Goal: Information Seeking & Learning: Learn about a topic

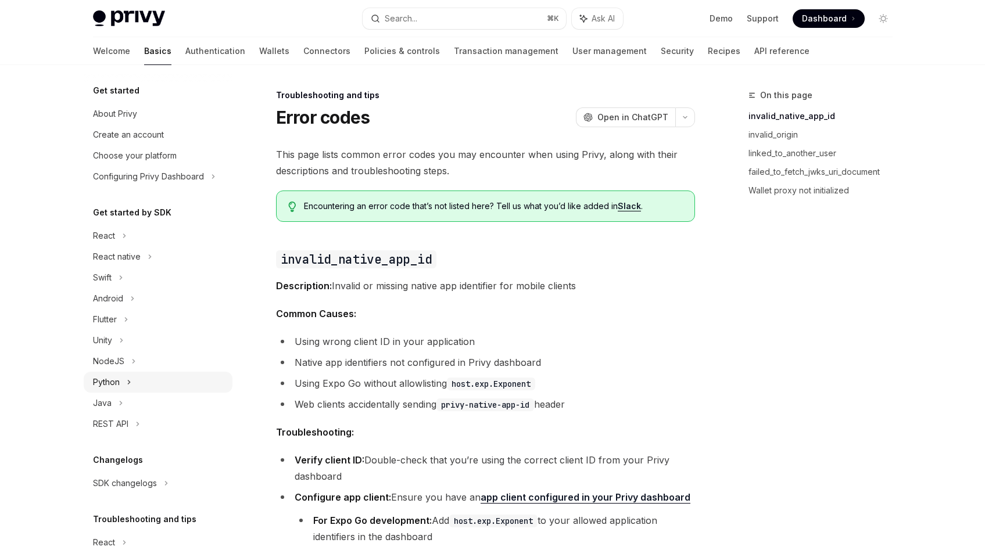
scroll to position [68, 0]
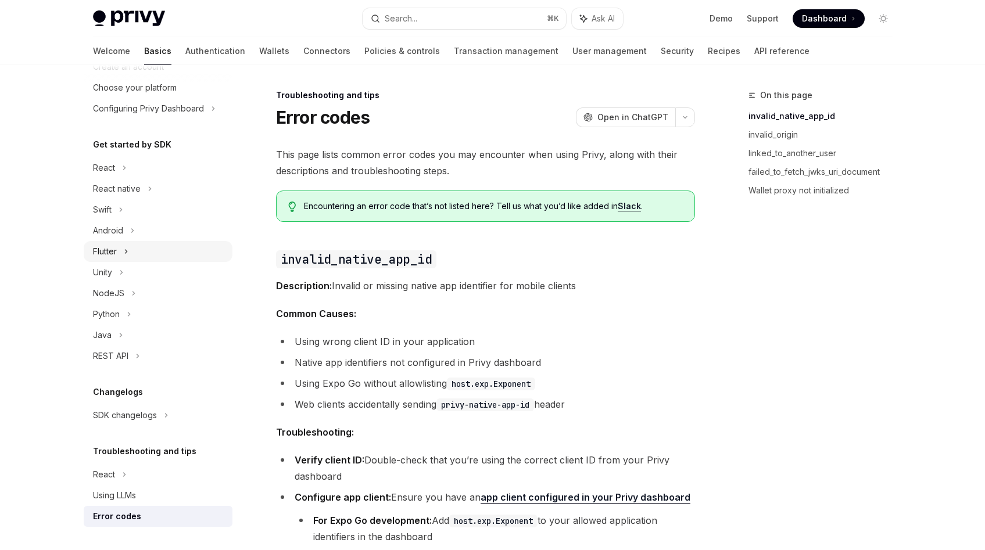
click at [149, 251] on div "Flutter" at bounding box center [158, 251] width 149 height 21
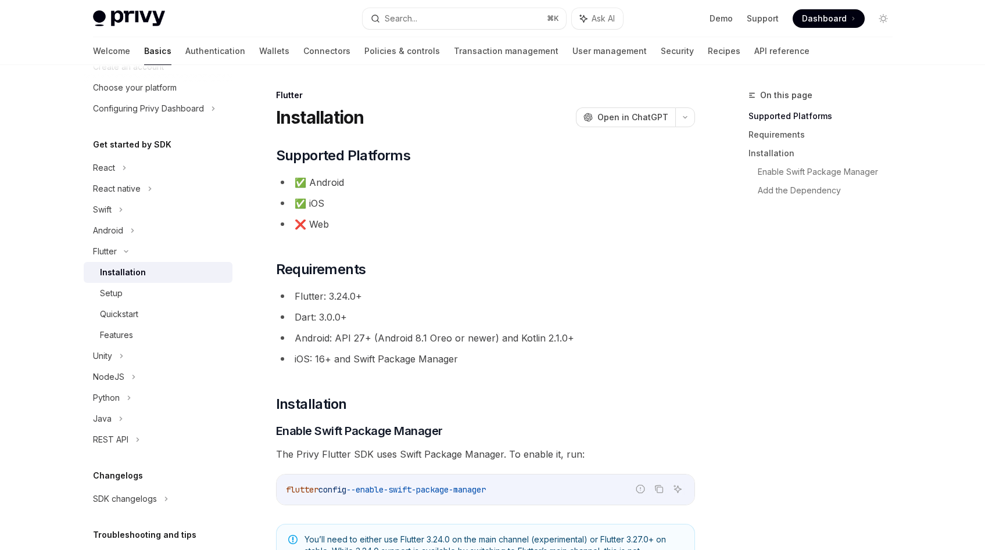
click at [132, 275] on div "Installation" at bounding box center [123, 273] width 46 height 14
click at [342, 343] on li "Android: API 27+ (Android 8.1 Oreo or newer) and Kotlin 2.1.0+" at bounding box center [485, 338] width 419 height 16
click at [319, 359] on li "iOS: 16+ and Swift Package Manager" at bounding box center [485, 359] width 419 height 16
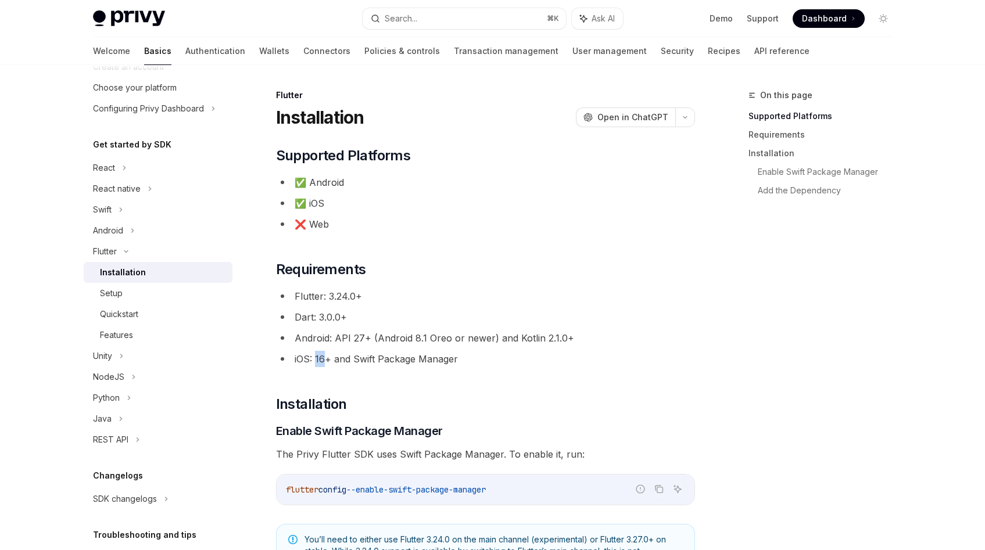
click at [319, 359] on li "iOS: 16+ and Swift Package Manager" at bounding box center [485, 359] width 419 height 16
click at [328, 359] on li "iOS: 16+ and Swift Package Manager" at bounding box center [485, 359] width 419 height 16
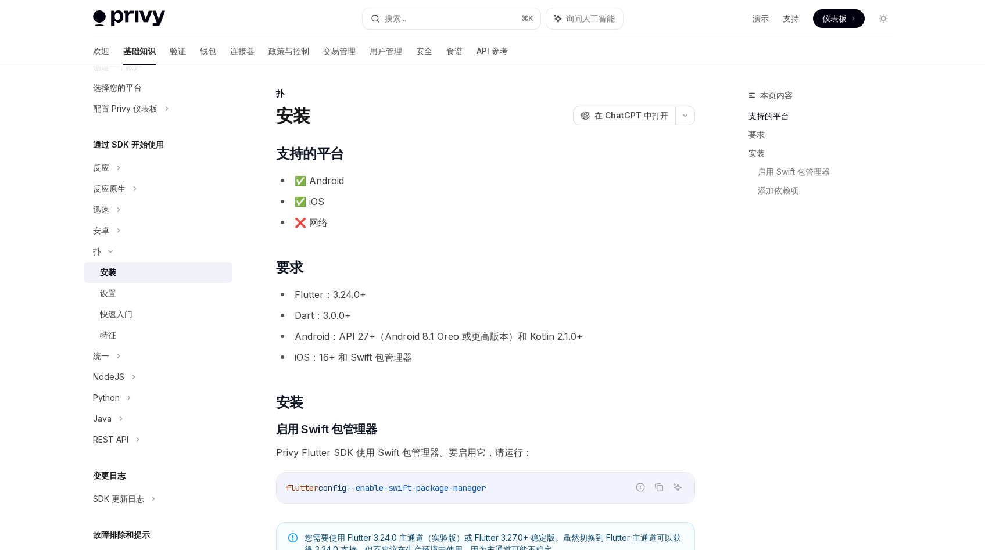
scroll to position [2, 0]
click at [479, 264] on h2 "​ 要求" at bounding box center [485, 267] width 419 height 19
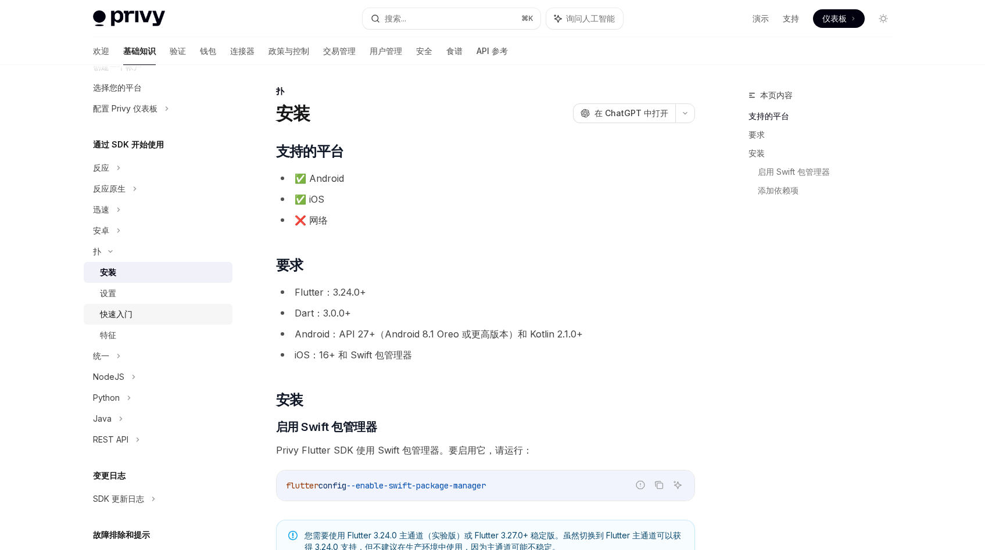
scroll to position [5, 0]
click at [170, 56] on font "验证" at bounding box center [178, 51] width 16 height 12
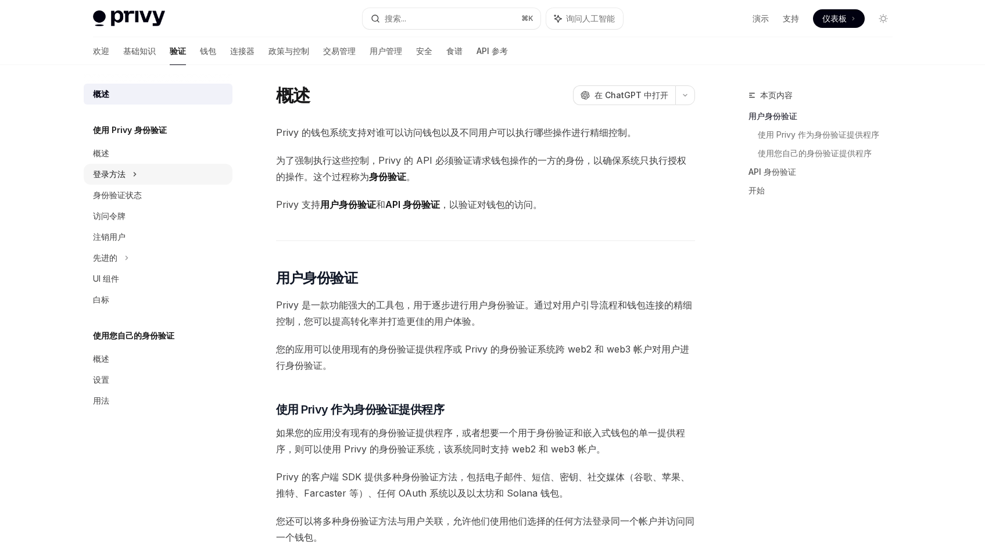
click at [158, 173] on div "登录方法" at bounding box center [158, 174] width 149 height 21
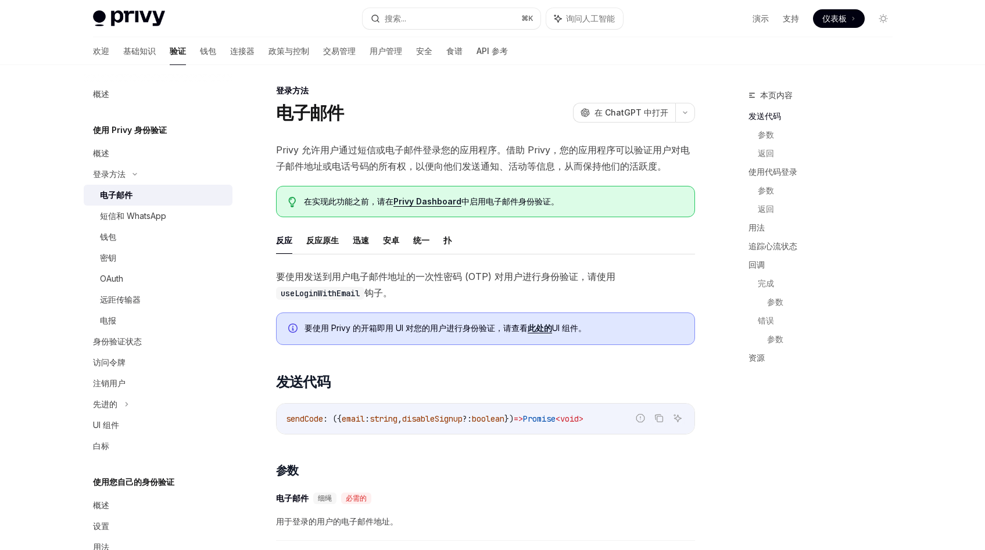
click at [150, 196] on div "电子邮件" at bounding box center [163, 195] width 126 height 14
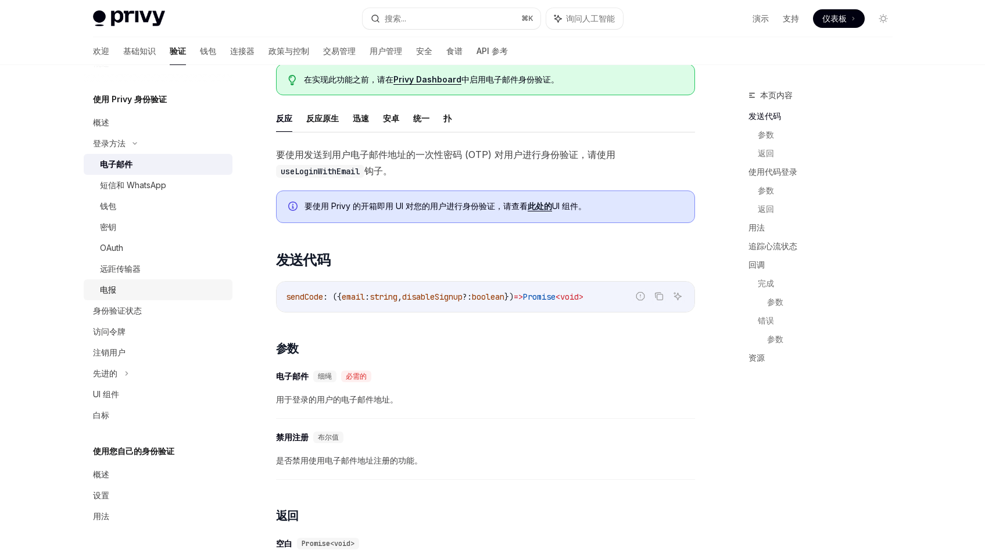
scroll to position [127, 0]
click at [156, 313] on div "身份验证状态" at bounding box center [159, 311] width 133 height 14
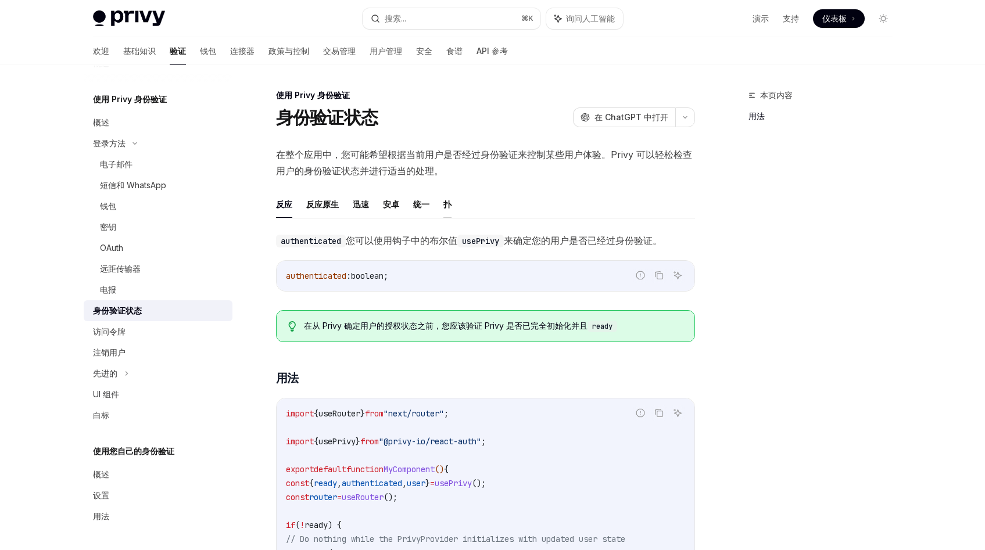
click at [446, 205] on font "扑" at bounding box center [447, 204] width 8 height 10
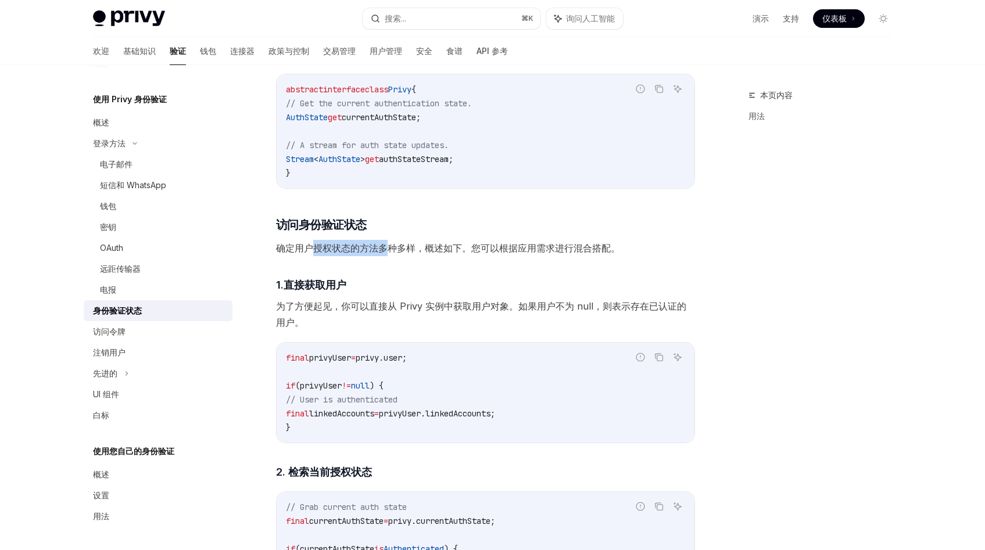
drag, startPoint x: 314, startPoint y: 252, endPoint x: 386, endPoint y: 251, distance: 72.7
click at [386, 251] on font "确定用户授权状态的方法多​​种多样，概述如下。您可以根据应用需求进行混合搭配。" at bounding box center [448, 248] width 344 height 12
click at [453, 246] on font "确定用户授权状态的方法多​​种多样，概述如下。您可以根据应用需求进行混合搭配。" at bounding box center [448, 248] width 344 height 12
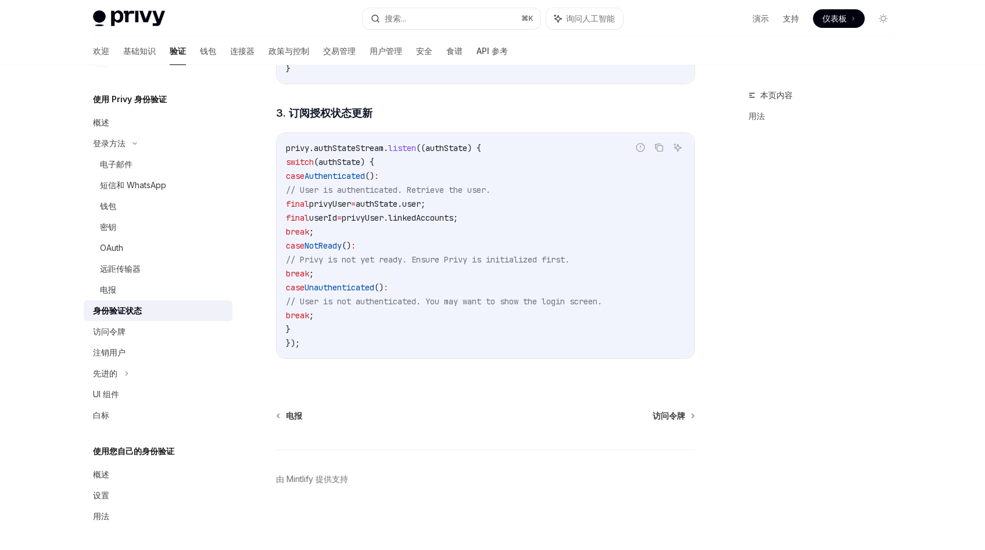
scroll to position [1102, 0]
click at [128, 474] on div "概述" at bounding box center [159, 475] width 133 height 14
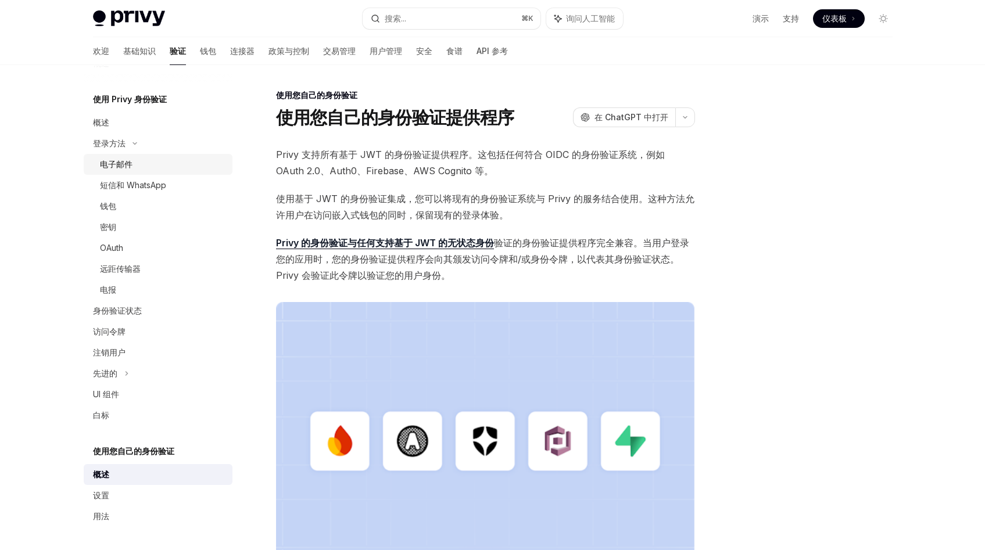
click at [161, 168] on div "电子邮件" at bounding box center [163, 164] width 126 height 14
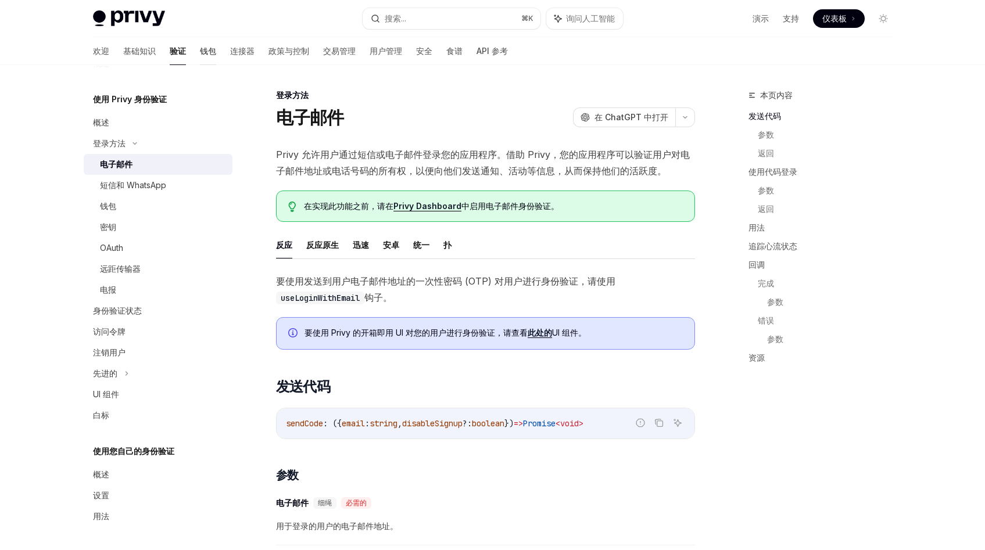
click at [200, 52] on font "钱包" at bounding box center [208, 51] width 16 height 10
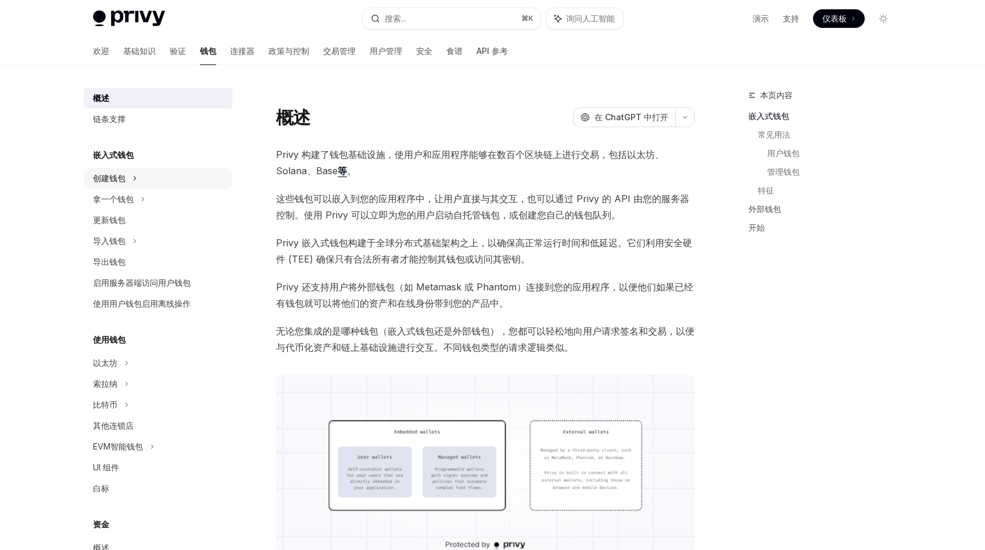
scroll to position [2, 0]
click at [131, 185] on div "创建钱包" at bounding box center [158, 177] width 149 height 21
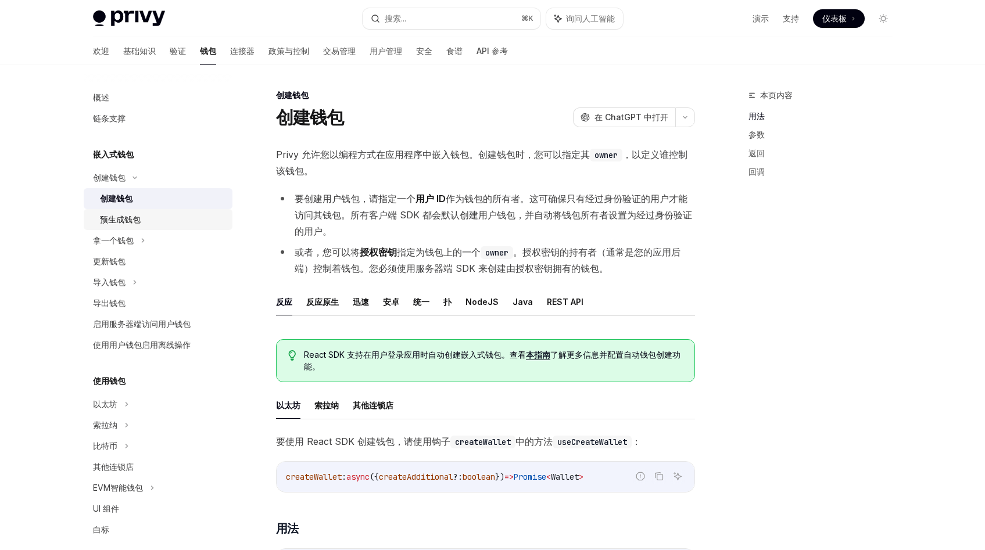
click at [126, 217] on font "预生成钱包" at bounding box center [120, 219] width 41 height 10
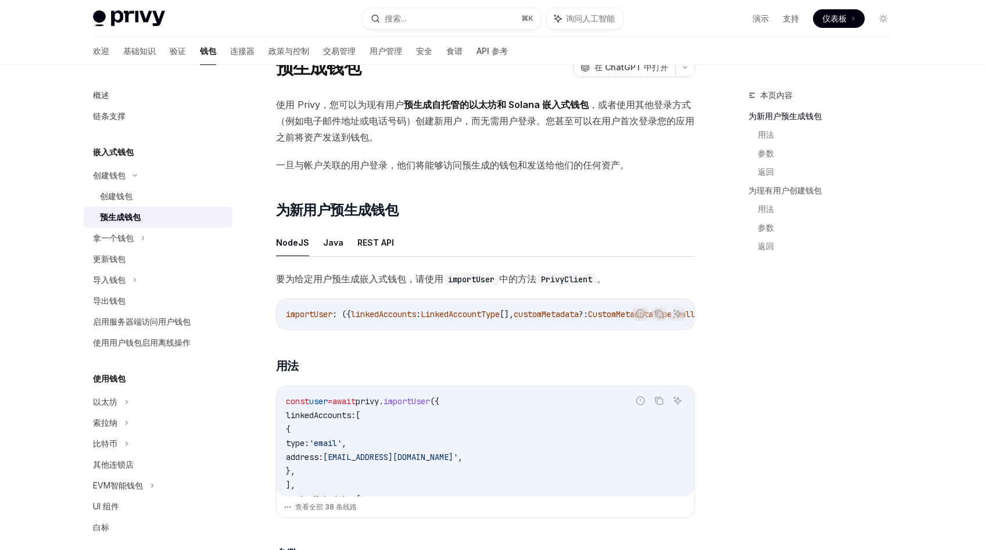
scroll to position [51, 0]
drag, startPoint x: 317, startPoint y: 277, endPoint x: 520, endPoint y: 274, distance: 202.8
click at [520, 274] on span "要为给定用户预生成嵌入式钱包，请使用 importUser 中的方法 PrivyClient 。" at bounding box center [485, 278] width 419 height 16
click at [164, 193] on div "创建钱包" at bounding box center [163, 196] width 126 height 14
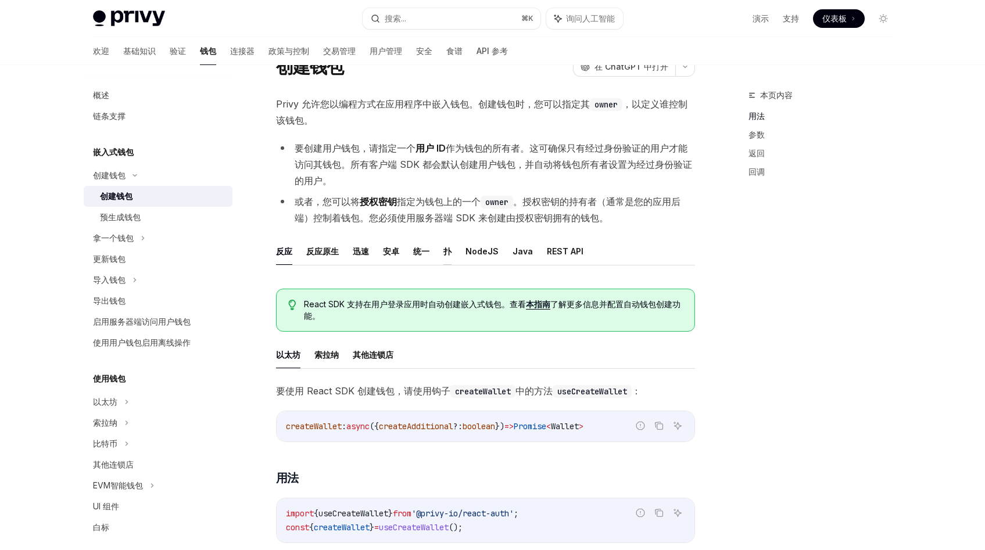
click at [443, 251] on font "扑" at bounding box center [447, 251] width 8 height 10
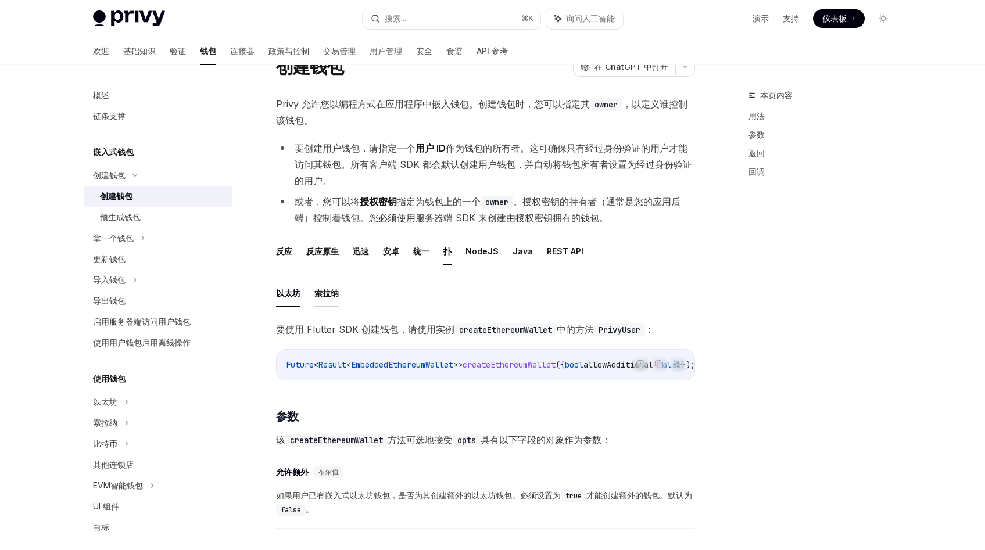
click at [324, 295] on font "索拉纳" at bounding box center [326, 293] width 24 height 10
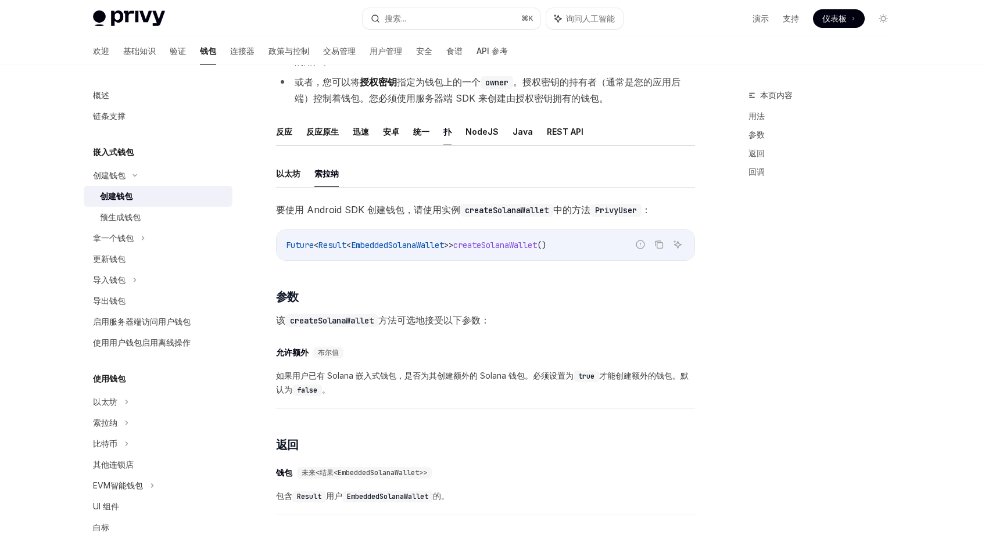
scroll to position [170, 0]
drag, startPoint x: 418, startPoint y: 321, endPoint x: 450, endPoint y: 321, distance: 32.0
click at [450, 321] on font "方法可选地接受以下参数：" at bounding box center [434, 320] width 112 height 12
drag, startPoint x: 365, startPoint y: 375, endPoint x: 533, endPoint y: 371, distance: 168.0
click at [533, 371] on font "如果用户已有 Solana 嵌入式钱包，是否为其创建额外的 Solana 钱包。必须设置为" at bounding box center [425, 376] width 298 height 10
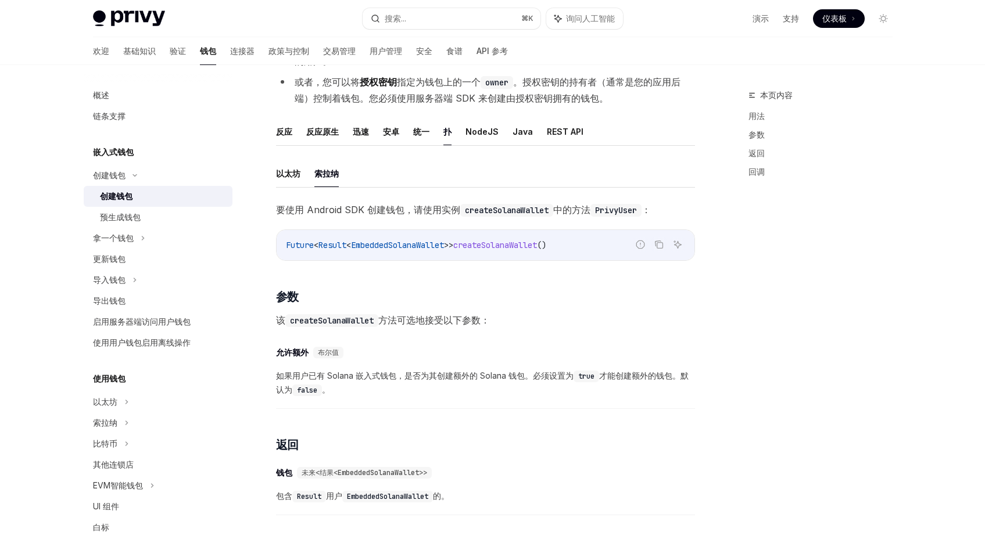
click at [597, 378] on code "true" at bounding box center [587, 377] width 26 height 12
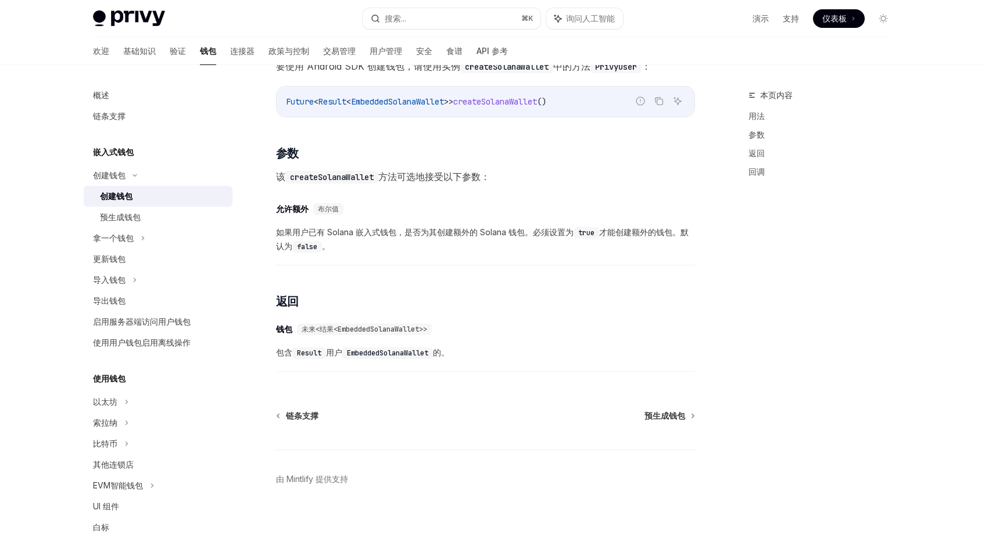
scroll to position [323, 0]
drag, startPoint x: 310, startPoint y: 225, endPoint x: 525, endPoint y: 220, distance: 215.1
click at [525, 227] on font "如果用户已有 Solana 嵌入式钱包，是否为其创建额外的 Solana 钱包。必须设置为" at bounding box center [425, 232] width 298 height 10
click at [548, 227] on font "如果用户已有 Solana 嵌入式钱包，是否为其创建额外的 Solana 钱包。必须设置为" at bounding box center [425, 232] width 298 height 10
drag, startPoint x: 569, startPoint y: 226, endPoint x: 460, endPoint y: 217, distance: 109.0
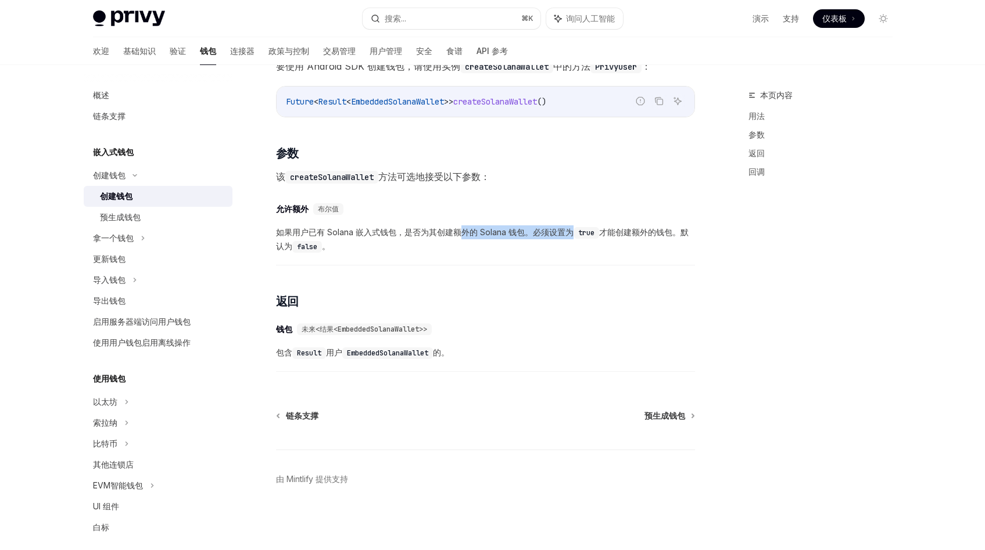
click at [460, 225] on span "如果用户已有 Solana 嵌入式钱包，是否为其创建额外的 Solana 钱包。必须设置为 true 才能创建额外的钱包。默认为 false 。" at bounding box center [485, 239] width 419 height 28
click at [332, 227] on font "如果用户已有 Solana 嵌入式钱包，是否为其创建额外的 Solana 钱包。必须设置为" at bounding box center [425, 232] width 298 height 10
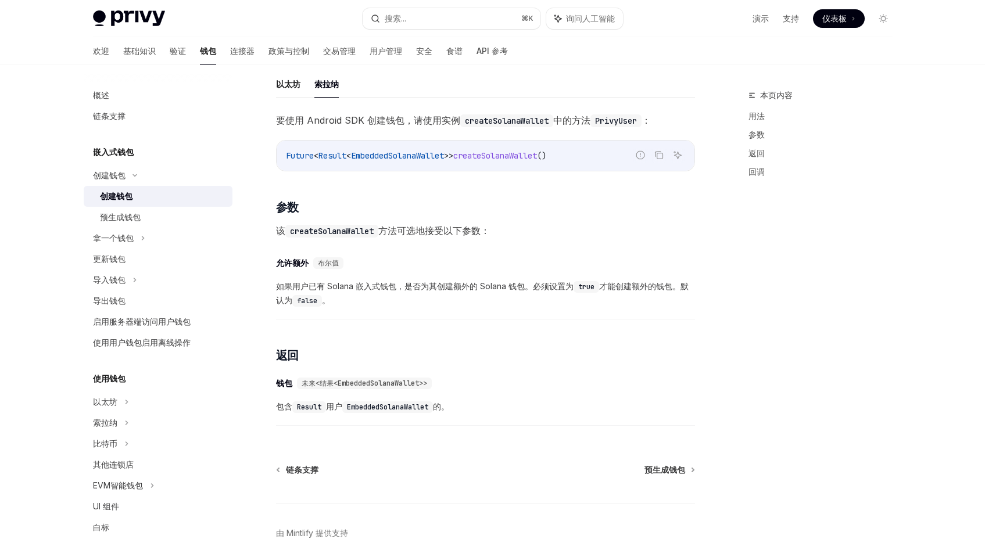
scroll to position [259, 0]
click at [134, 239] on div "拿一个钱包" at bounding box center [158, 238] width 149 height 21
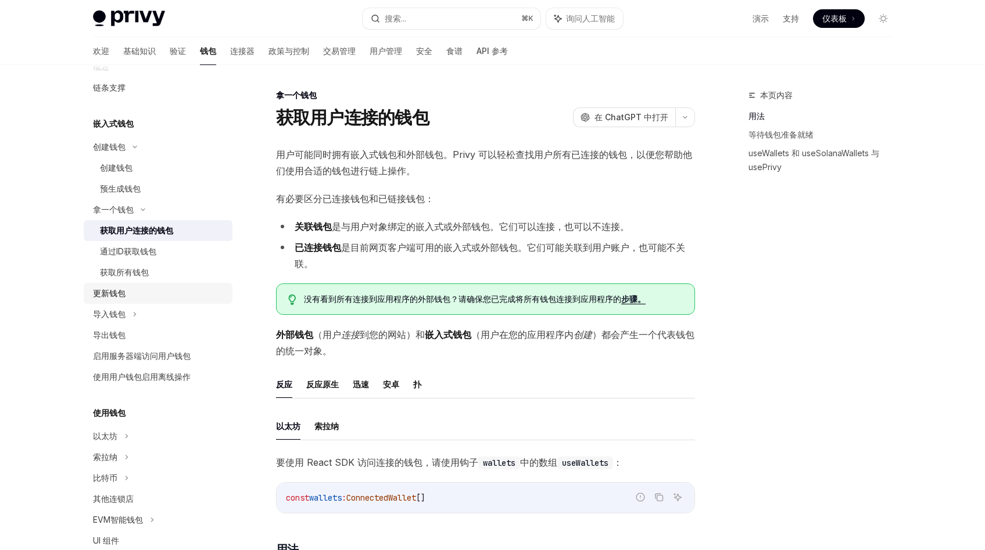
scroll to position [51, 0]
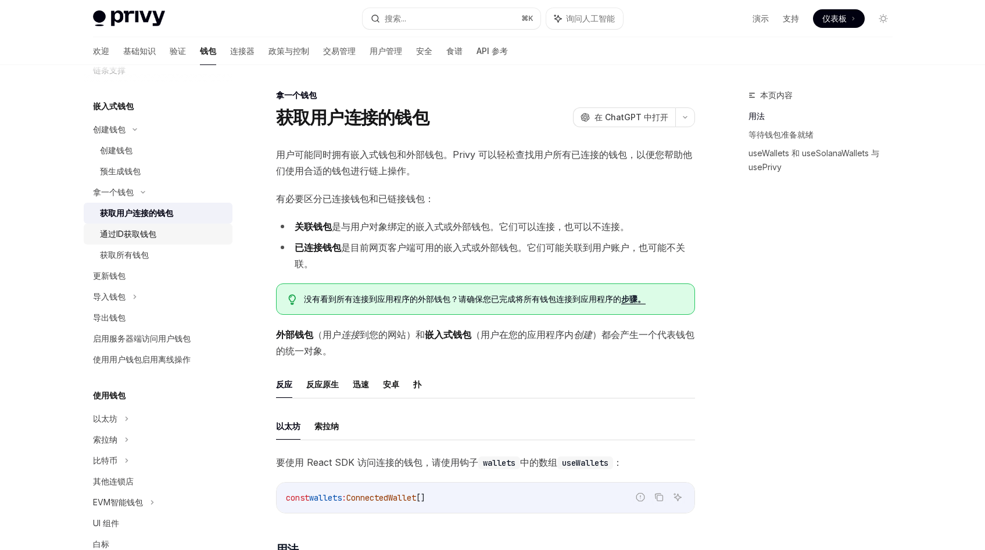
click at [160, 234] on div "通过ID获取钱包" at bounding box center [163, 234] width 126 height 14
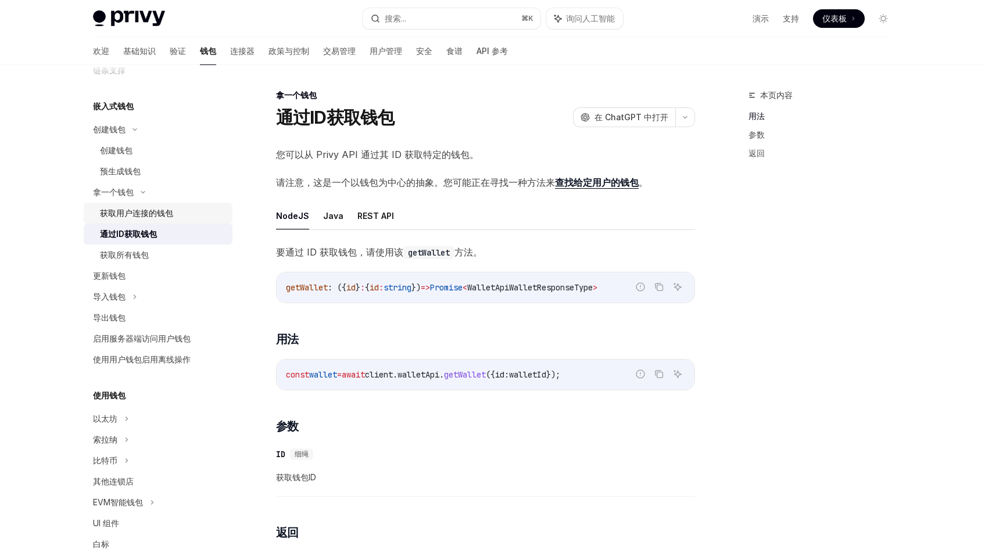
click at [159, 214] on font "获取用户连接的钱包" at bounding box center [136, 213] width 73 height 10
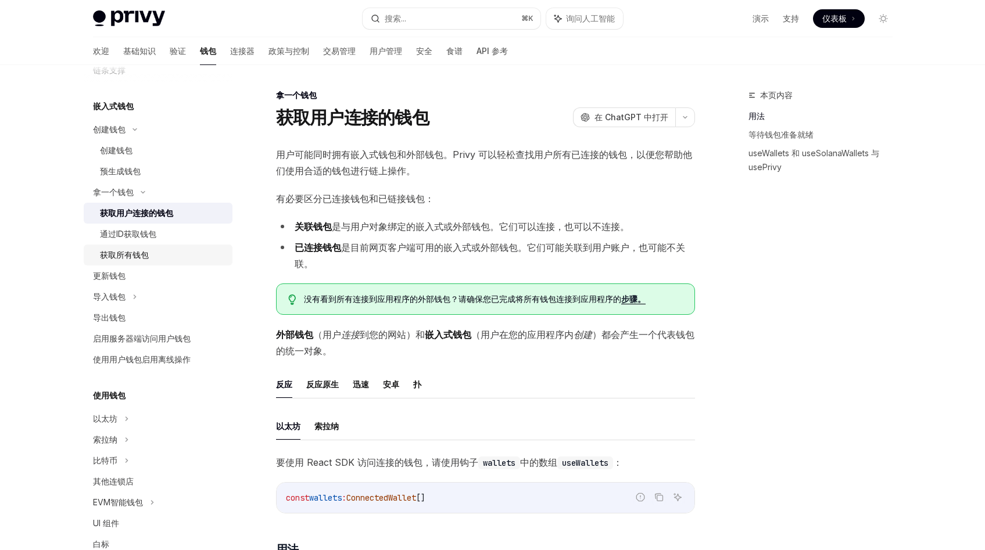
click at [140, 255] on font "获取所有钱包" at bounding box center [124, 255] width 49 height 10
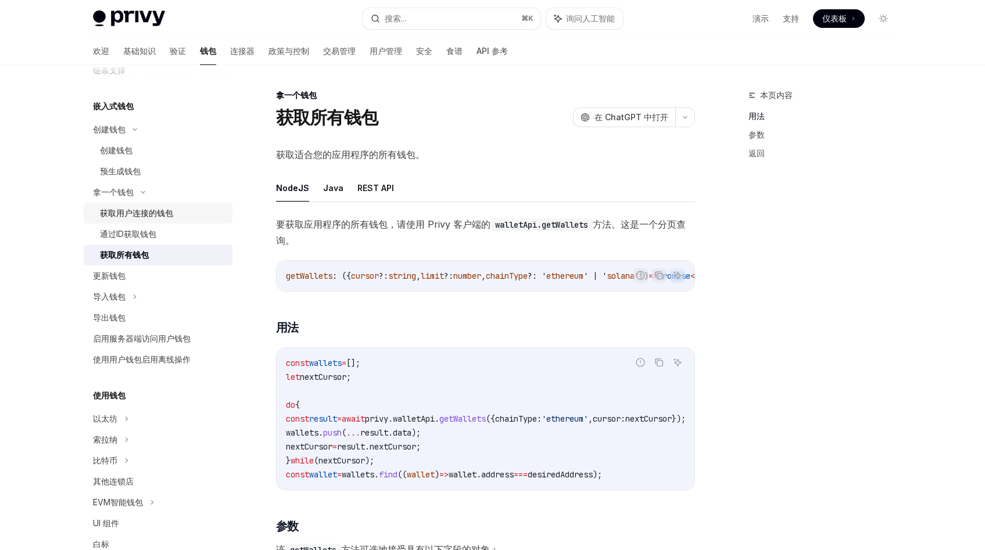
click at [176, 217] on div "获取用户连接的钱包" at bounding box center [163, 213] width 126 height 14
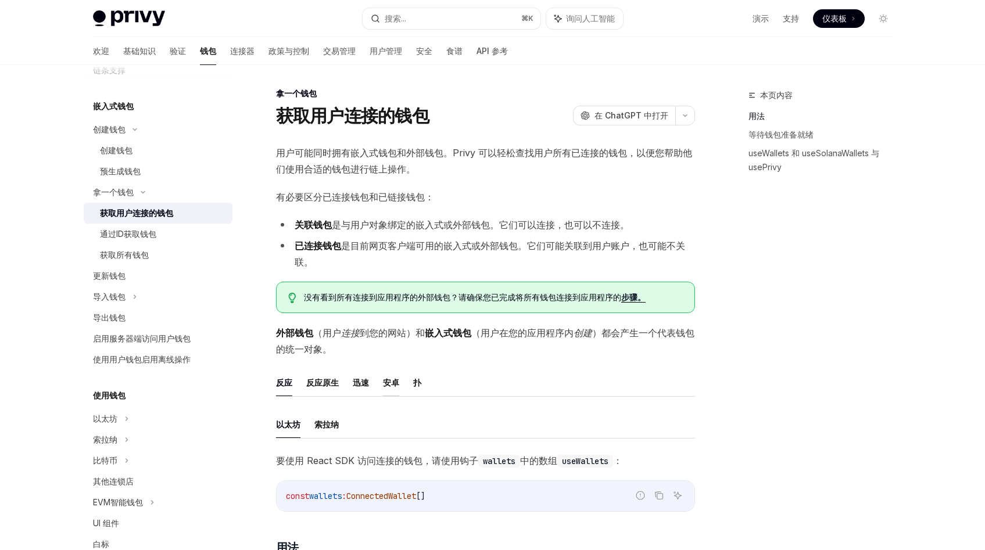
scroll to position [2, 0]
click at [416, 385] on font "扑" at bounding box center [417, 382] width 8 height 10
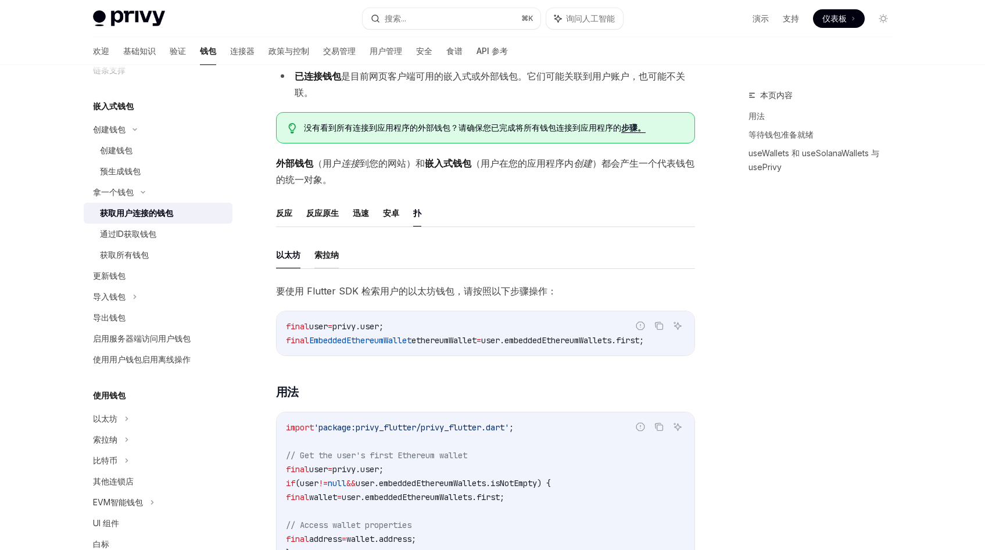
scroll to position [171, 0]
click at [332, 256] on font "索拉纳" at bounding box center [326, 255] width 24 height 10
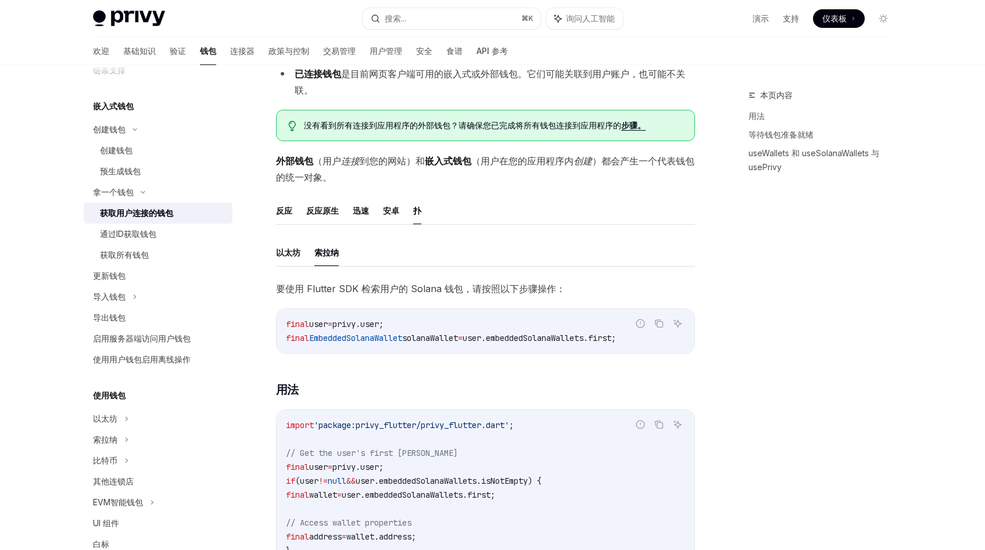
scroll to position [174, 0]
drag, startPoint x: 330, startPoint y: 338, endPoint x: 452, endPoint y: 339, distance: 122.6
click at [452, 339] on span "final EmbeddedSolanaWallet solanaWallet = user.embeddedSolanaWallets.first;" at bounding box center [451, 338] width 330 height 10
click at [453, 288] on font "要使用 Flutter SDK 检索用户的 Solana 钱包，请按照以下步骤操作：" at bounding box center [420, 289] width 289 height 12
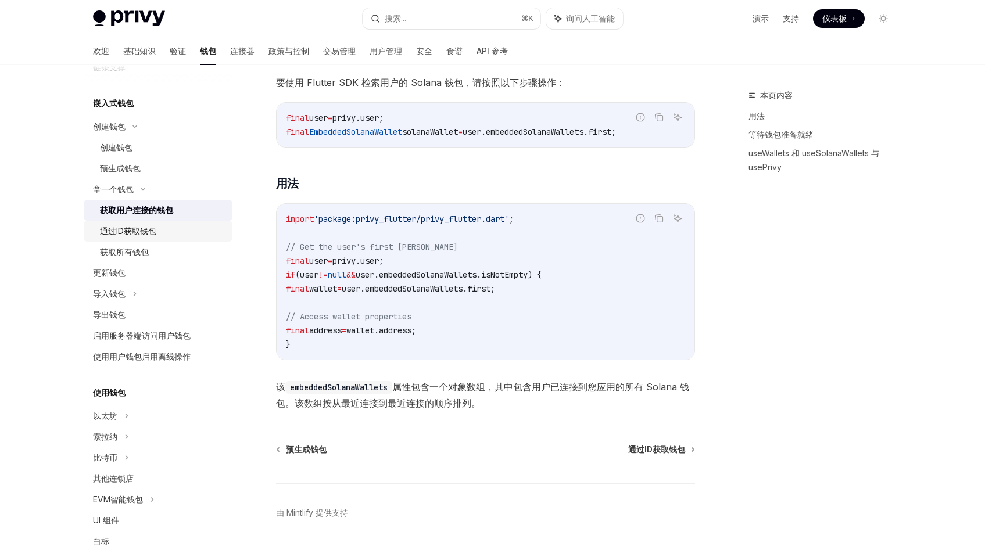
scroll to position [55, 0]
click at [135, 230] on font "通过ID获取钱包" at bounding box center [128, 229] width 56 height 10
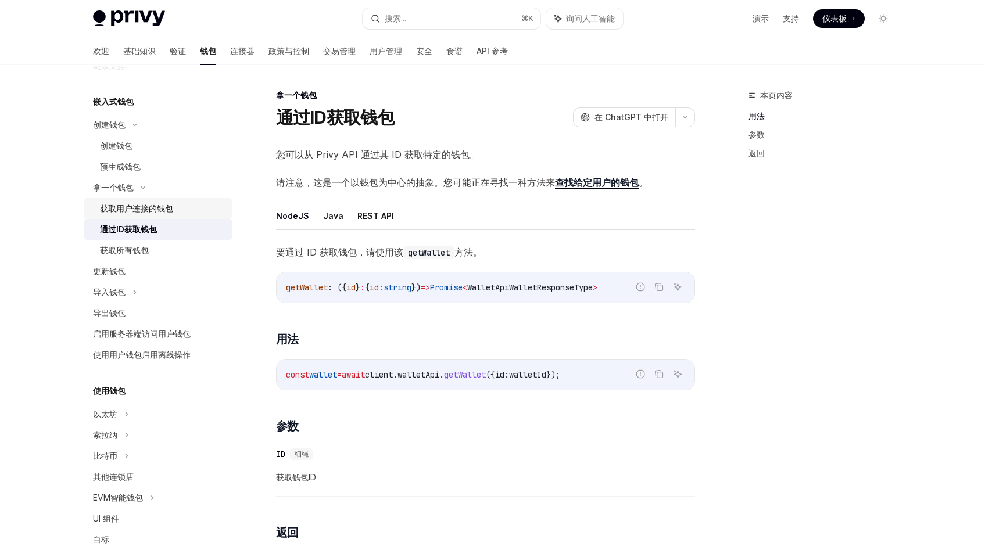
click at [174, 210] on div "获取用户连接的钱包" at bounding box center [163, 209] width 126 height 14
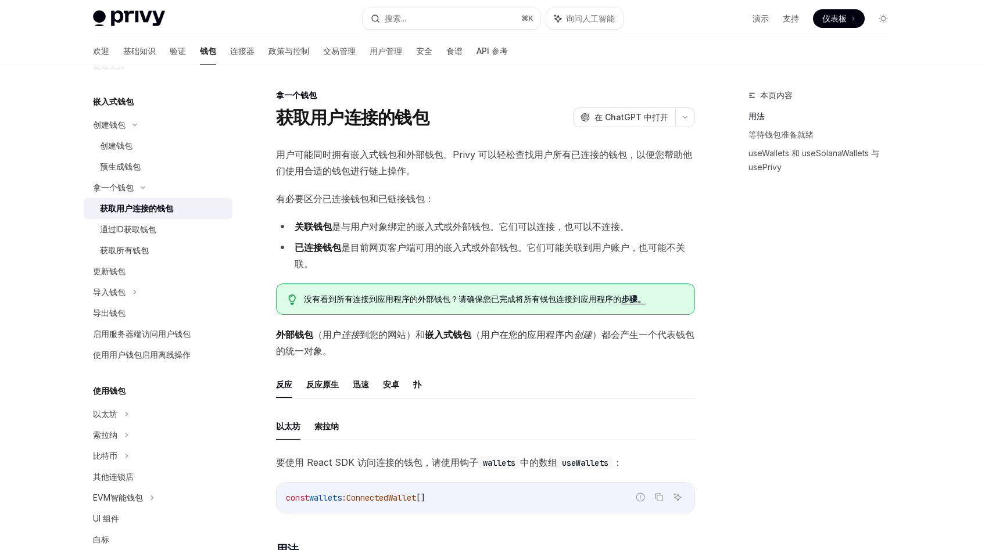
click at [422, 383] on ul "反应 反应原生 迅速 安卓 扑" at bounding box center [485, 385] width 419 height 28
click at [413, 386] on font "扑" at bounding box center [417, 384] width 8 height 10
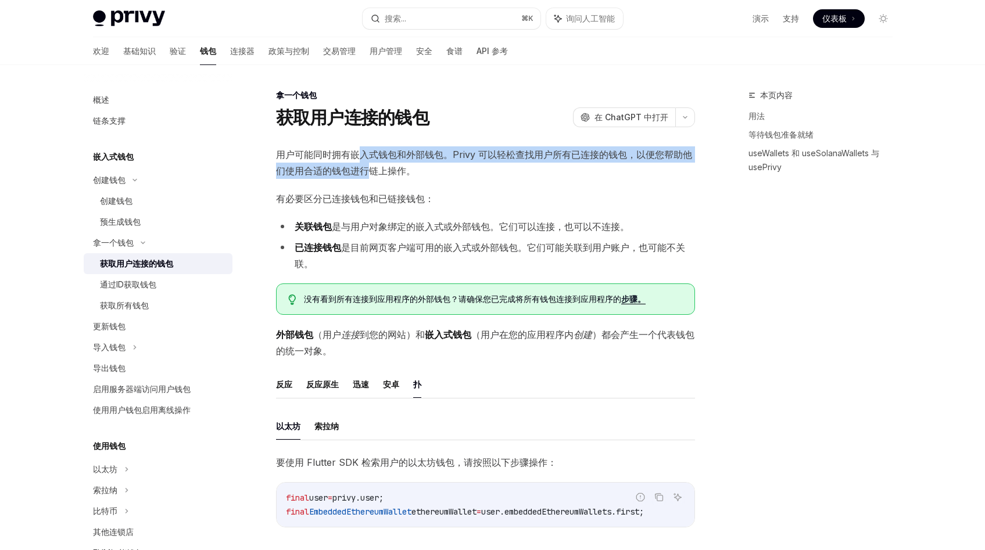
drag, startPoint x: 357, startPoint y: 155, endPoint x: 367, endPoint y: 163, distance: 13.2
click at [367, 163] on span "用户可能同时拥有嵌入式钱包和外部钱包。Privy 可以轻松查找用户所有已连接的钱包，以便您帮助他们使用合适的钱包进行链上操作。" at bounding box center [485, 162] width 419 height 33
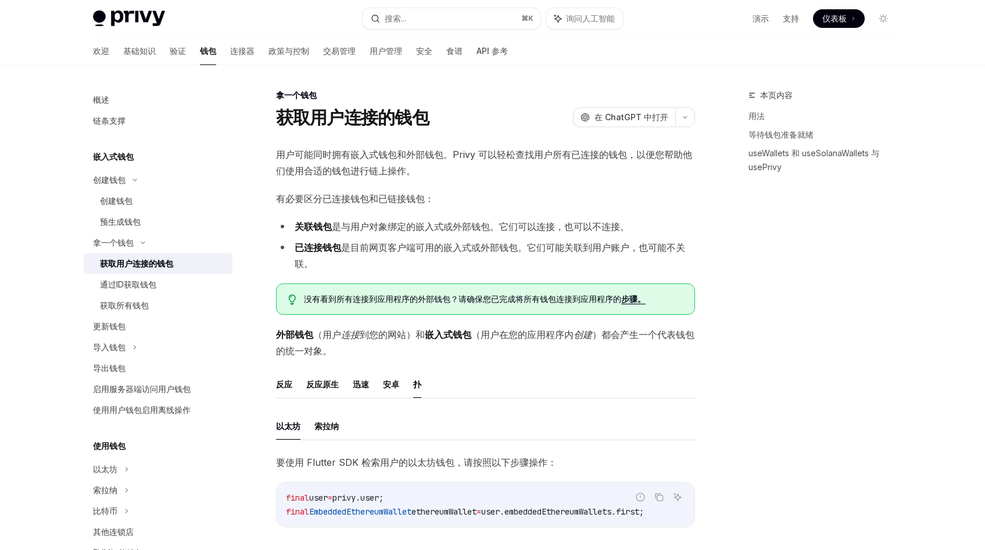
click at [374, 173] on font "用户可能同时拥有嵌入式钱包和外部钱包。Privy 可以轻松查找用户所有已连接的钱包，以便您帮助他们使用合适的钱包进行链上操作。" at bounding box center [484, 163] width 416 height 28
click at [149, 197] on div "创建钱包" at bounding box center [163, 201] width 126 height 14
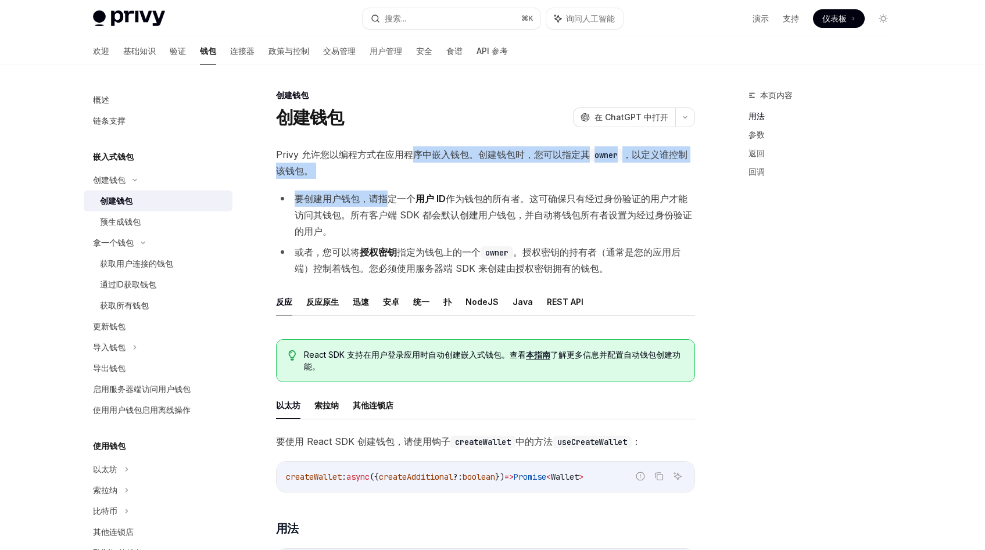
drag, startPoint x: 409, startPoint y: 148, endPoint x: 384, endPoint y: 196, distance: 54.8
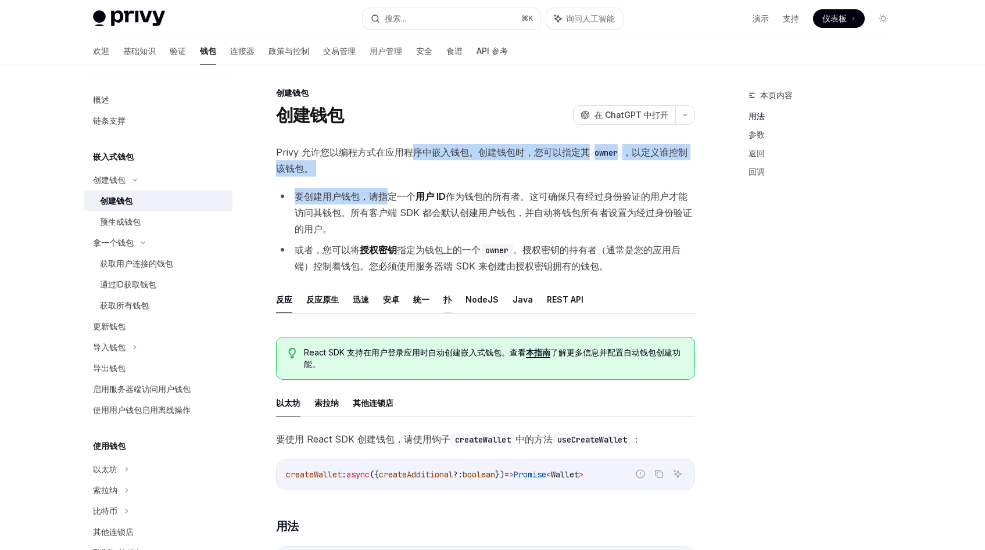
click at [448, 302] on font "扑" at bounding box center [447, 300] width 8 height 10
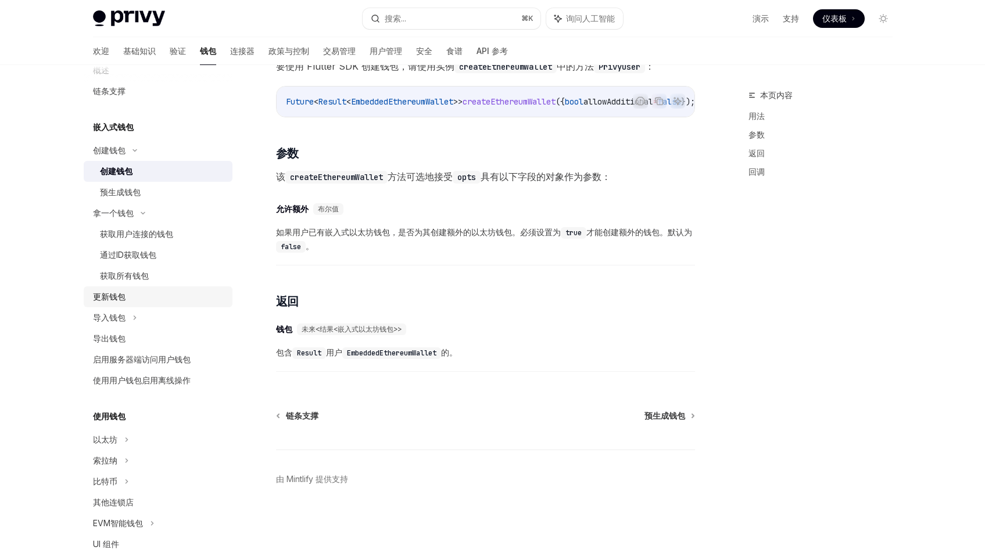
scroll to position [34, 0]
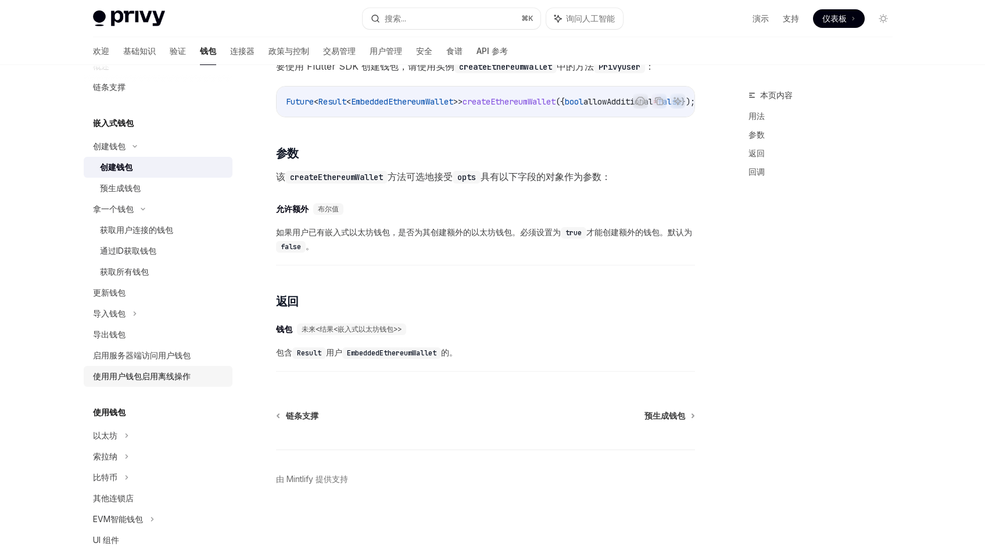
click at [142, 377] on font "使用用户钱包启用离线操作" at bounding box center [142, 376] width 98 height 10
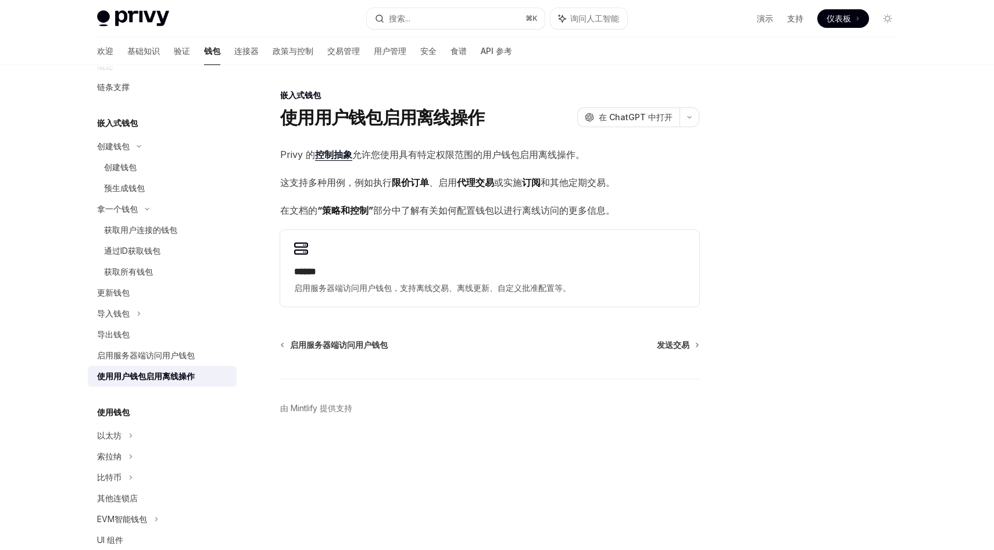
click at [417, 145] on div "嵌入式钱包 使用用户钱包启用离线操作 OpenAI 在 ChatGPT 中打开 OpenAI 在 ChatGPT 中打开 Privy 的 控制抽象 允许您使用…" at bounding box center [381, 319] width 642 height 462
click at [412, 153] on font "允许您使用具有特定权限范围的用户钱包启用离线操作。" at bounding box center [468, 155] width 232 height 12
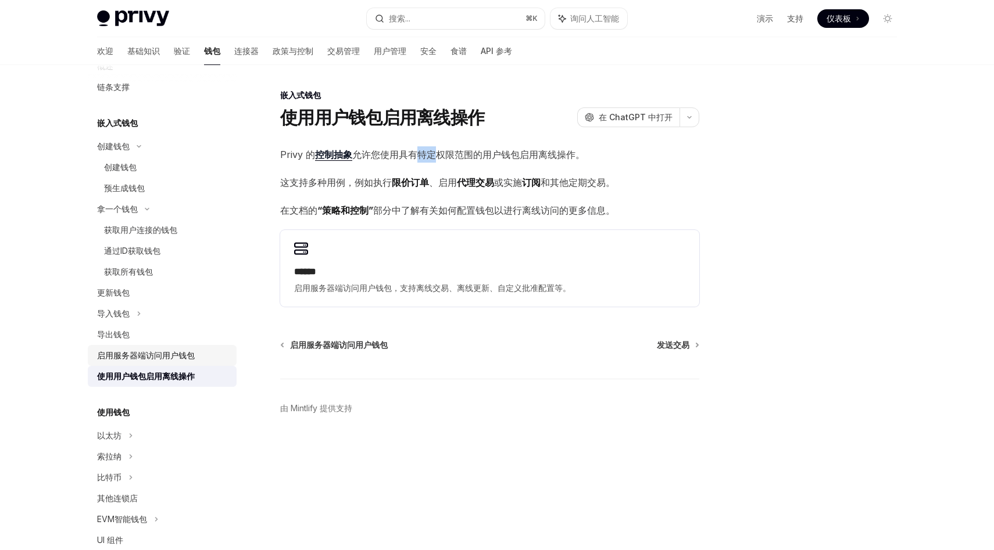
click at [138, 355] on font "启用服务器端访问用户钱包" at bounding box center [146, 355] width 98 height 10
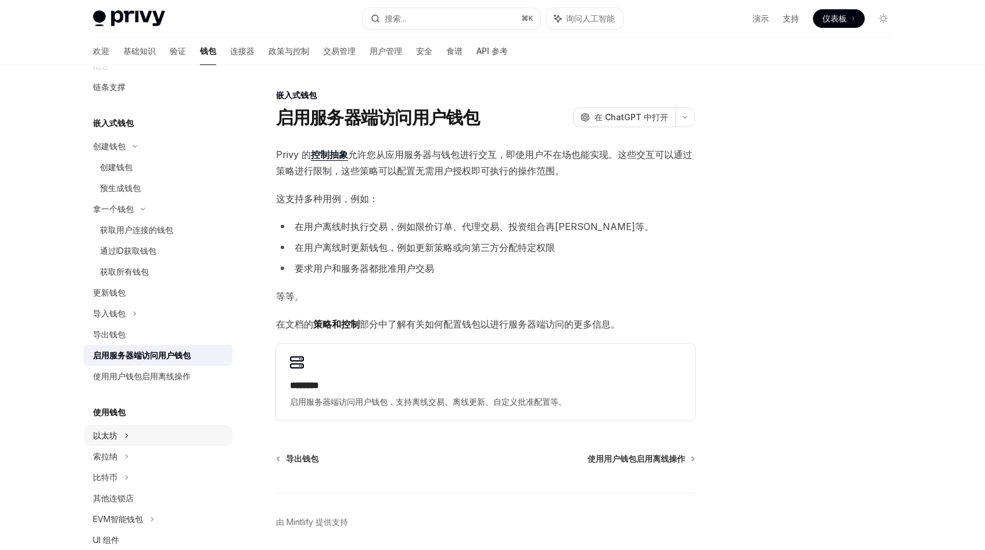
scroll to position [101, 0]
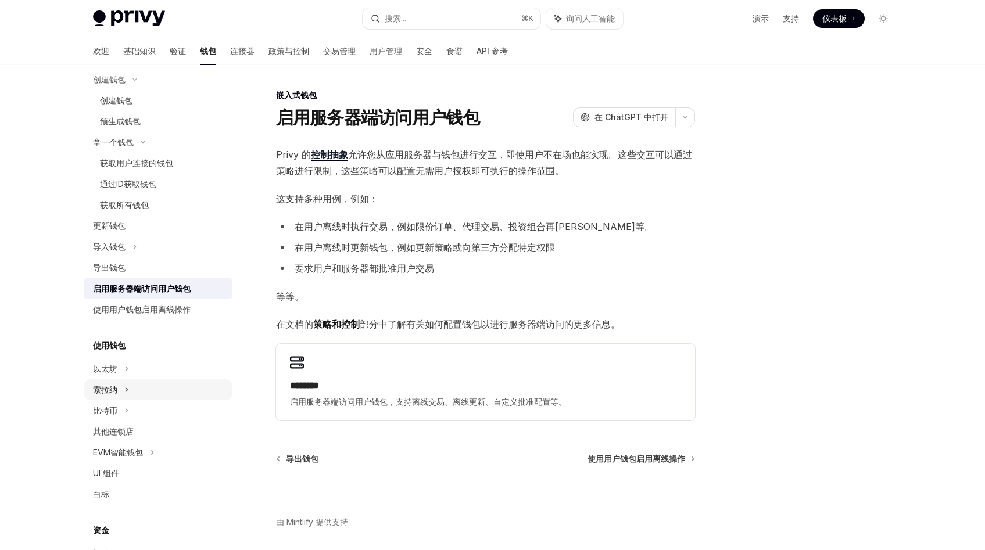
click at [128, 391] on icon at bounding box center [126, 390] width 5 height 14
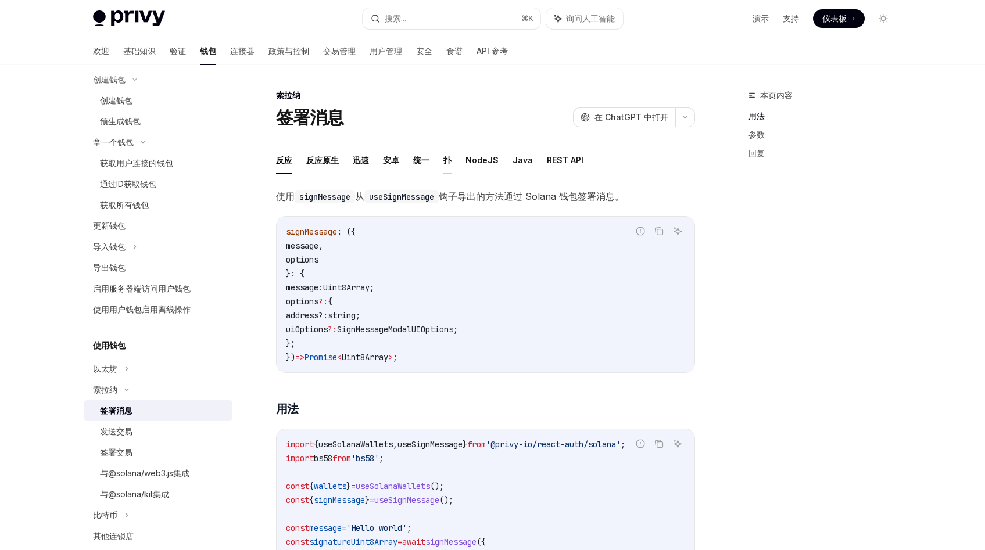
click at [447, 157] on font "扑" at bounding box center [447, 160] width 8 height 10
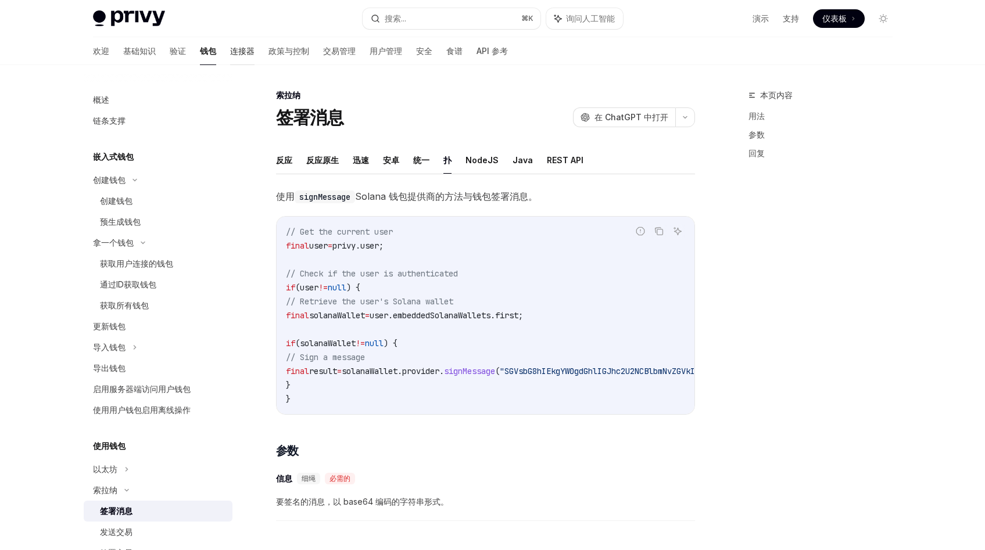
click at [230, 51] on font "连接器" at bounding box center [242, 51] width 24 height 10
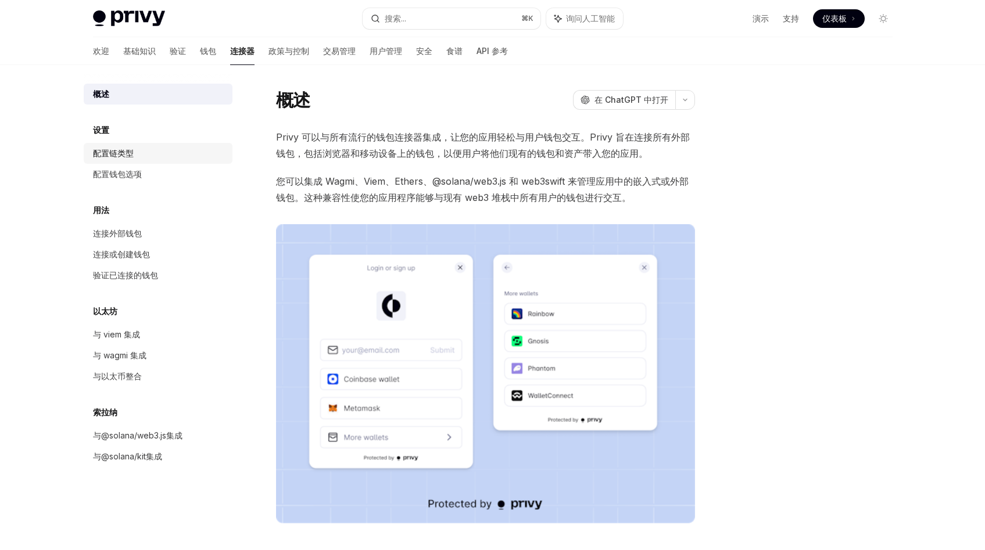
click at [134, 158] on div "配置链类型" at bounding box center [159, 153] width 133 height 14
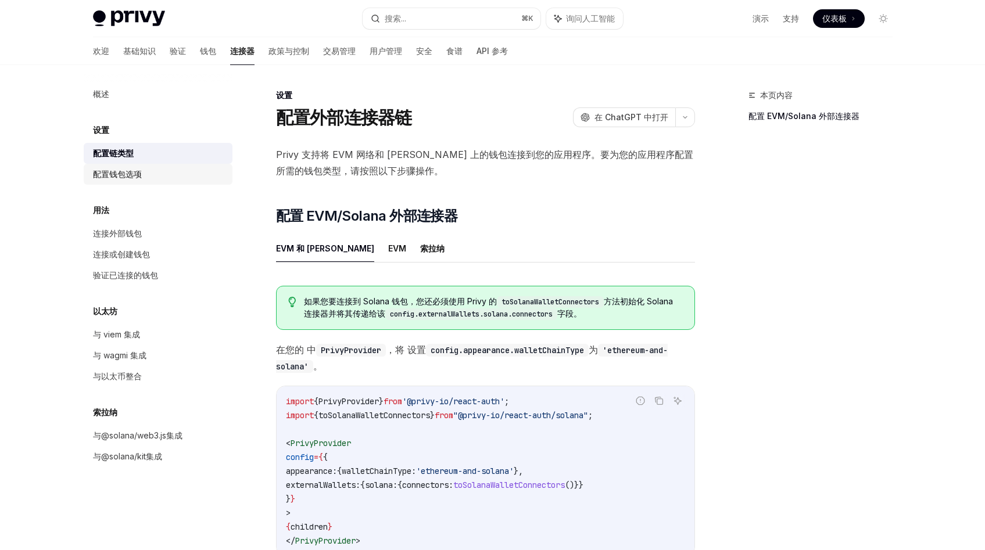
click at [133, 180] on div "配置钱包选项" at bounding box center [117, 174] width 49 height 14
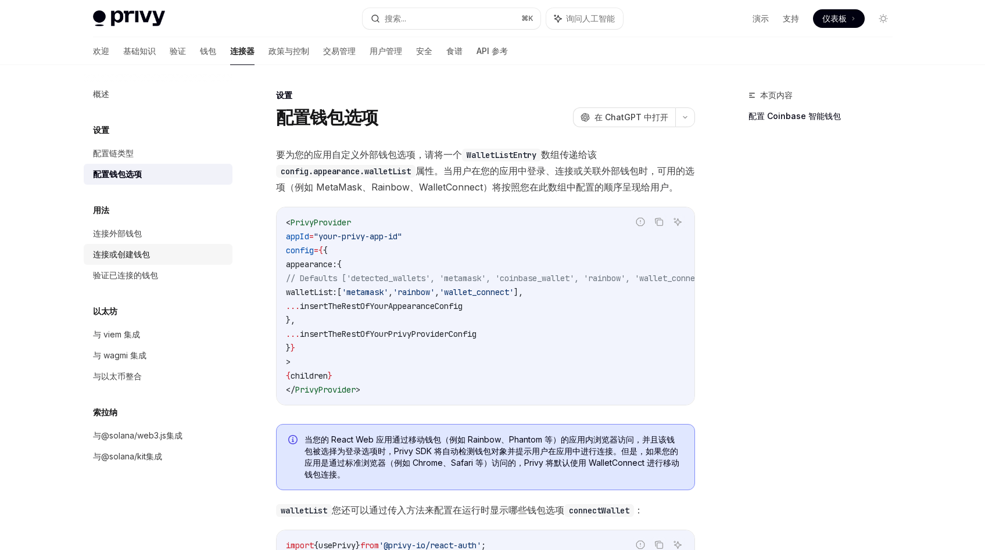
click at [137, 256] on font "连接或创建钱包" at bounding box center [121, 254] width 57 height 10
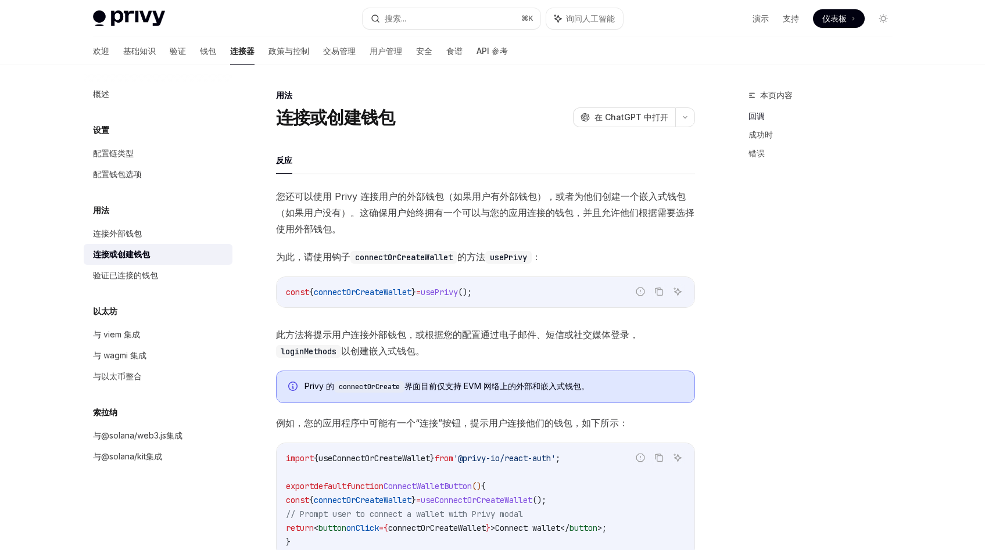
scroll to position [15, 0]
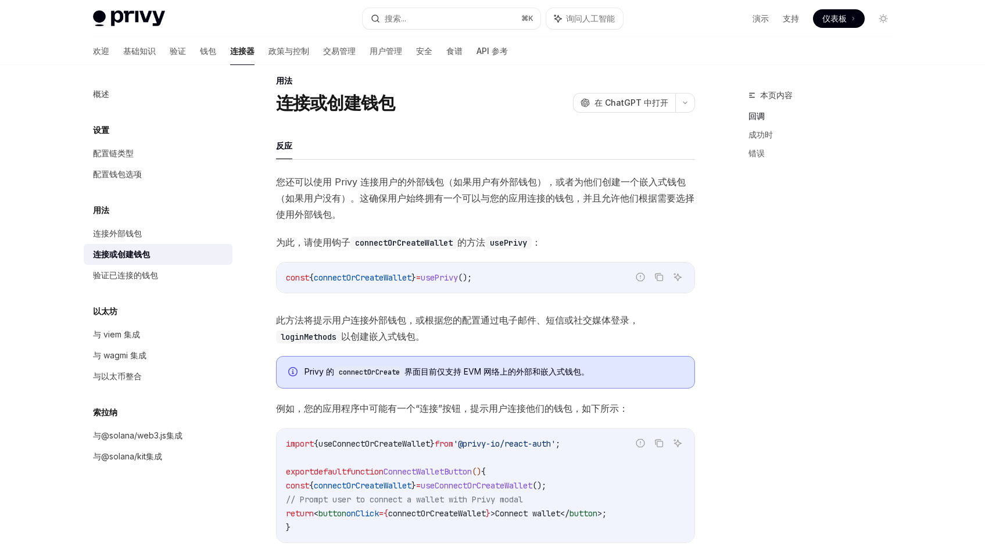
click at [329, 185] on font "您还可以使用 Privy 连接用户的外部钱包（如果用户有外部钱包），或者为他们创建一个嵌入式钱包（如果用户没有）。这确保用户始终拥有一个可以与您的应用连接的钱…" at bounding box center [485, 198] width 418 height 44
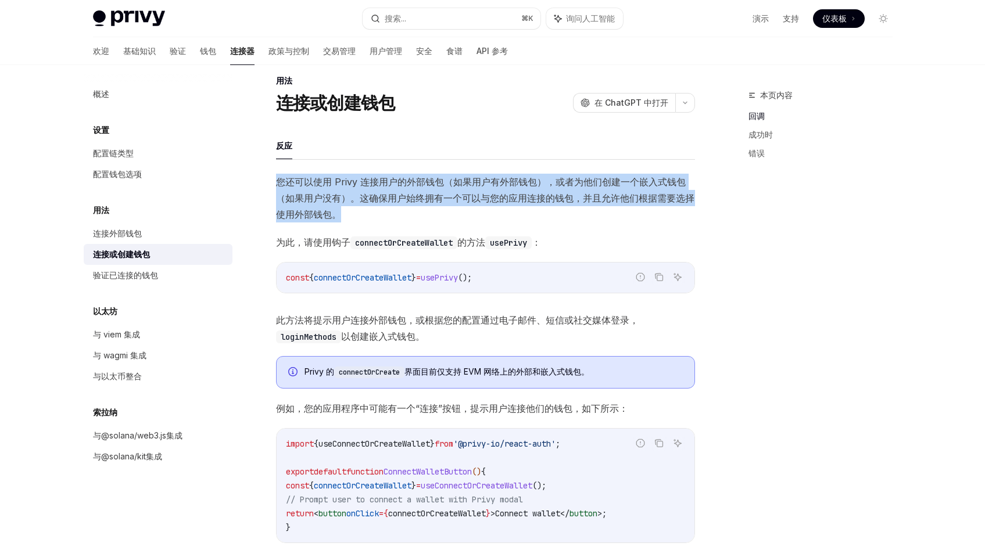
click at [350, 185] on font "您还可以使用 Privy 连接用户的外部钱包（如果用户有外部钱包），或者为他们创建一个嵌入式钱包（如果用户没有）。这确保用户始终拥有一个可以与您的应用连接的钱…" at bounding box center [485, 198] width 418 height 44
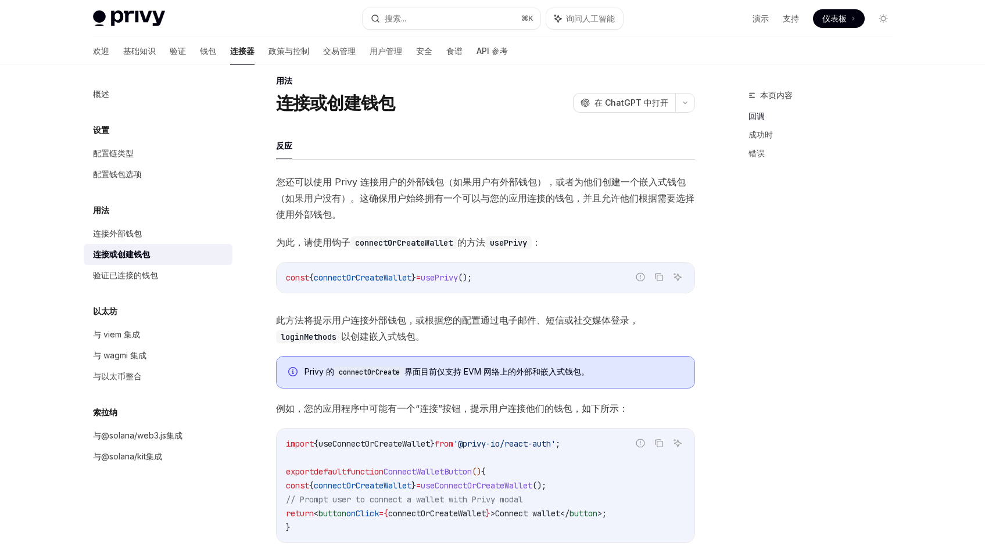
click at [350, 185] on font "您还可以使用 Privy 连接用户的外部钱包（如果用户有外部钱包），或者为他们创建一个嵌入式钱包（如果用户没有）。这确保用户始终拥有一个可以与您的应用连接的钱…" at bounding box center [485, 198] width 418 height 44
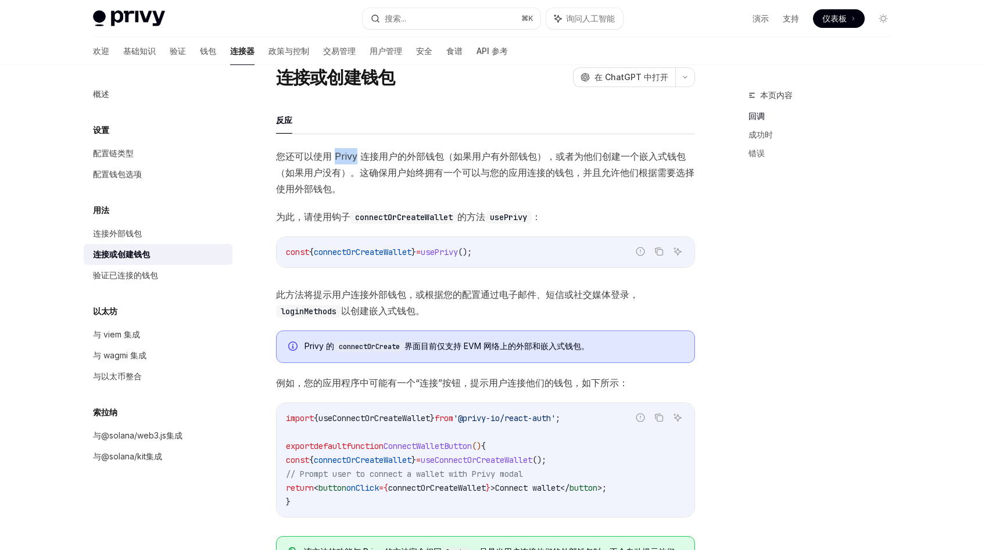
scroll to position [39, 0]
click at [168, 273] on div "验证已连接的钱包" at bounding box center [159, 275] width 133 height 14
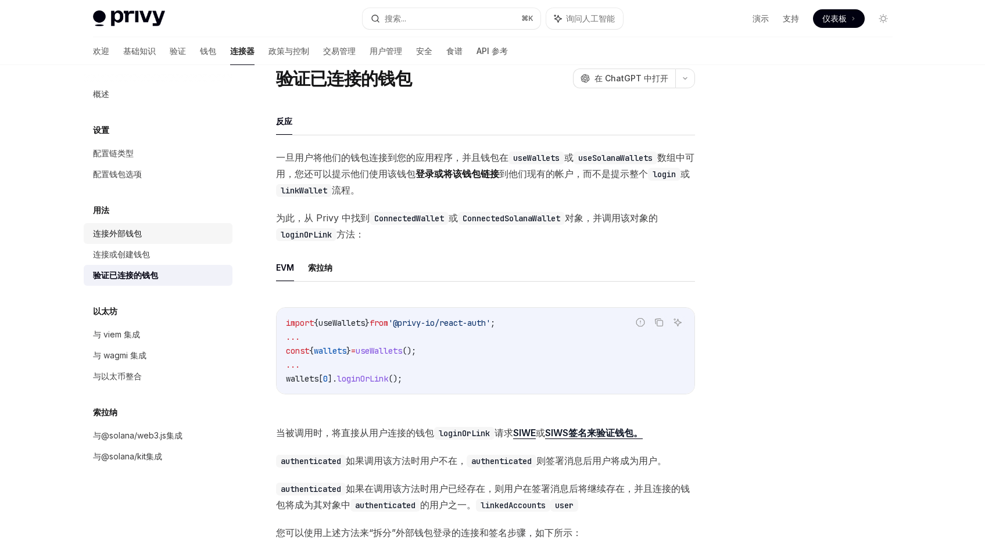
click at [134, 225] on link "连接外部钱包" at bounding box center [158, 233] width 149 height 21
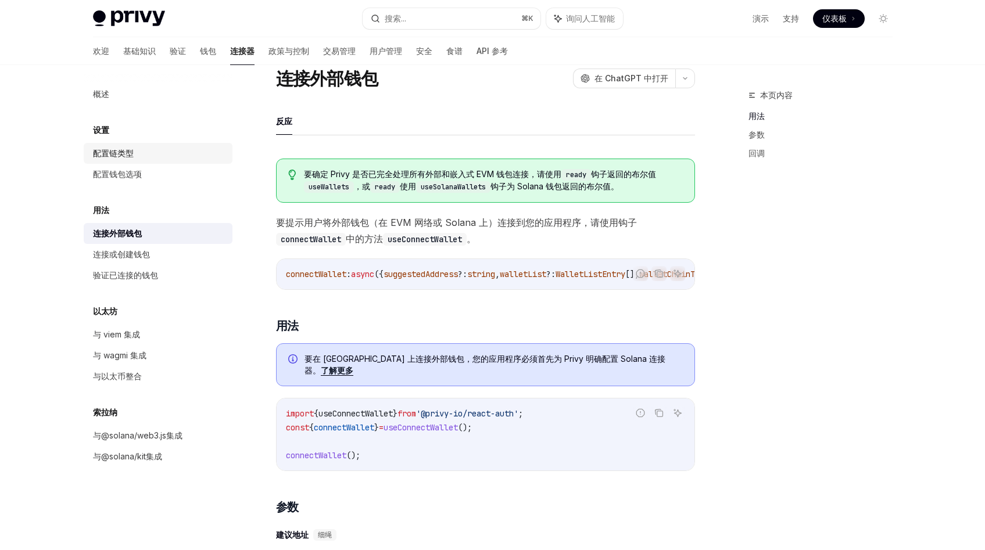
click at [130, 157] on font "配置链类型" at bounding box center [113, 153] width 41 height 10
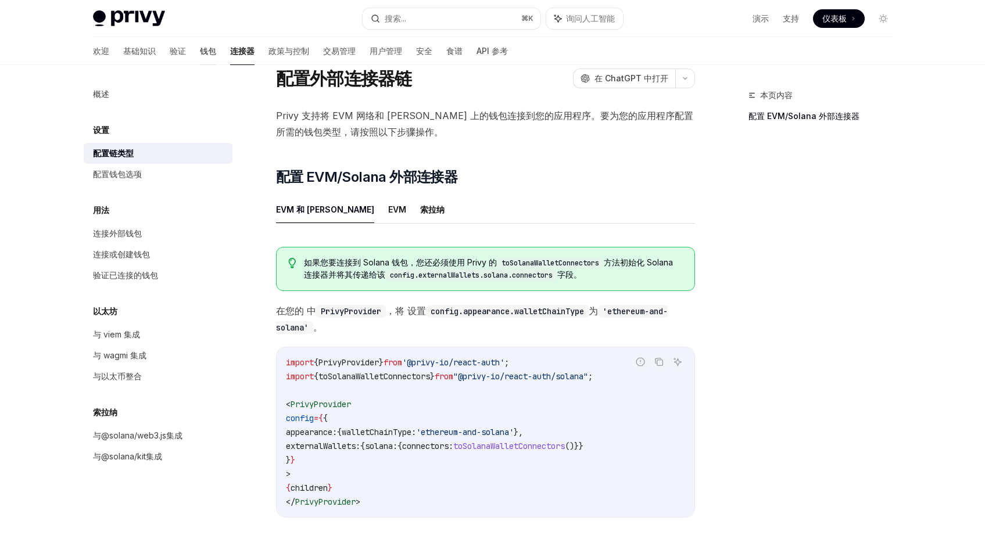
click at [200, 52] on font "钱包" at bounding box center [208, 51] width 16 height 10
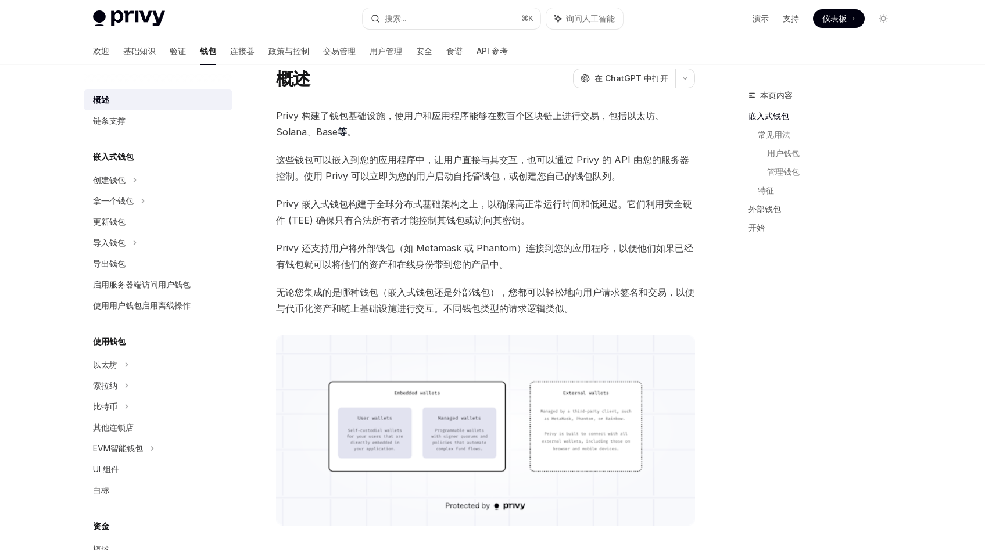
click at [141, 161] on div "嵌入式钱包" at bounding box center [158, 157] width 149 height 14
click at [121, 180] on font "创建钱包" at bounding box center [109, 180] width 33 height 10
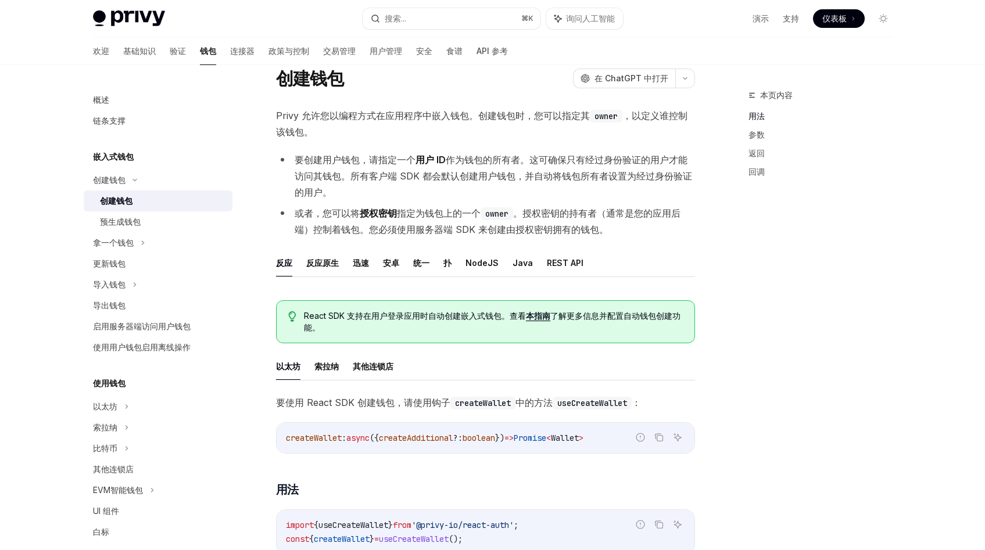
click at [127, 195] on div "创建钱包" at bounding box center [116, 201] width 33 height 14
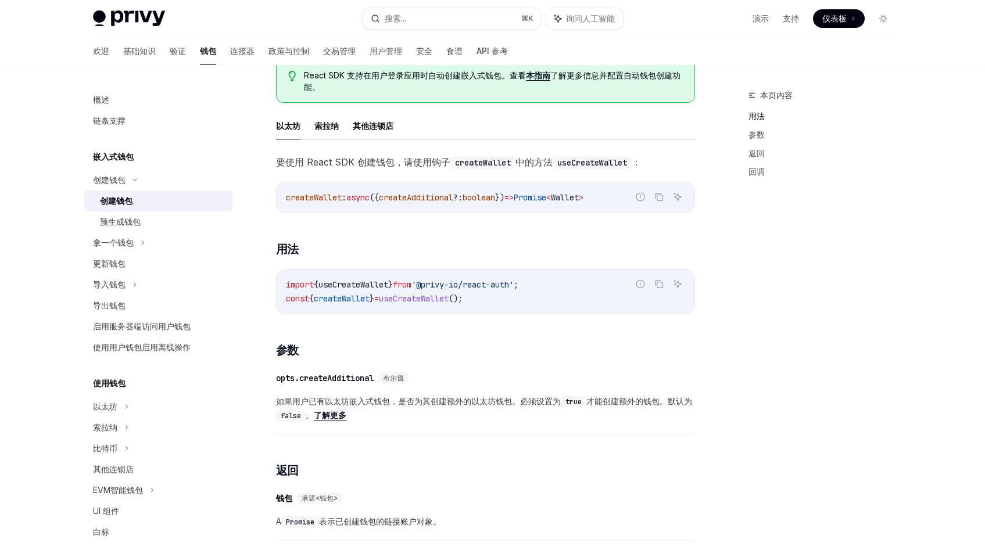
scroll to position [275, 0]
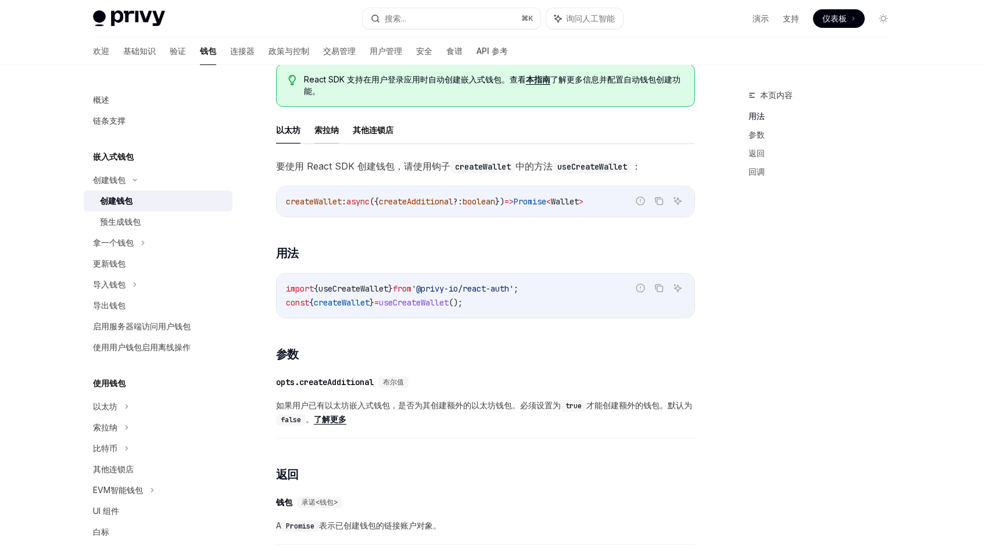
click at [321, 133] on font "索拉纳" at bounding box center [326, 130] width 24 height 10
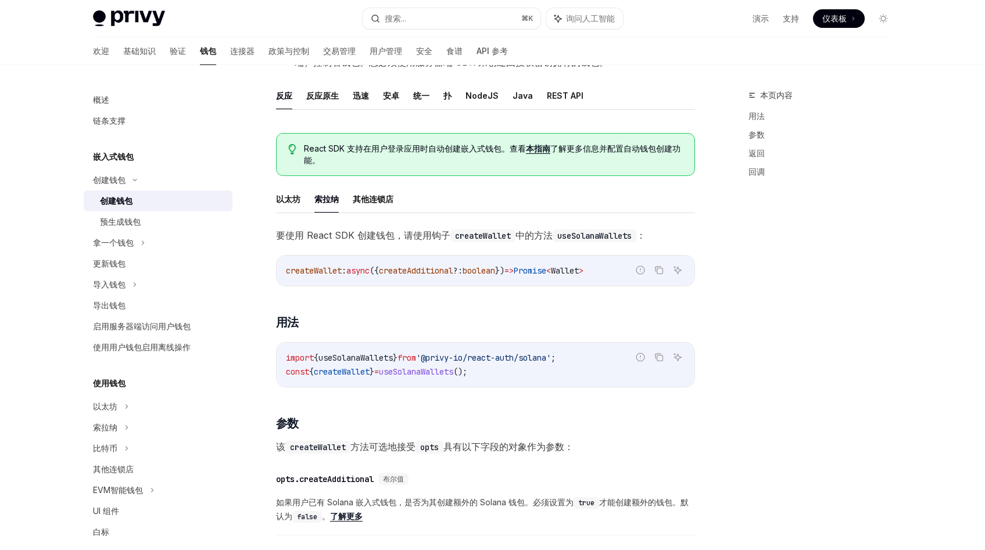
scroll to position [201, 0]
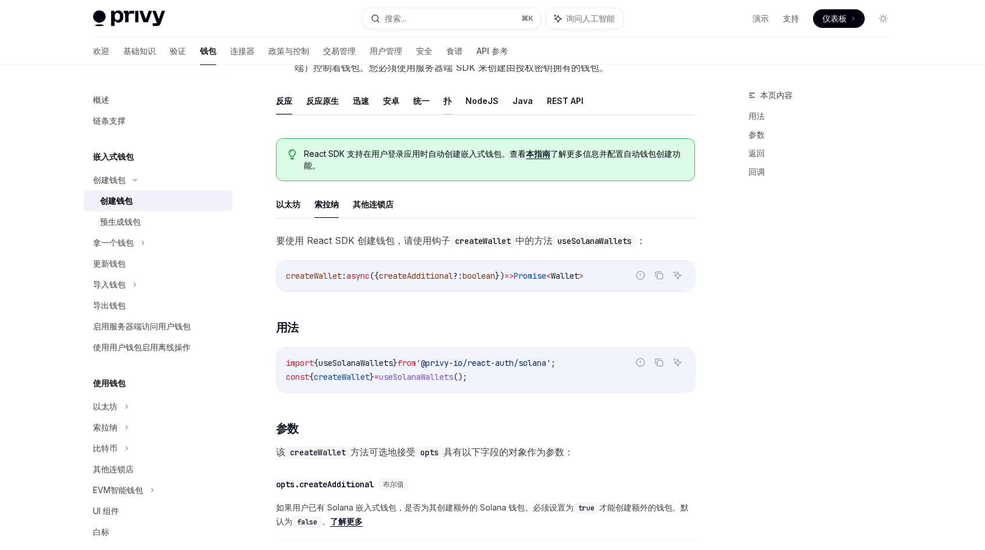
click at [448, 100] on font "扑" at bounding box center [447, 101] width 8 height 10
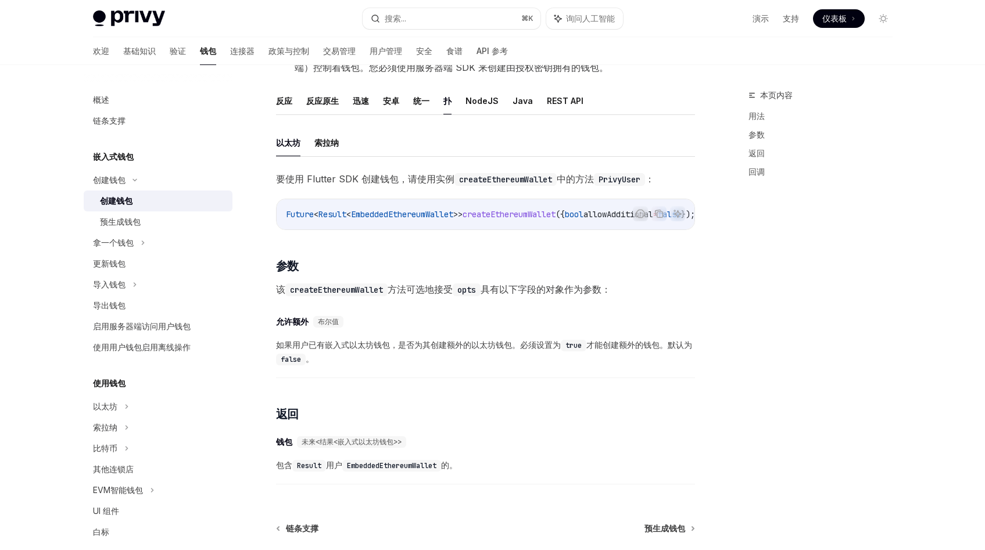
scroll to position [0, 2]
click at [337, 144] on font "索拉纳" at bounding box center [326, 143] width 24 height 10
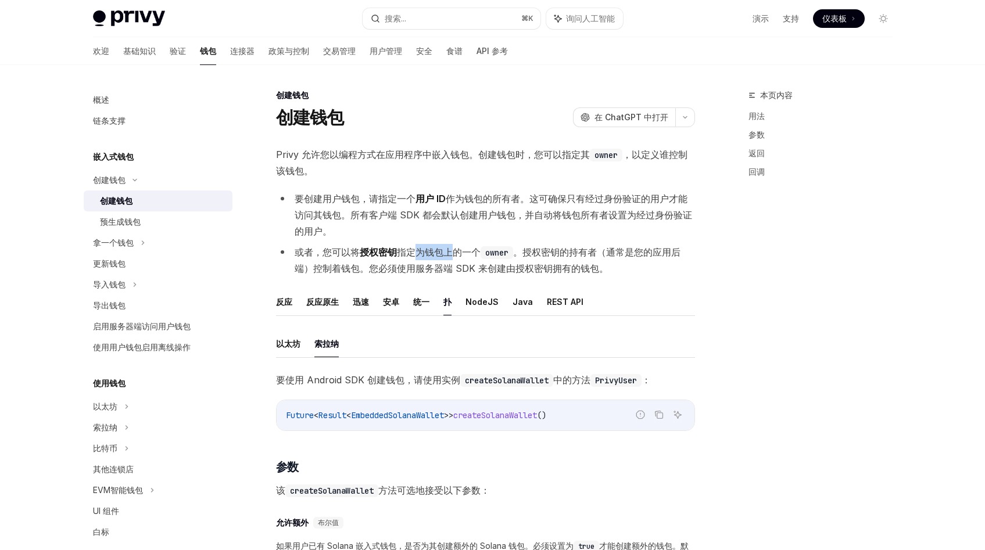
drag, startPoint x: 416, startPoint y: 252, endPoint x: 450, endPoint y: 252, distance: 34.9
click at [450, 252] on font "指定为钱包上的一个" at bounding box center [439, 252] width 84 height 12
click at [460, 252] on font "指定为钱包上的一个" at bounding box center [439, 252] width 84 height 12
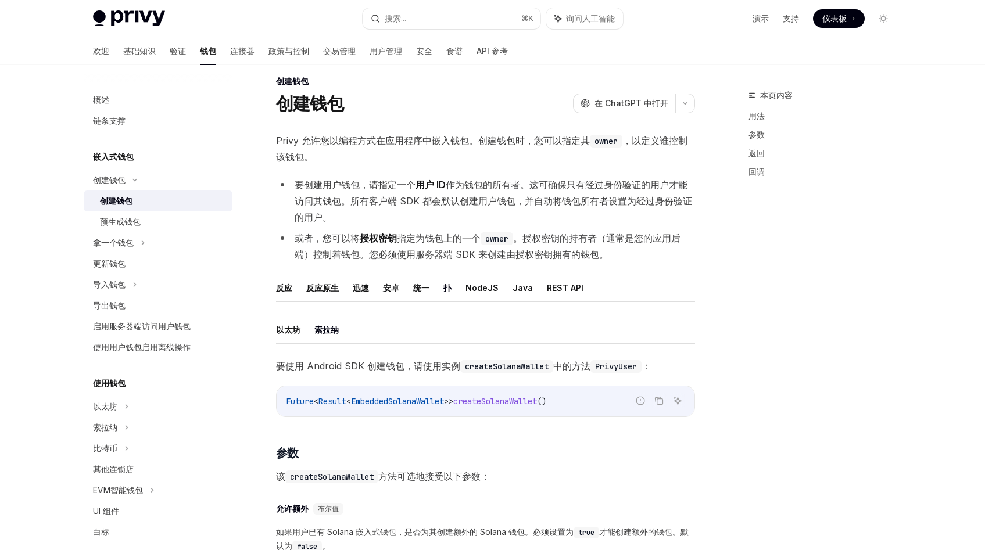
scroll to position [15, 0]
click at [403, 167] on div "Privy 允许您以编程方式在应用程序中嵌入钱包。创建钱包时，您可以指定其 owner ，以定义谁控制该钱包。 要创建用户钱包，请指定一个 用户 ID 作为钱…" at bounding box center [485, 403] width 419 height 545
click at [342, 132] on span "Privy 允许您以编程方式在应用程序中嵌入钱包。创建钱包时，您可以指定其 owner ，以定义谁控制该钱包。" at bounding box center [485, 147] width 419 height 33
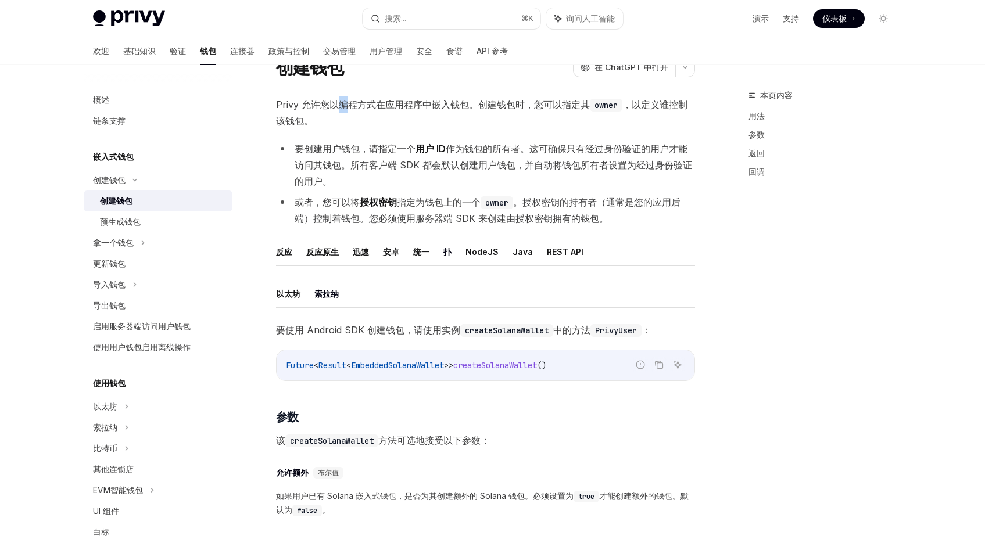
scroll to position [51, 0]
click at [346, 160] on font "作为钱包的所有者。这可确保只有经过身份验证的用户才能访问其钱包。所有客户端 SDK 都会默认创建用户钱包，并自动将钱包所有者设置为经过身份验证的用户。" at bounding box center [494, 164] width 398 height 44
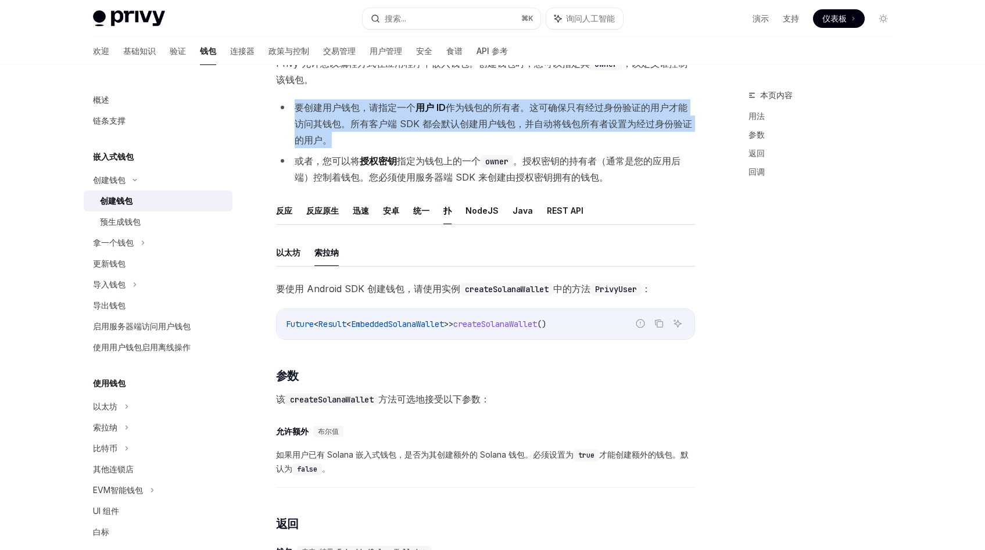
scroll to position [94, 0]
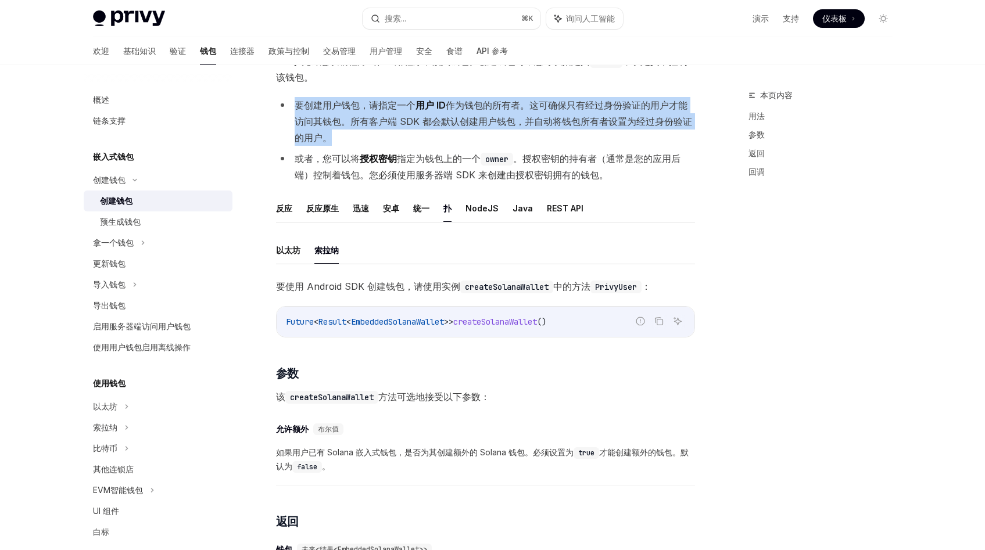
click at [346, 160] on font "或者，您可以将" at bounding box center [327, 159] width 65 height 12
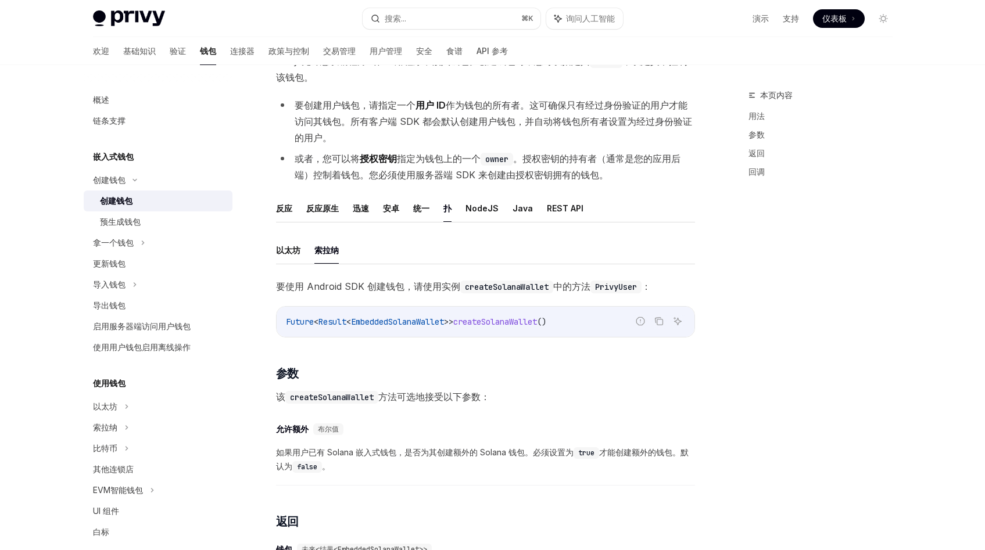
click at [346, 160] on font "或者，您可以将" at bounding box center [327, 159] width 65 height 12
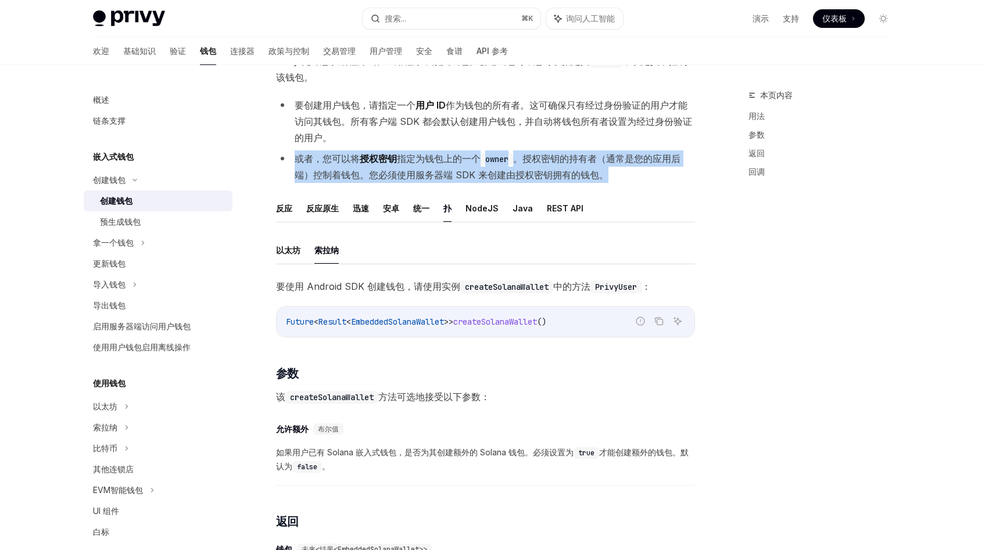
scroll to position [120, 0]
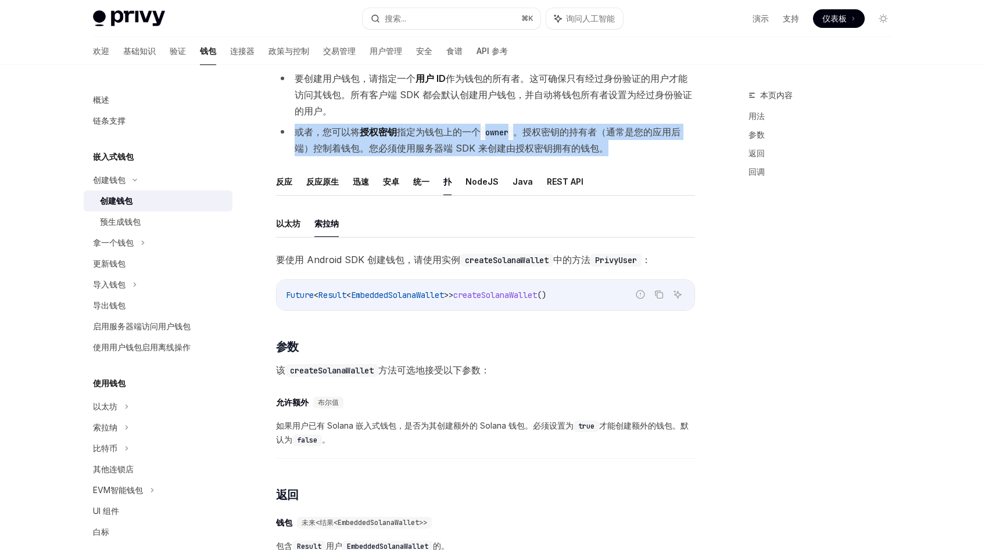
click at [375, 132] on font "授权密钥" at bounding box center [378, 132] width 37 height 12
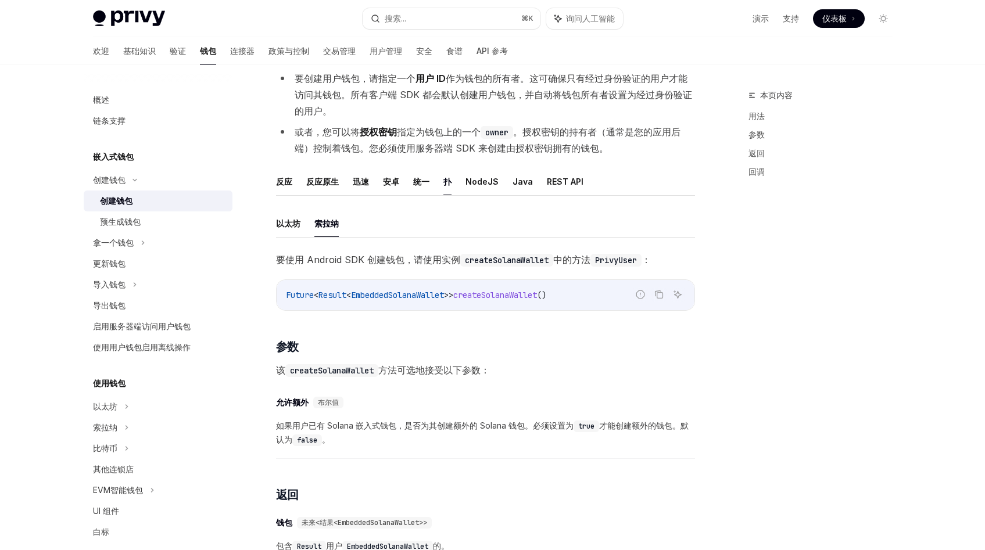
click at [375, 132] on font "授权密钥" at bounding box center [378, 132] width 37 height 12
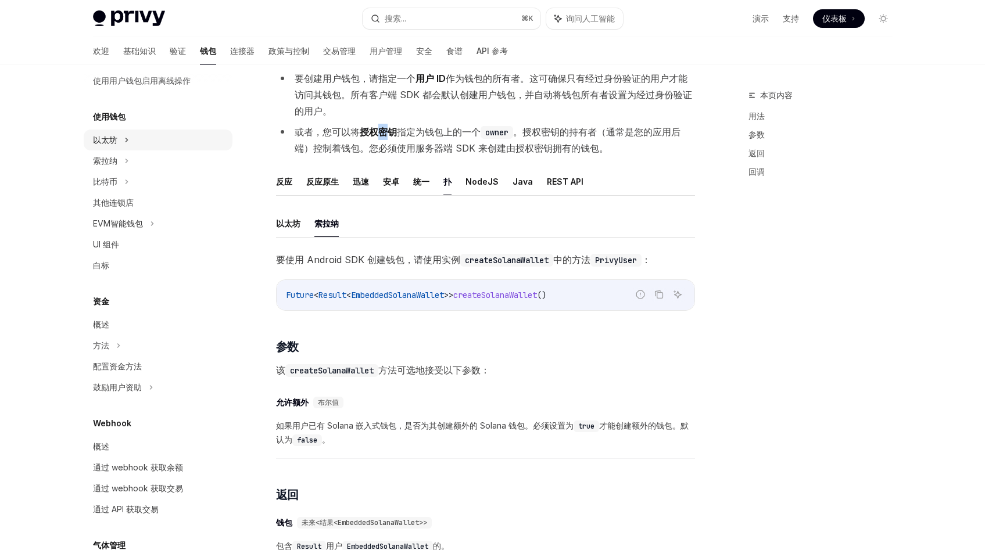
scroll to position [0, 0]
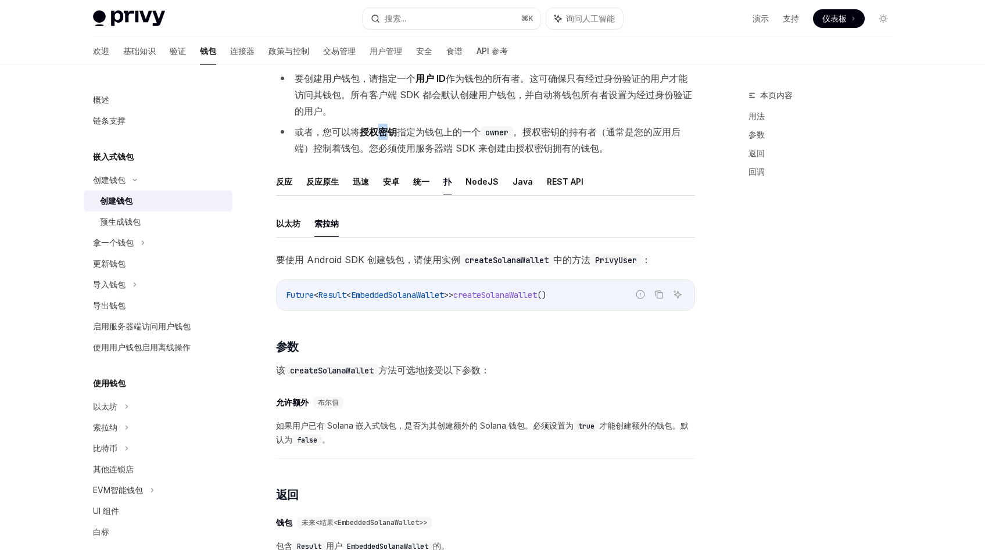
click at [456, 137] on font "指定为钱包上的一个" at bounding box center [439, 132] width 84 height 12
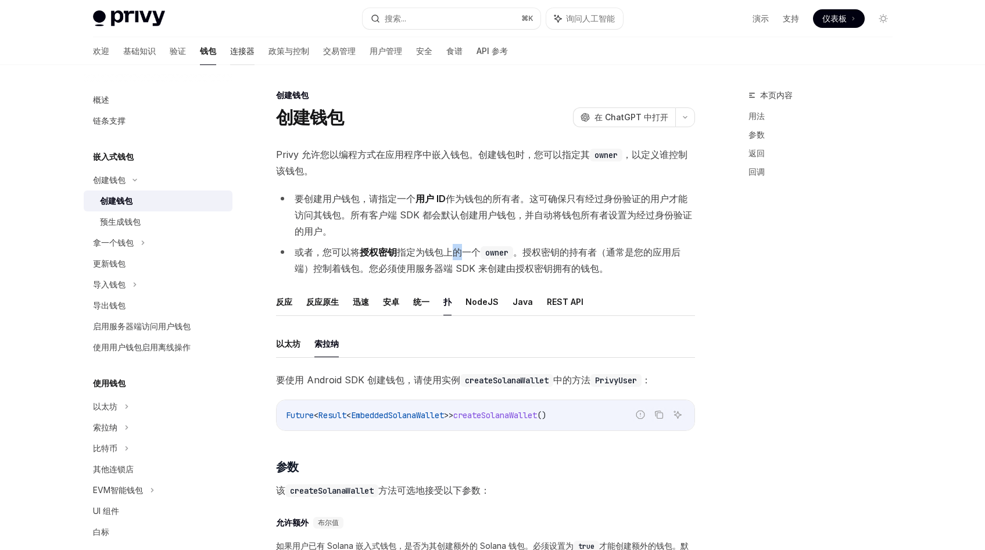
click at [230, 56] on font "连接器" at bounding box center [242, 51] width 24 height 10
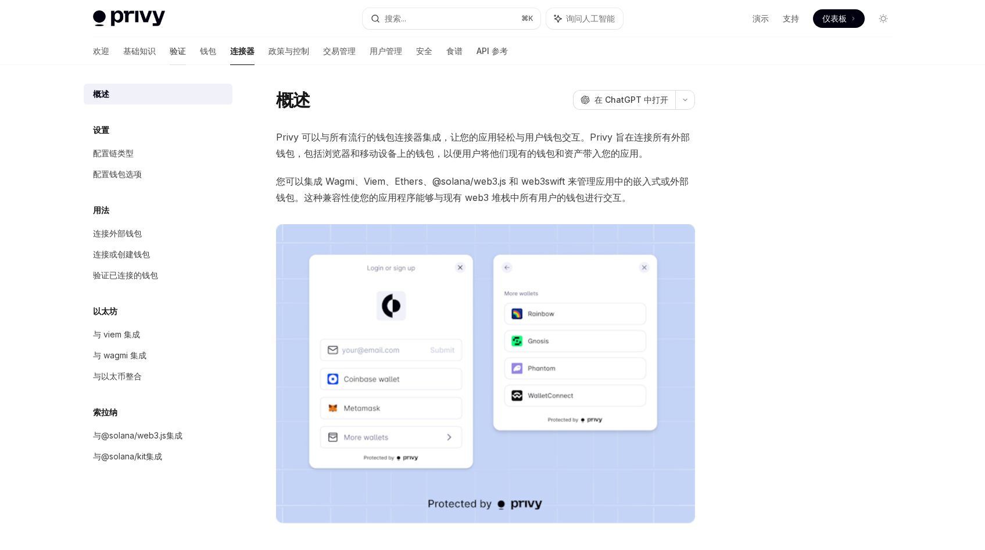
click at [170, 51] on font "验证" at bounding box center [178, 51] width 16 height 10
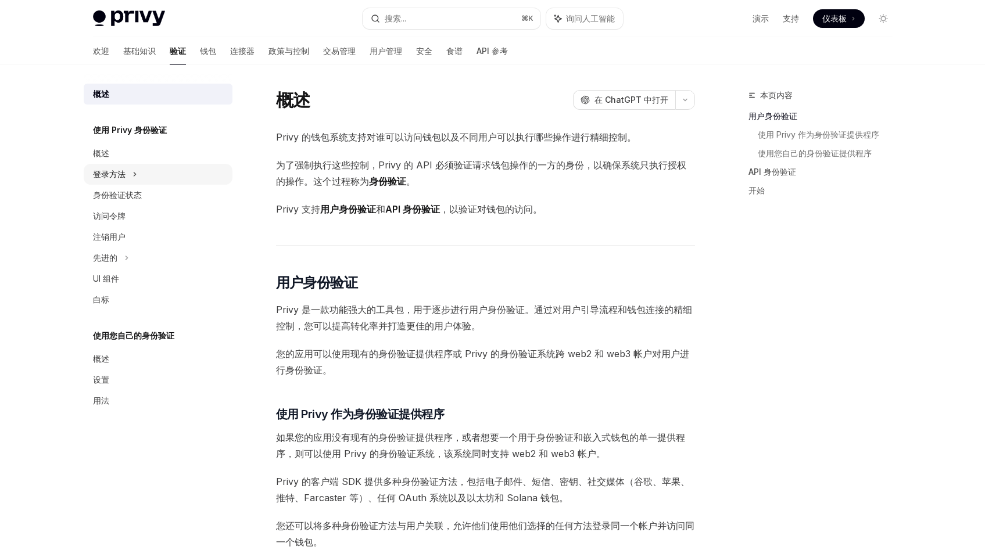
click at [127, 173] on div "登录方法" at bounding box center [158, 174] width 149 height 21
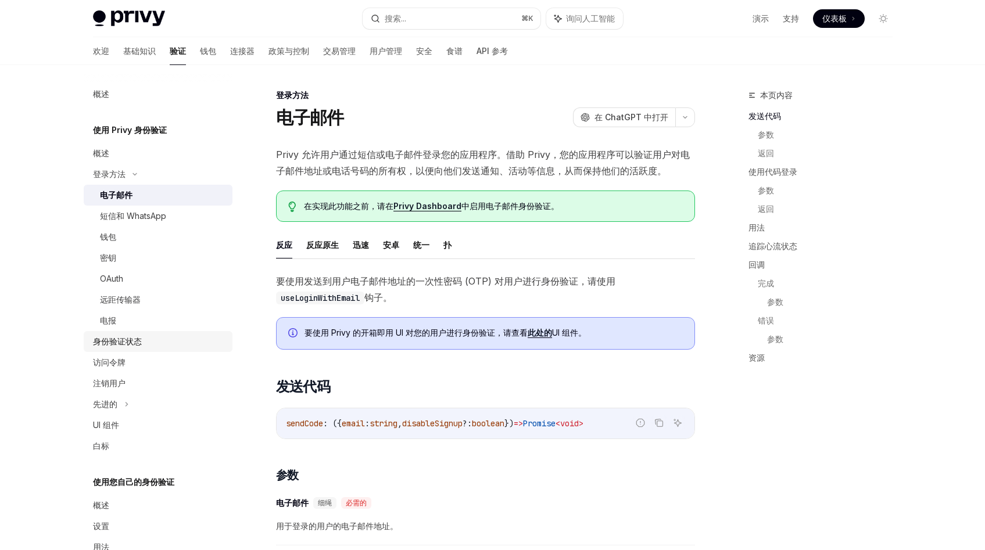
click at [134, 340] on font "身份验证状态" at bounding box center [117, 341] width 49 height 10
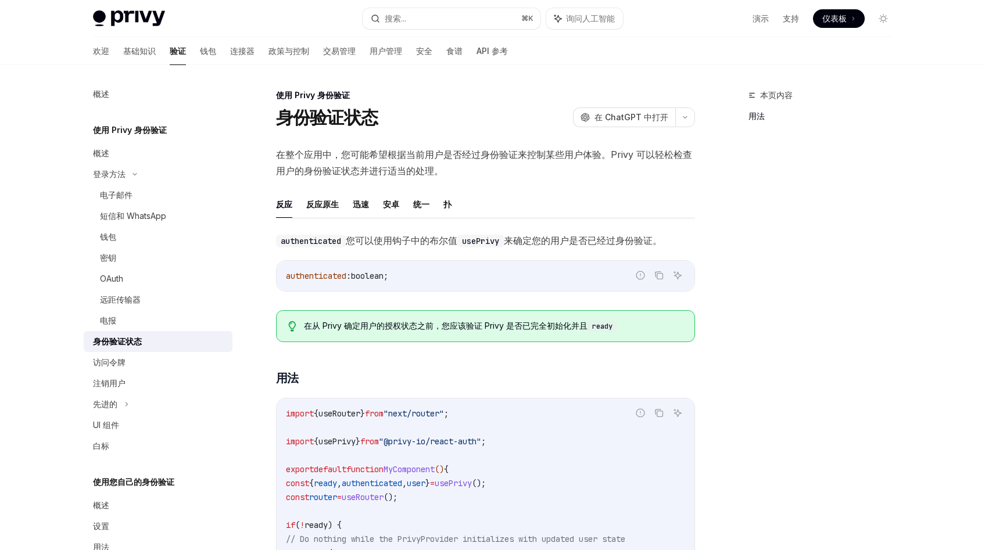
click at [316, 243] on code "authenticated" at bounding box center [311, 241] width 70 height 13
copy code "authenticated"
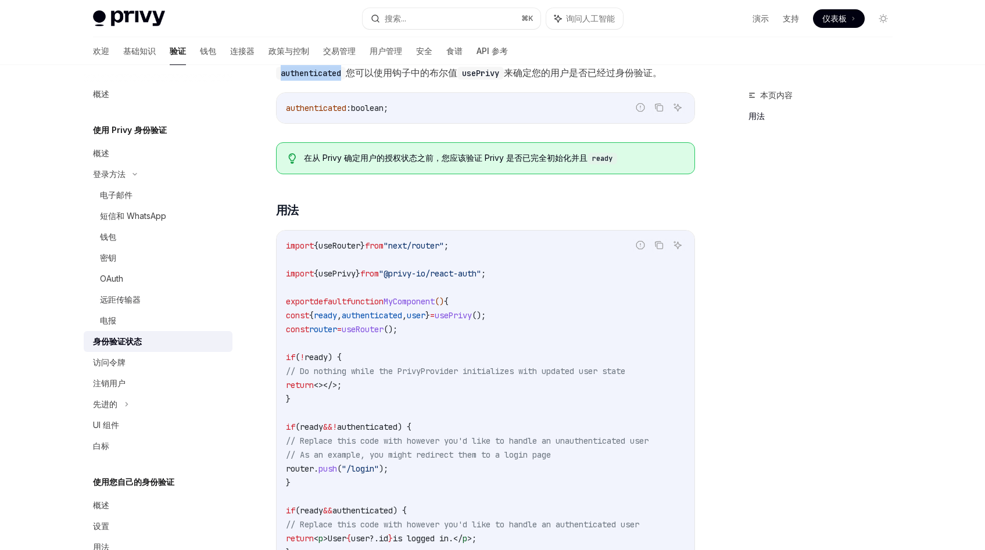
scroll to position [12, 0]
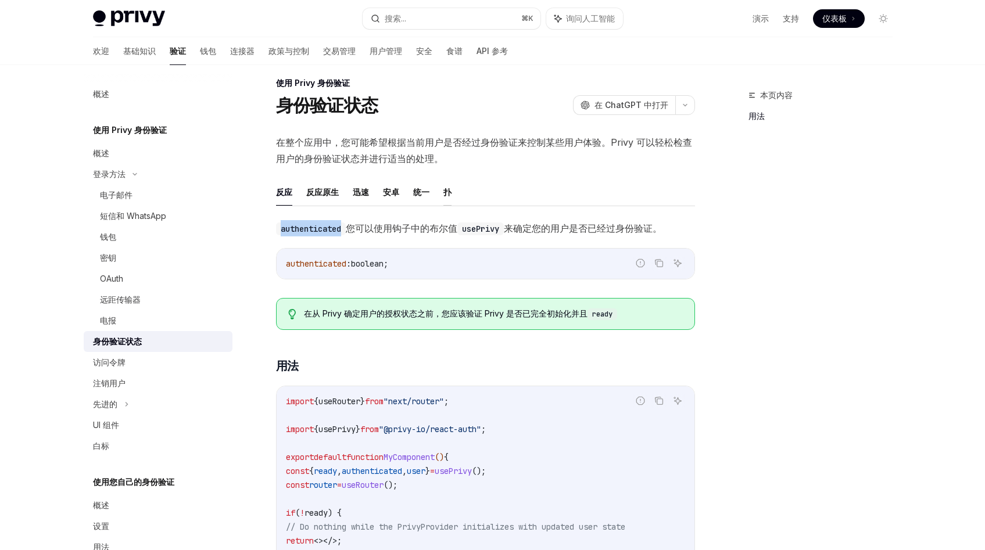
click at [444, 196] on font "扑" at bounding box center [447, 192] width 8 height 10
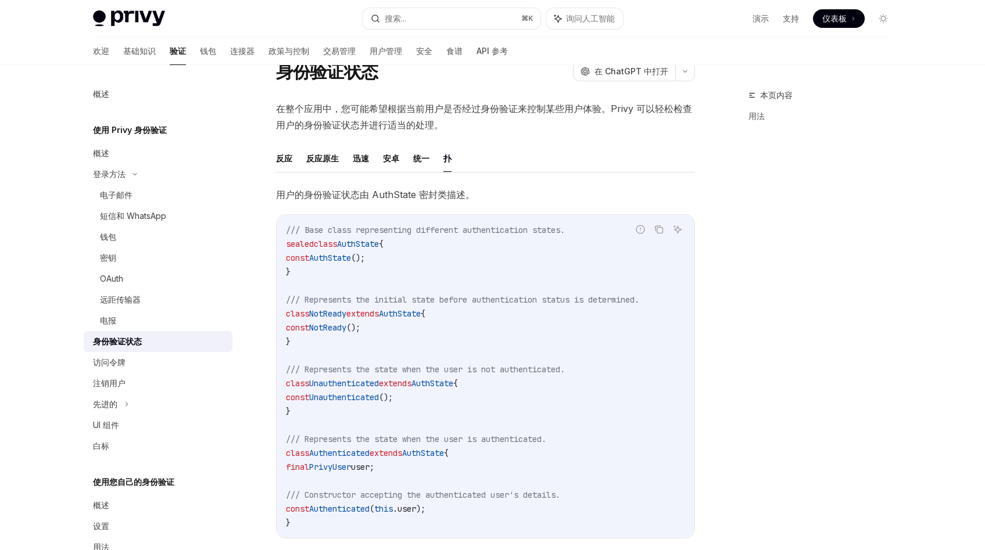
scroll to position [50, 0]
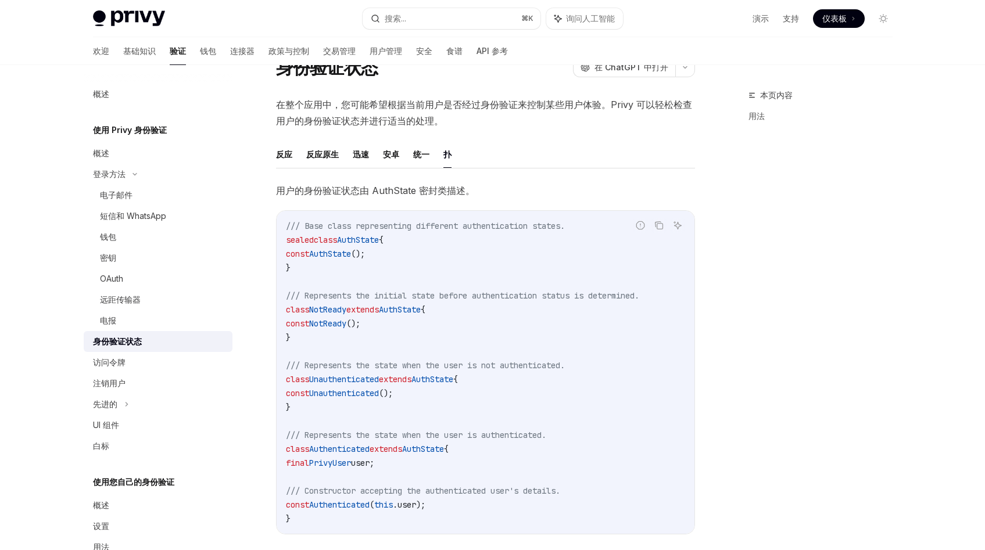
click at [363, 238] on span "AuthState" at bounding box center [358, 240] width 42 height 10
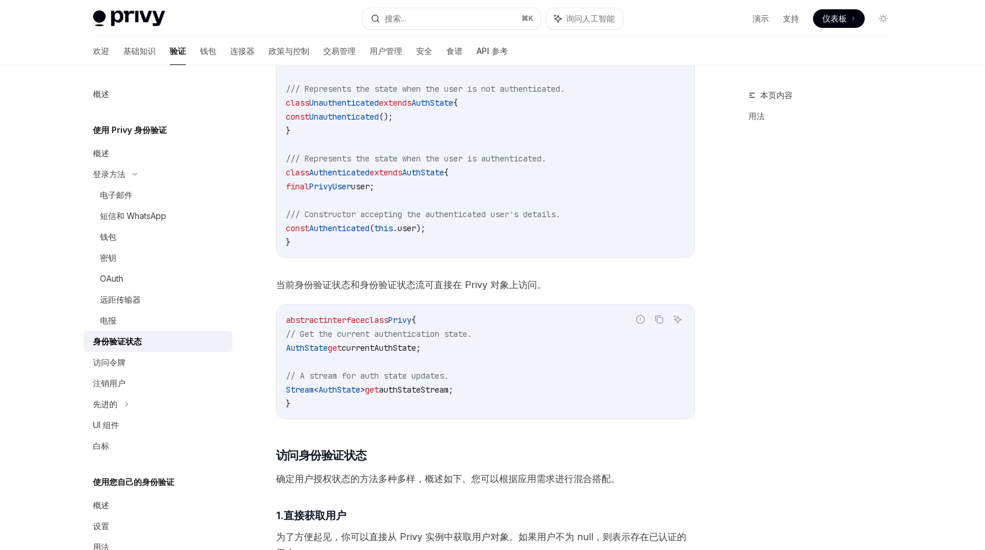
scroll to position [334, 0]
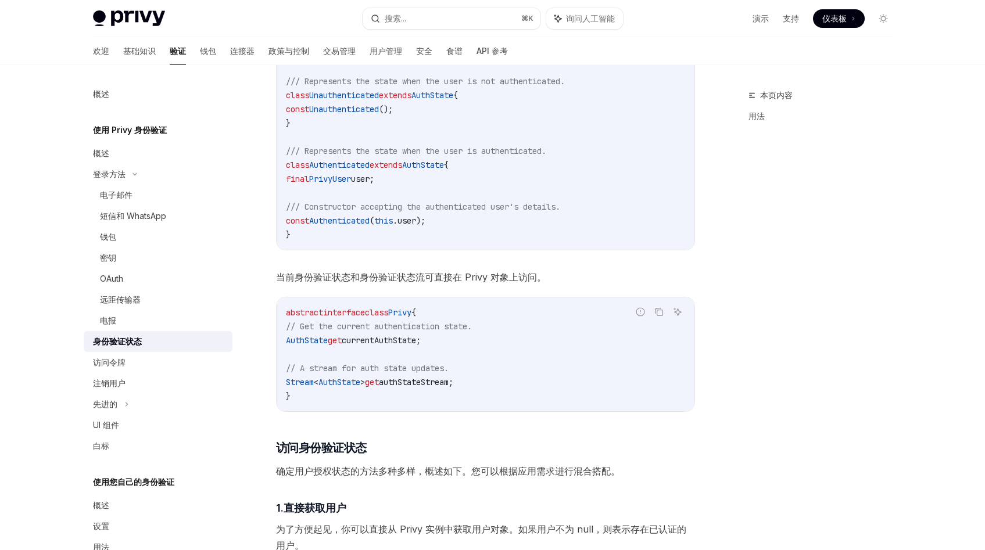
click at [365, 314] on span "interface" at bounding box center [344, 312] width 42 height 10
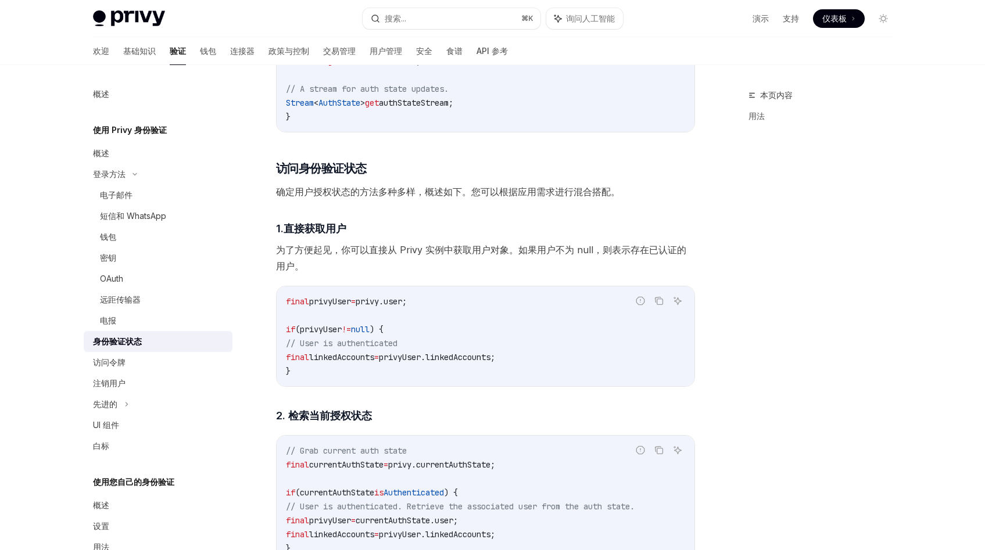
scroll to position [613, 0]
click at [338, 302] on span "privyUser" at bounding box center [330, 302] width 42 height 10
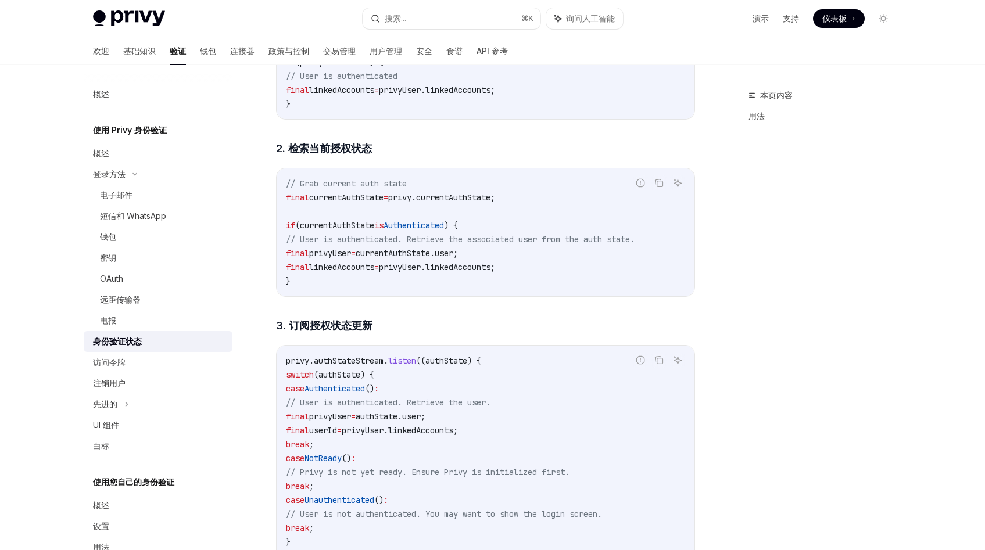
scroll to position [882, 0]
click at [457, 203] on code "// Grab current auth state final currentAuthState = privy.currentAuthState; if …" at bounding box center [485, 232] width 399 height 112
click at [346, 235] on span "// User is authenticated. Retrieve the associated user from the auth state." at bounding box center [460, 239] width 349 height 10
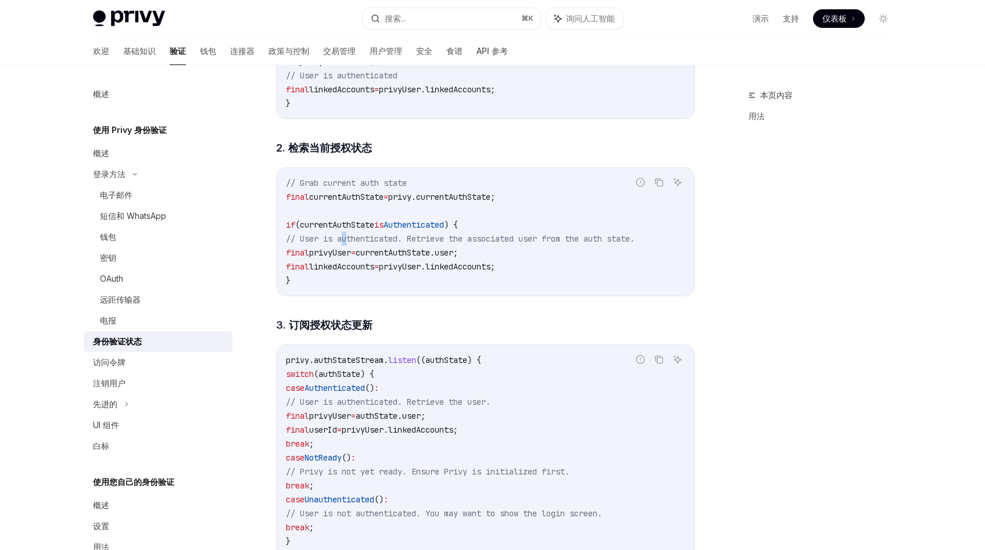
click at [380, 248] on span "currentAuthState.user;" at bounding box center [407, 253] width 102 height 10
click at [335, 257] on span "privyUser" at bounding box center [330, 253] width 42 height 10
click at [352, 266] on span "linkedAccounts" at bounding box center [341, 267] width 65 height 10
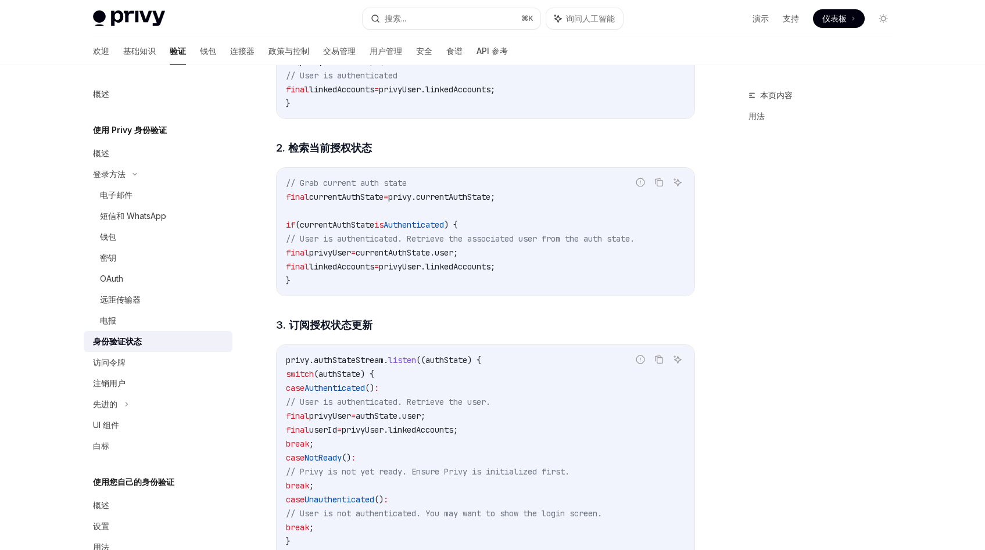
click at [352, 266] on span "linkedAccounts" at bounding box center [341, 267] width 65 height 10
click at [480, 219] on code "// Grab current auth state final currentAuthState = privy.currentAuthState; if …" at bounding box center [485, 232] width 399 height 112
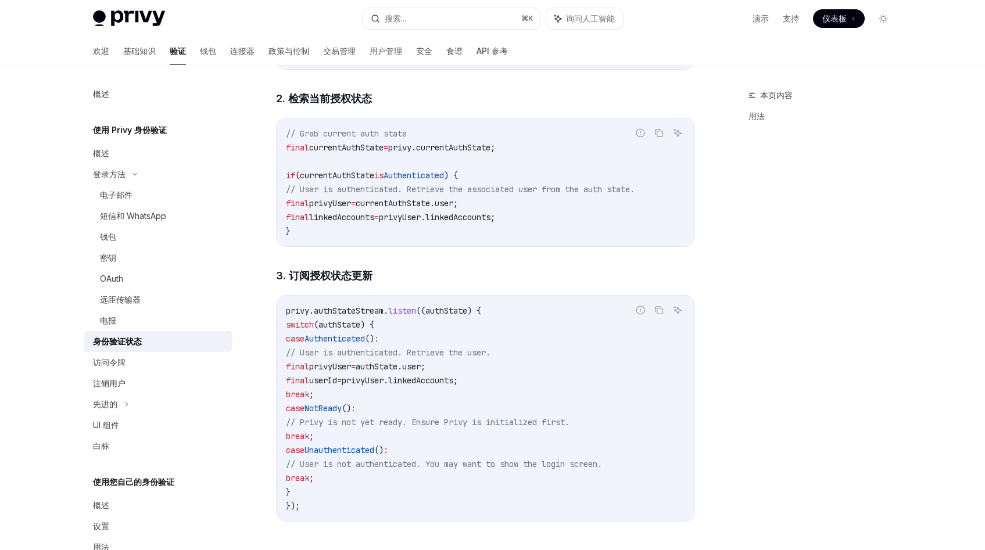
scroll to position [854, 0]
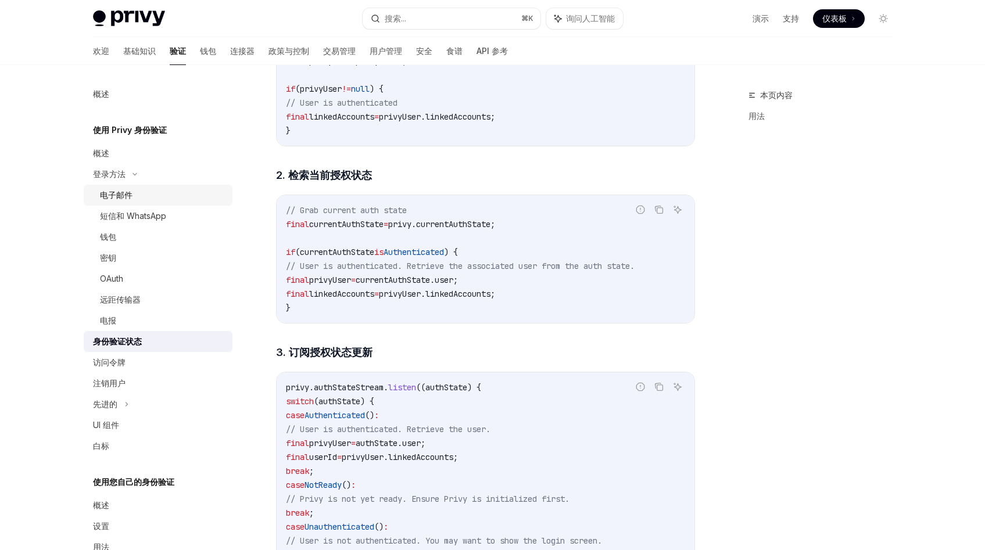
click at [126, 195] on font "电子邮件" at bounding box center [116, 195] width 33 height 10
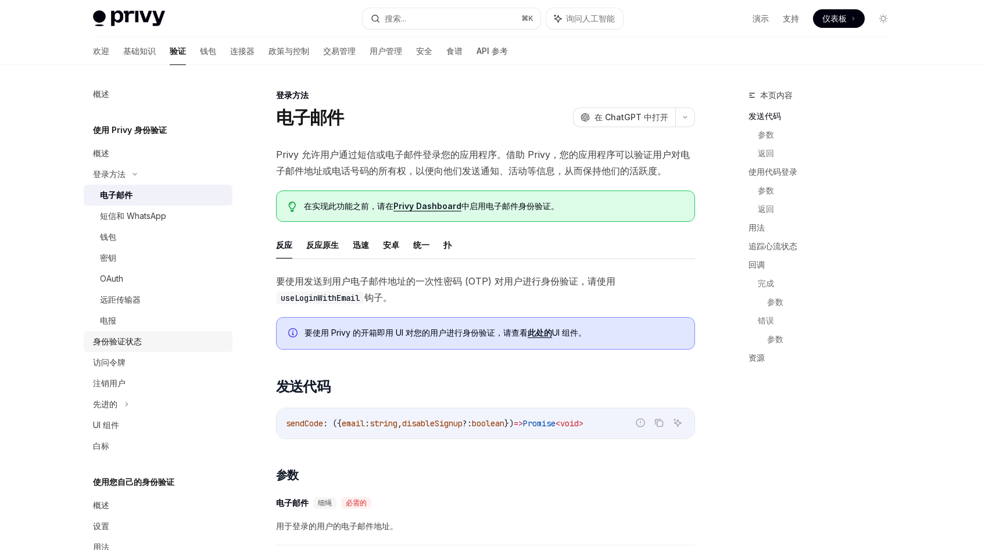
click at [132, 342] on font "身份验证状态" at bounding box center [117, 341] width 49 height 10
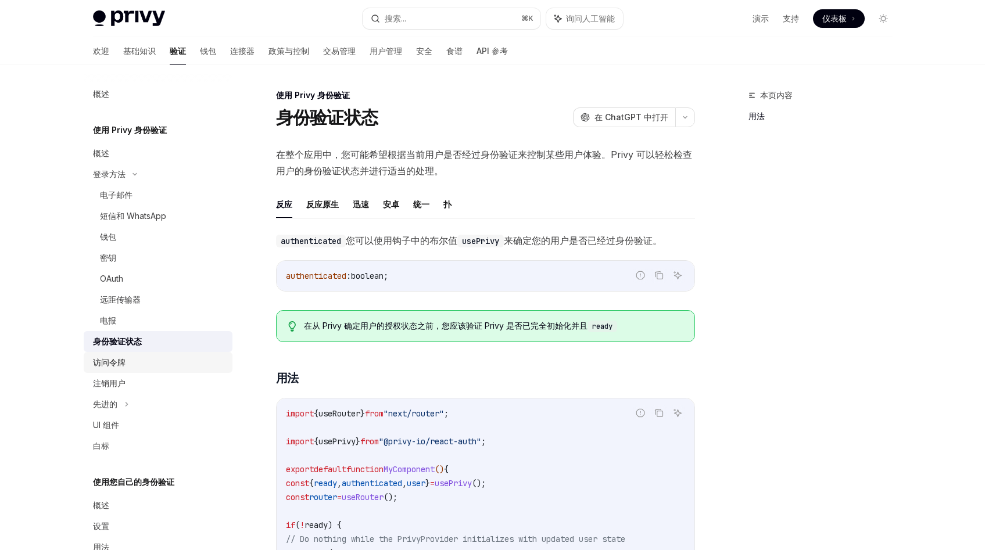
click at [126, 366] on div "访问令牌" at bounding box center [159, 363] width 133 height 14
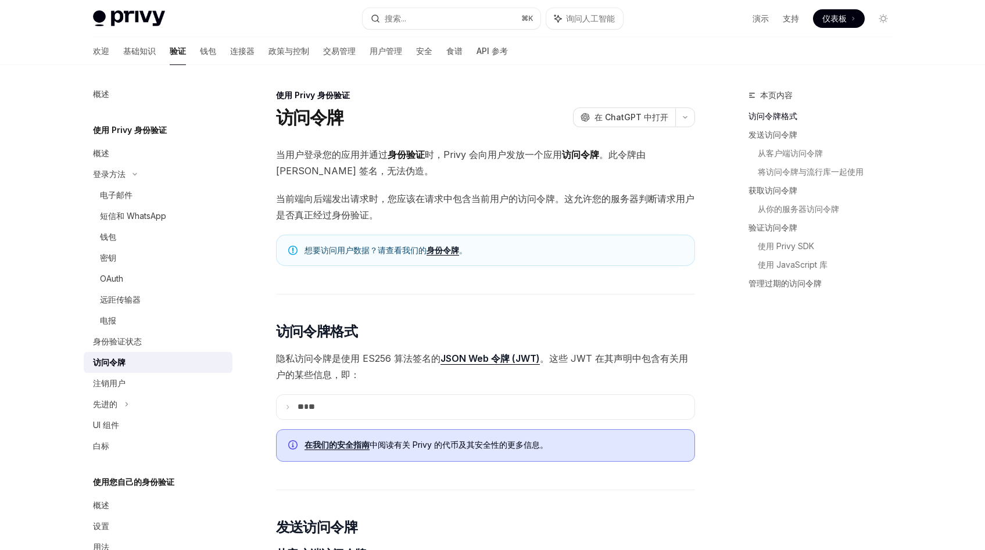
click at [365, 158] on font "当用户登录您的应用并通过" at bounding box center [332, 155] width 112 height 12
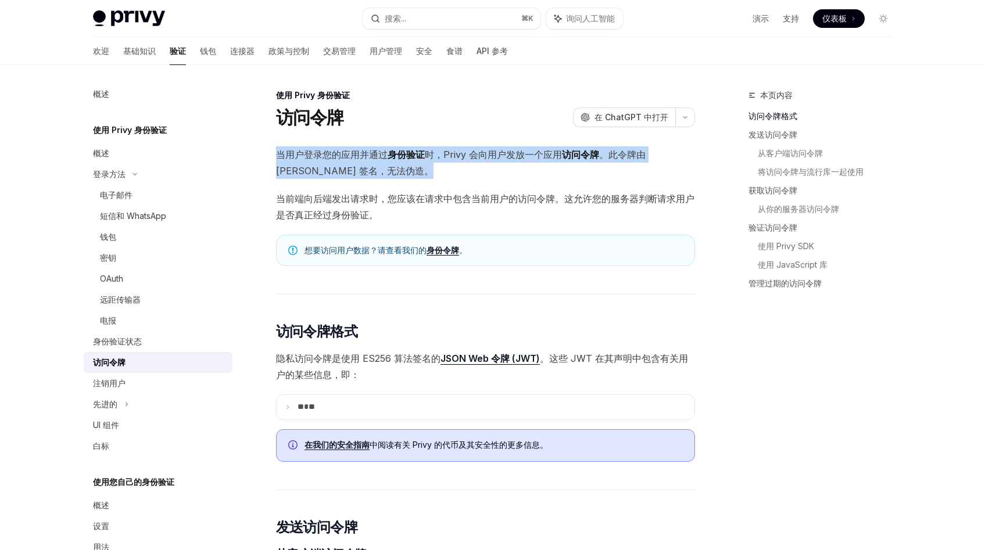
click at [517, 157] on font "时，Privy 会向用户发放一个应用" at bounding box center [493, 155] width 137 height 12
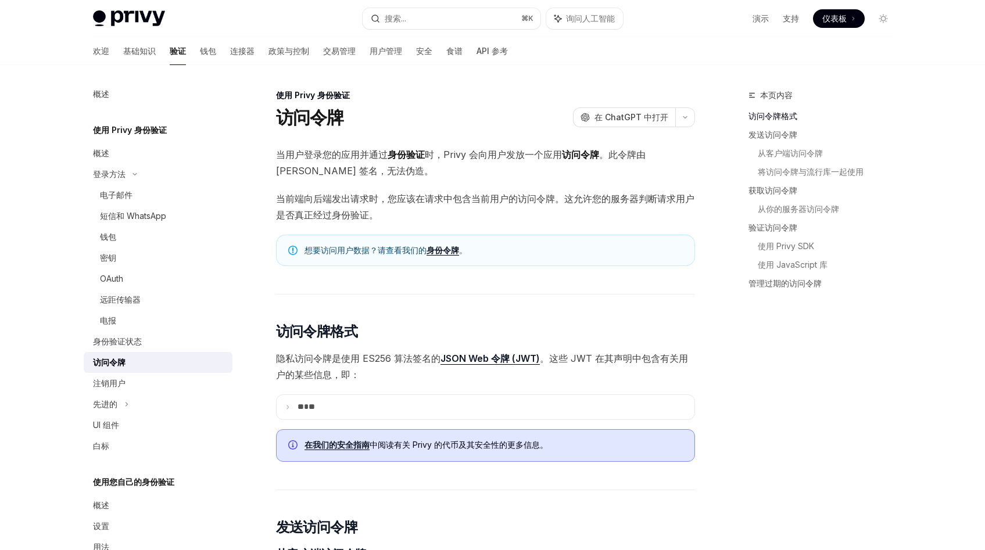
click at [517, 157] on font "时，Privy 会向用户发放一个应用" at bounding box center [493, 155] width 137 height 12
click at [408, 194] on font "当前端向后端发出请求时，您应该在请求中包含当前用户的访问令牌。这允许您的服务器判断请求用户是否真正经过身份验证。" at bounding box center [485, 207] width 418 height 28
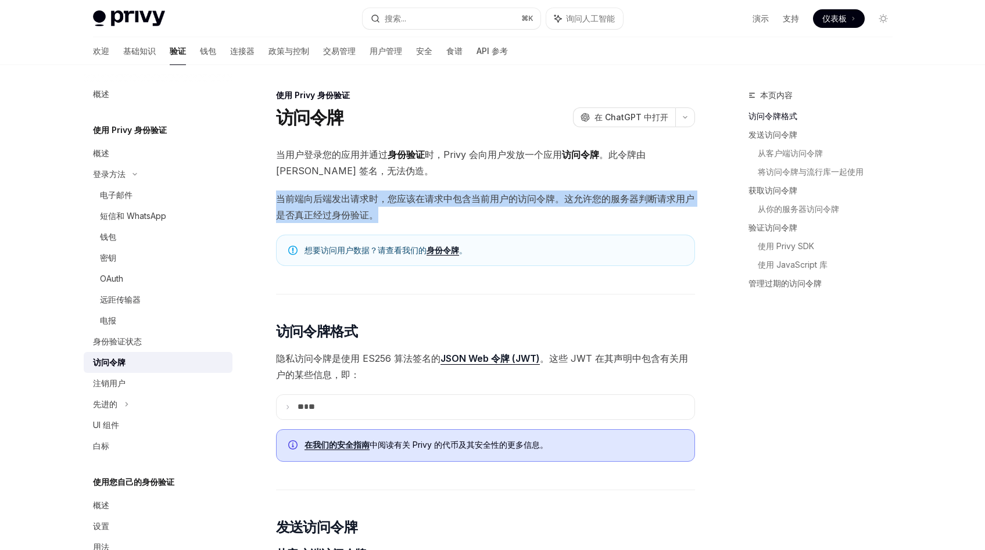
click at [334, 199] on font "当前端向后端发出请求时，您应该在请求中包含当前用户的访问令牌。这允许您的服务器判断请求用户是否真正经过身份验证。" at bounding box center [485, 207] width 418 height 28
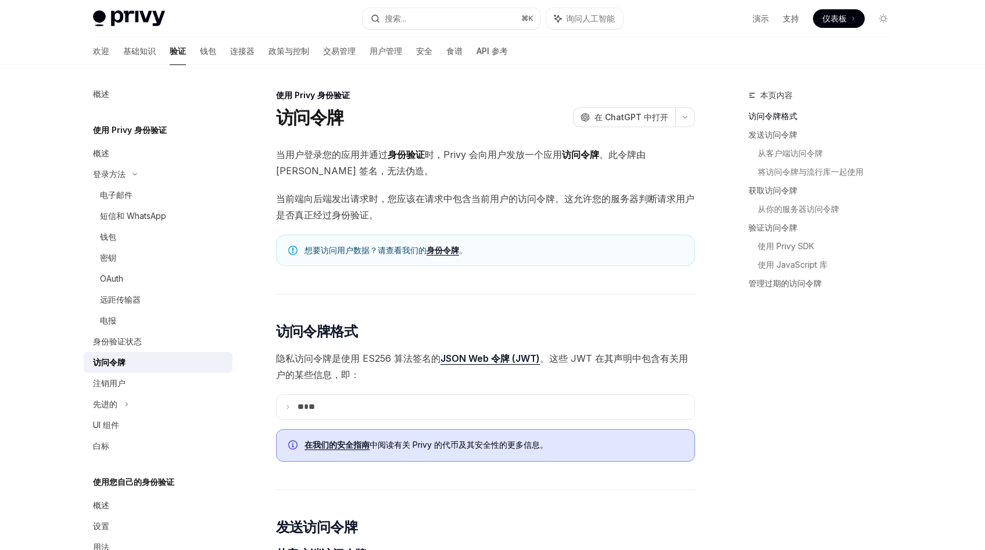
click at [334, 199] on font "当前端向后端发出请求时，您应该在请求中包含当前用户的访问令牌。这允许您的服务器判断请求用户是否真正经过身份验证。" at bounding box center [485, 207] width 418 height 28
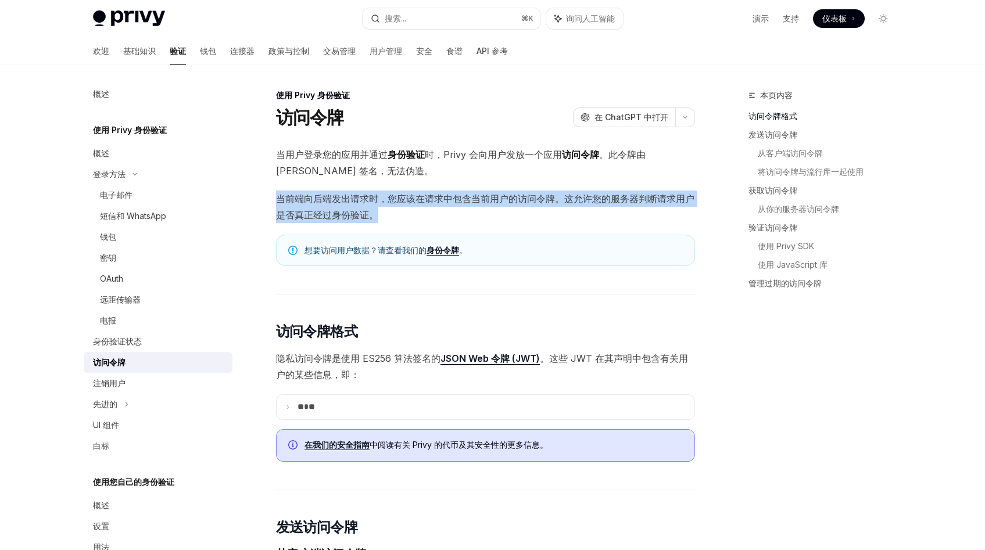
click at [334, 199] on font "当前端向后端发出请求时，您应该在请求中包含当前用户的访问令牌。这允许您的服务器判断请求用户是否真正经过身份验证。" at bounding box center [485, 207] width 418 height 28
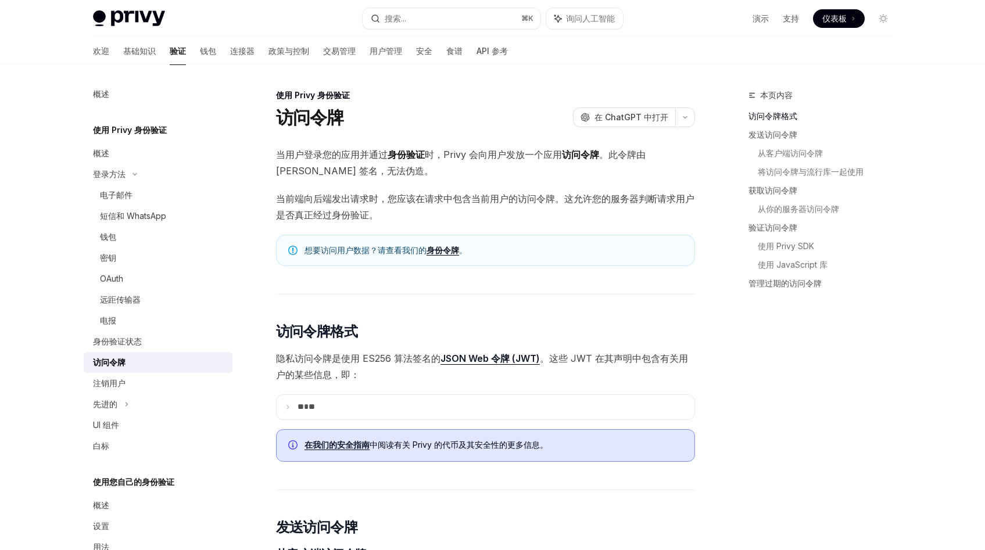
click at [334, 199] on font "当前端向后端发出请求时，您应该在请求中包含当前用户的访问令牌。这允许您的服务器判断请求用户是否真正经过身份验证。" at bounding box center [485, 207] width 418 height 28
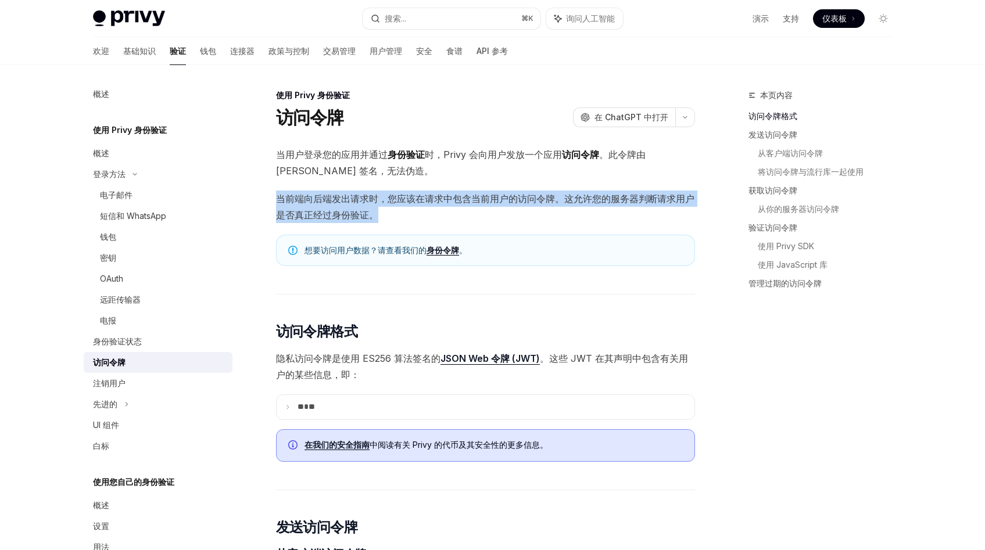
click at [445, 196] on font "当前端向后端发出请求时，您应该在请求中包含当前用户的访问令牌。这允许您的服务器判断请求用户是否真正经过身份验证。" at bounding box center [485, 207] width 418 height 28
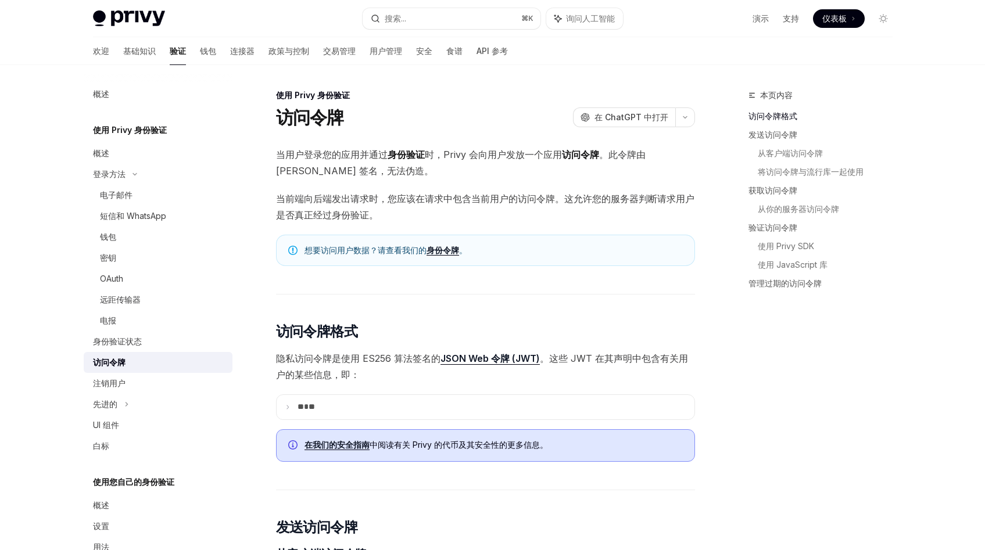
click at [445, 196] on font "当前端向后端发出请求时，您应该在请求中包含当前用户的访问令牌。这允许您的服务器判断请求用户是否真正经过身份验证。" at bounding box center [485, 207] width 418 height 28
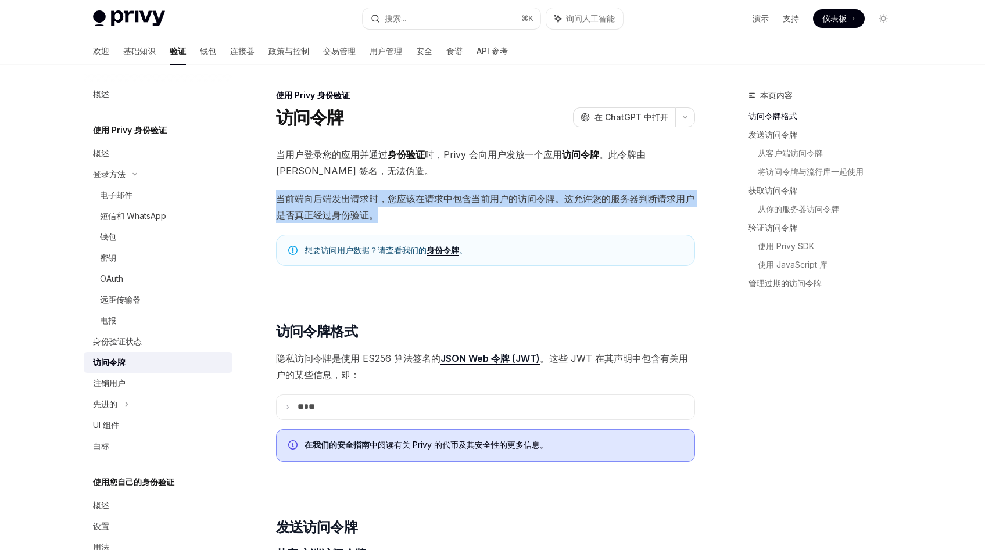
click at [445, 196] on font "当前端向后端发出请求时，您应该在请求中包含当前用户的访问令牌。这允许您的服务器判断请求用户是否真正经过身份验证。" at bounding box center [485, 207] width 418 height 28
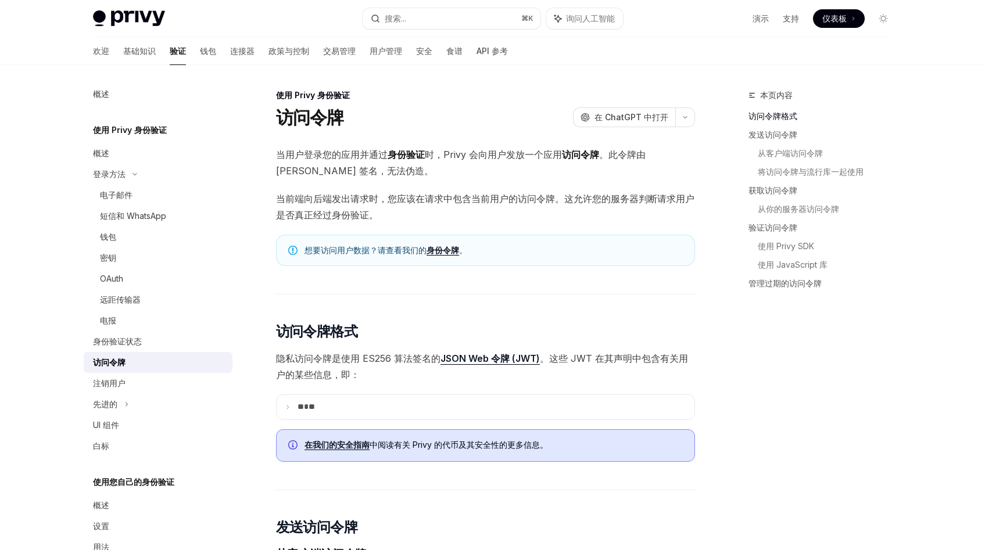
click at [445, 196] on font "当前端向后端发出请求时，您应该在请求中包含当前用户的访问令牌。这允许您的服务器判断请求用户是否真正经过身份验证。" at bounding box center [485, 207] width 418 height 28
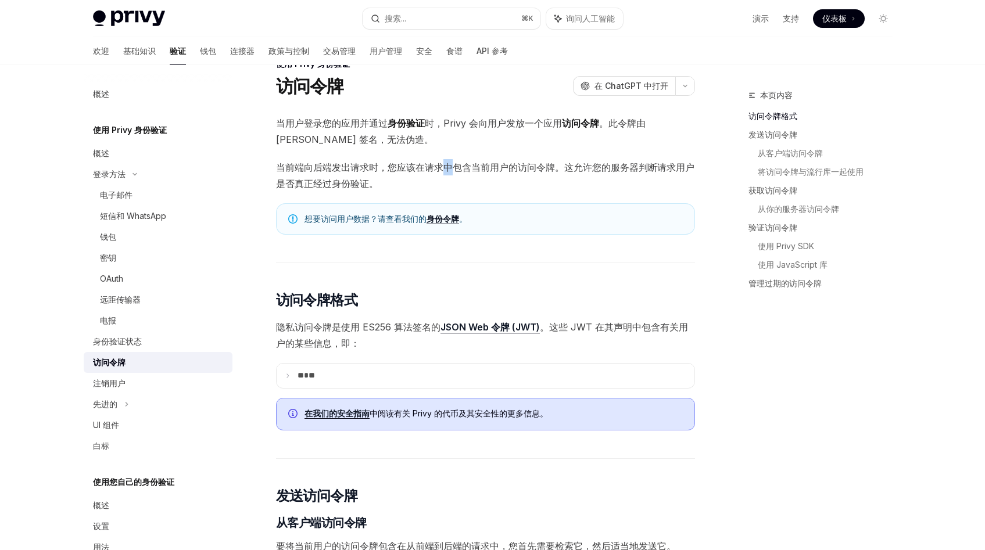
scroll to position [32, 0]
click at [323, 183] on font "当前端向后端发出请求时，您应该在请求中包含当前用户的访问令牌。这允许您的服务器判断请求用户是否真正经过身份验证。" at bounding box center [485, 175] width 418 height 28
click at [327, 323] on font "隐私访问令牌是使用 ES256 算法签名的" at bounding box center [358, 327] width 164 height 12
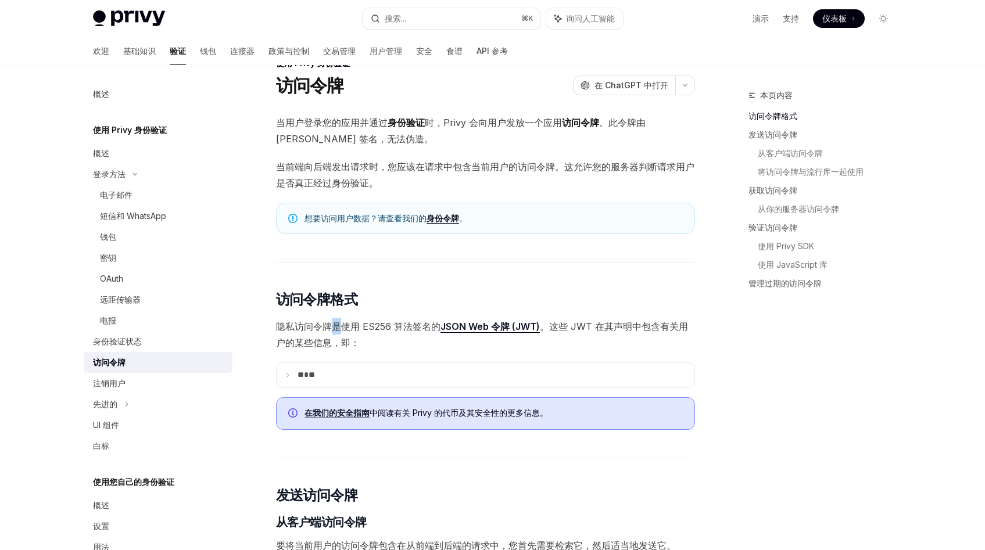
click at [327, 323] on font "隐私访问令牌是使用 ES256 算法签名的" at bounding box center [358, 327] width 164 height 12
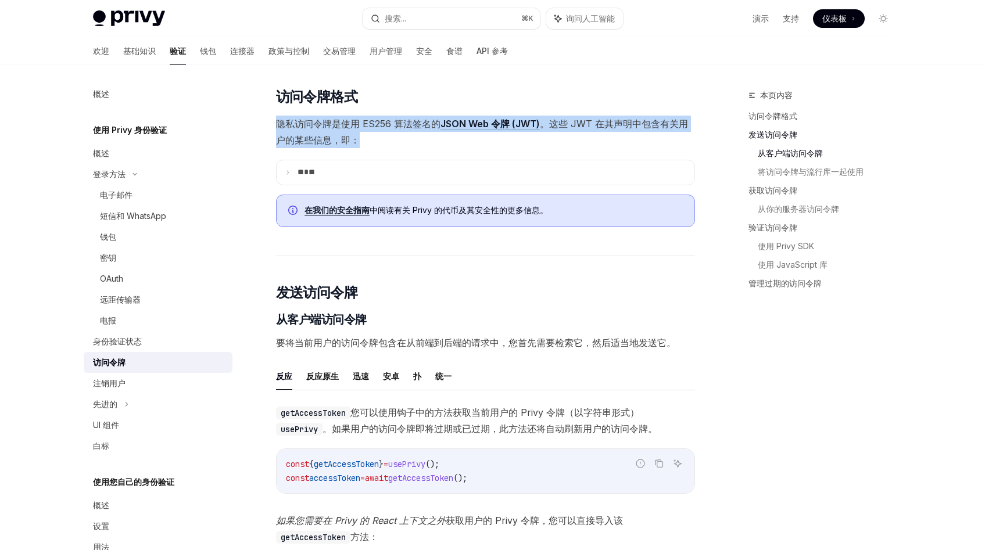
scroll to position [232, 0]
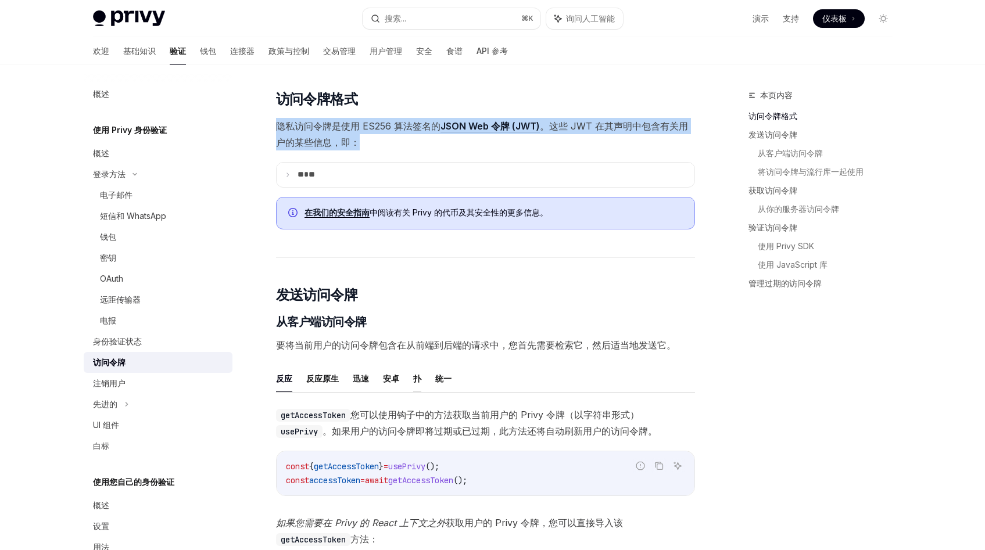
click at [415, 376] on font "扑" at bounding box center [417, 379] width 8 height 10
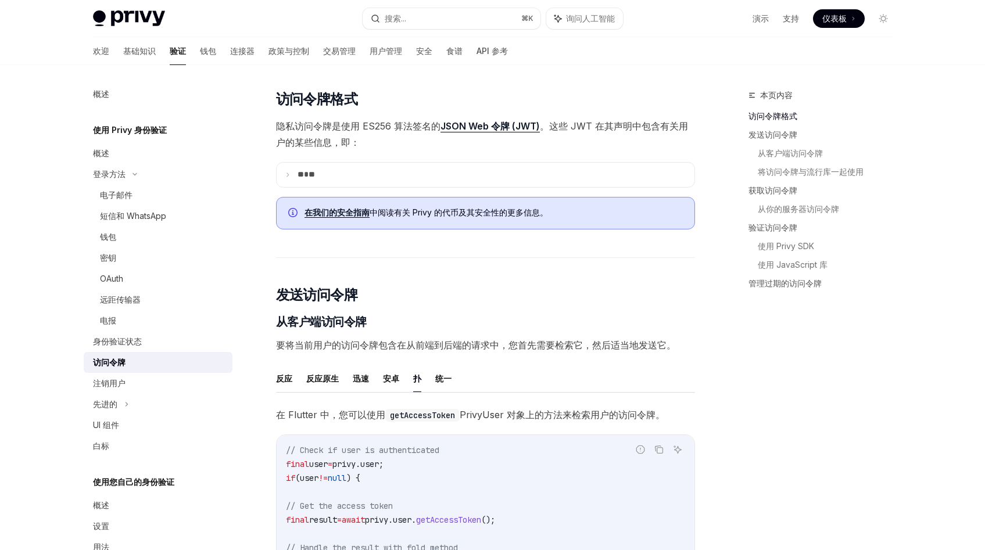
click at [347, 346] on font "要将当前用户的访问令牌包含在从前端到后端的请求中，您首先需要检索它，然后适当地发送它。" at bounding box center [476, 345] width 400 height 12
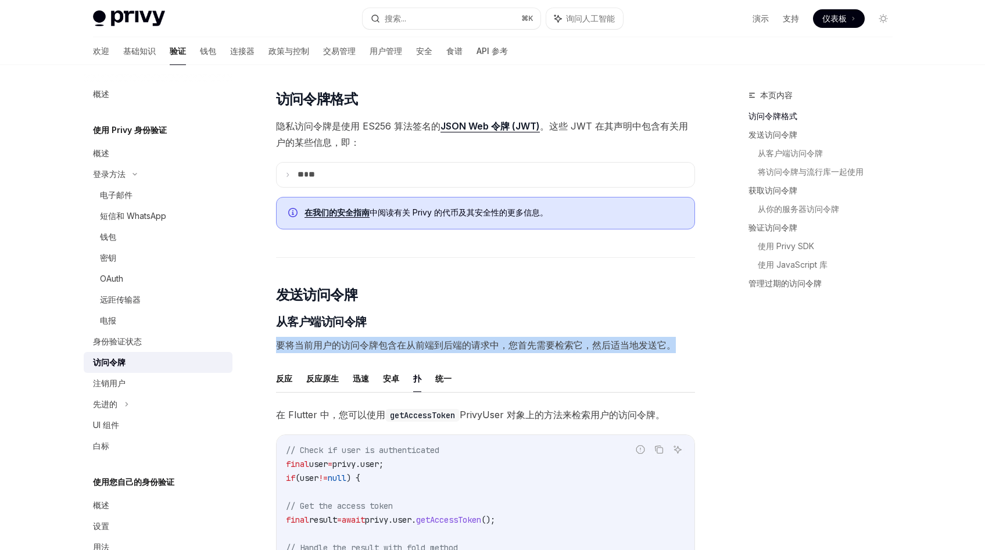
click at [347, 346] on font "要将当前用户的访问令牌包含在从前端到后端的请求中，您首先需要检索它，然后适当地发送它。" at bounding box center [476, 345] width 400 height 12
click at [396, 347] on font "要将当前用户的访问令牌包含在从前端到后端的请求中，您首先需要检索它，然后适当地发送它。" at bounding box center [476, 345] width 400 height 12
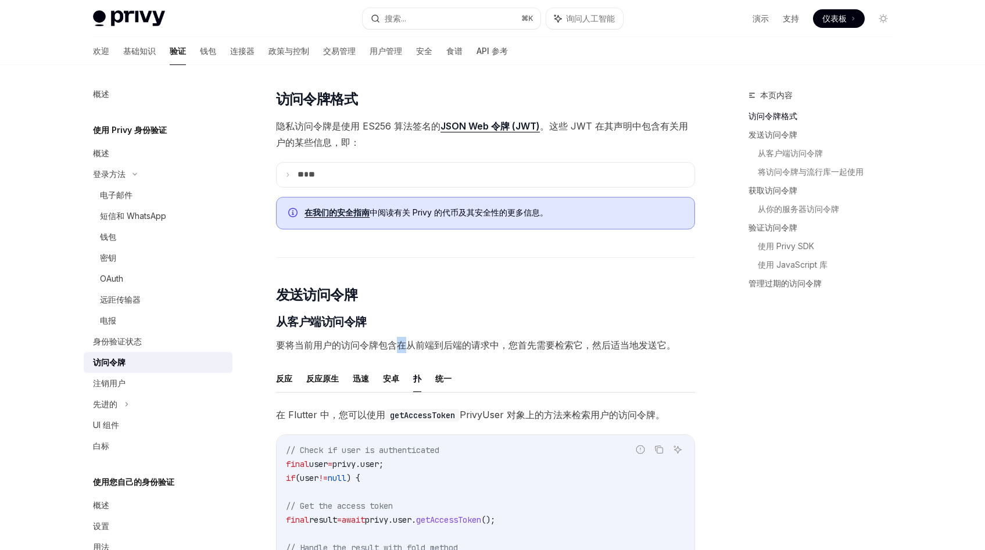
click at [396, 347] on font "要将当前用户的访问令牌包含在从前端到后端的请求中，您首先需要检索它，然后适当地发送它。" at bounding box center [476, 345] width 400 height 12
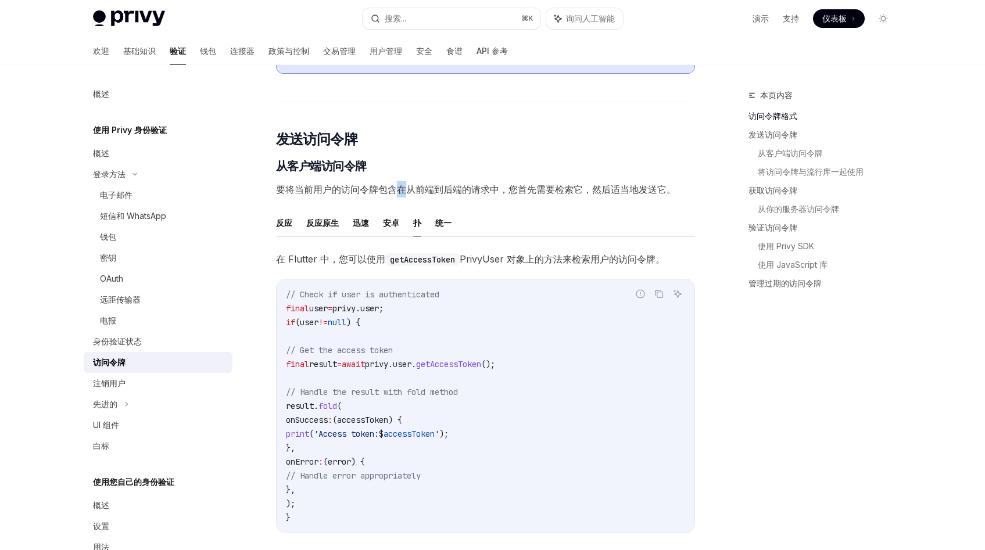
scroll to position [390, 0]
click at [540, 192] on font "要将当前用户的访问令牌包含在从前端到后端的请求中，您首先需要检索它，然后适当地发送它。" at bounding box center [476, 188] width 400 height 12
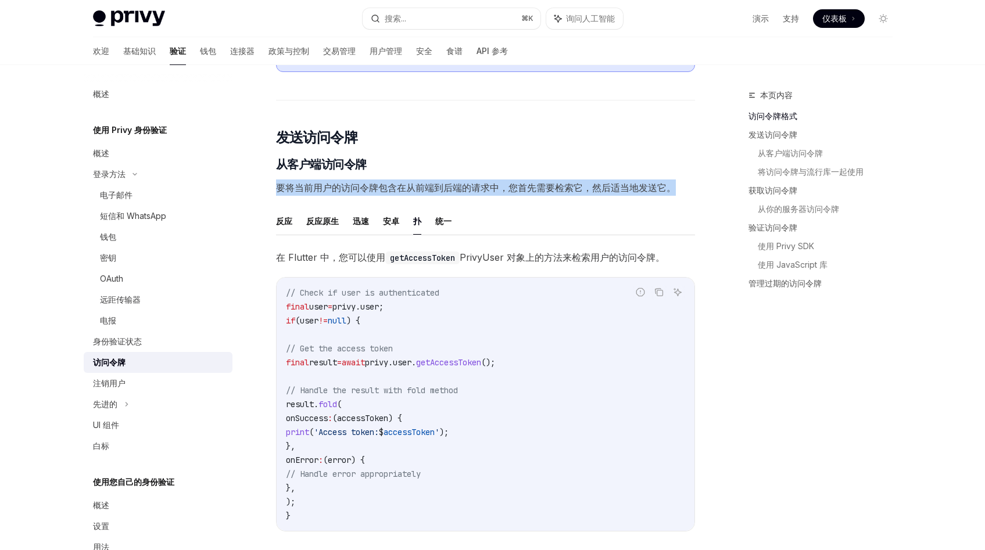
click at [540, 192] on font "要将当前用户的访问令牌包含在从前端到后端的请求中，您首先需要检索它，然后适当地发送它。" at bounding box center [476, 188] width 400 height 12
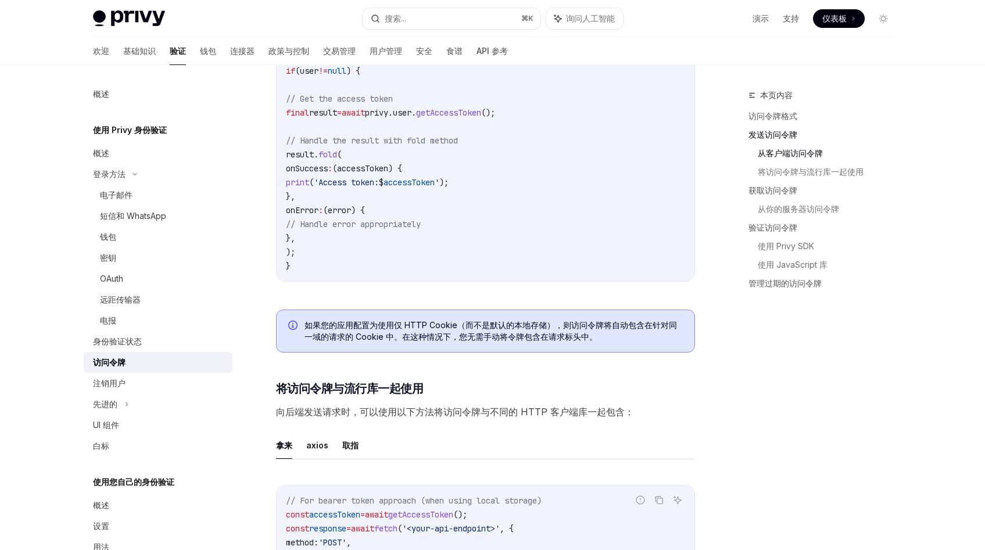
scroll to position [753, 0]
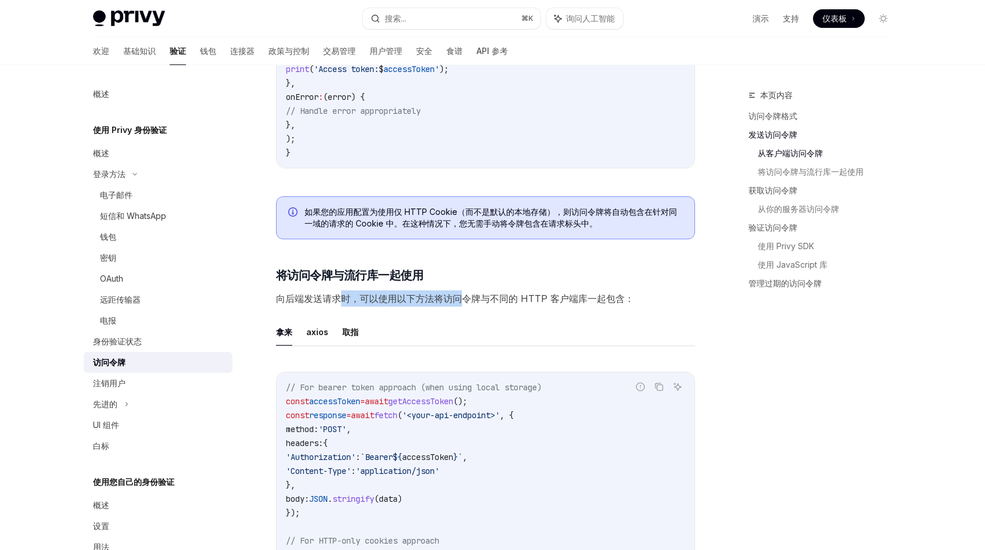
drag, startPoint x: 342, startPoint y: 306, endPoint x: 458, endPoint y: 307, distance: 115.7
click at [458, 305] on font "向后端发送请求时，可以使用以下方法将访问令牌与不同的 HTTP 客户端库一起包含：" at bounding box center [455, 299] width 358 height 12
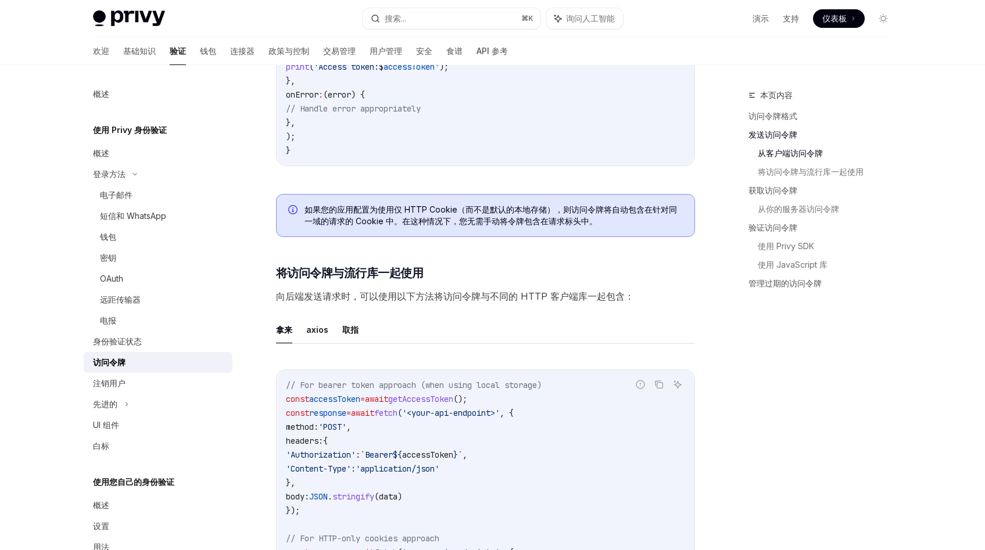
click at [514, 305] on span "向后端发送请求时，可以使用以下方法将访问令牌与不同的 HTTP 客户端库一起包含：" at bounding box center [485, 296] width 419 height 16
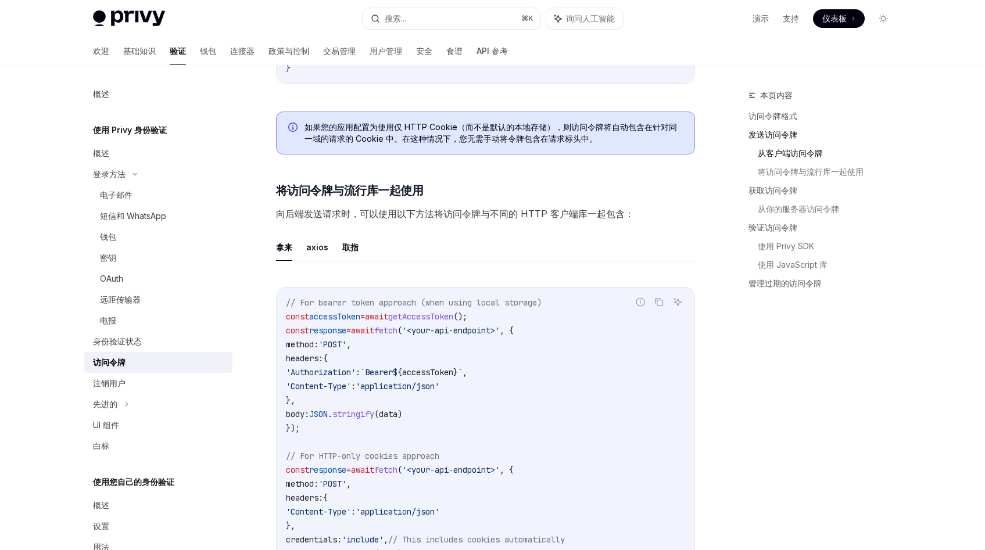
scroll to position [889, 0]
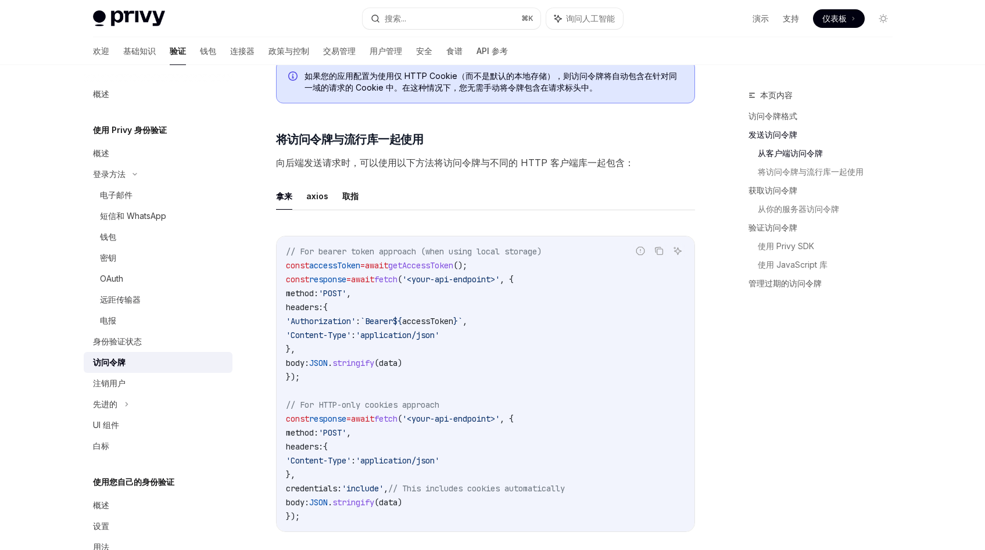
click at [348, 271] on span "accessToken" at bounding box center [334, 265] width 51 height 10
click at [340, 327] on span "'Authorization'" at bounding box center [321, 321] width 70 height 10
click at [453, 327] on span "accessToken" at bounding box center [427, 321] width 51 height 10
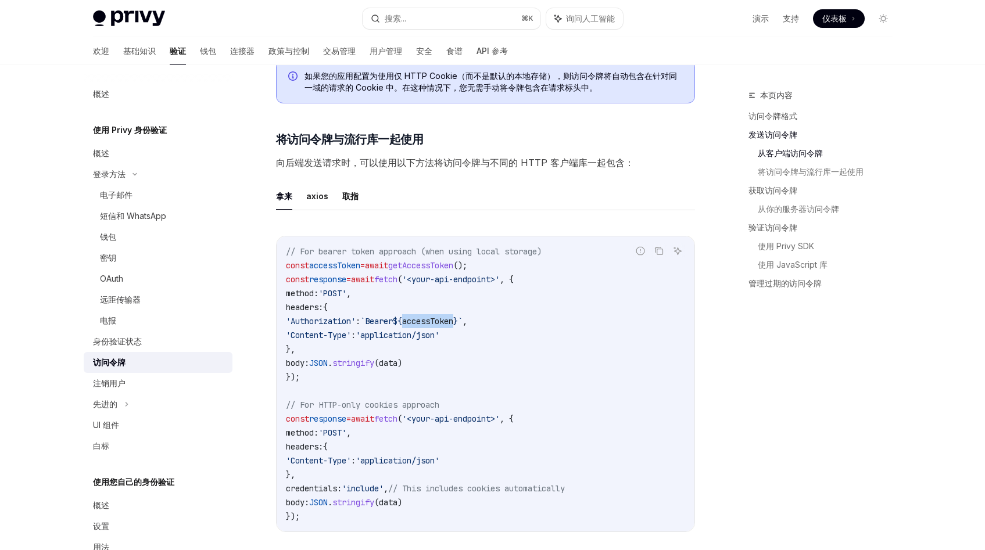
click at [453, 327] on span "accessToken" at bounding box center [427, 321] width 51 height 10
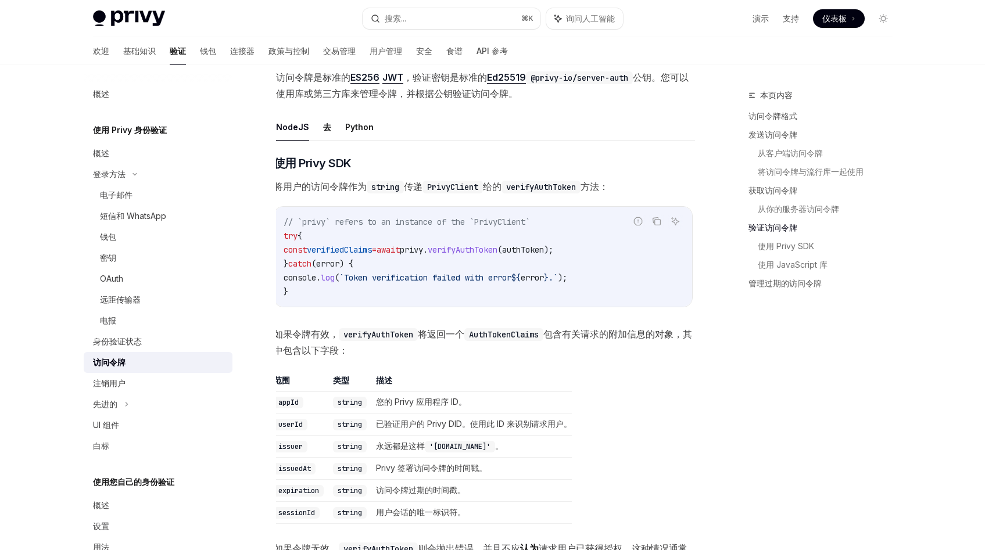
scroll to position [1684, 0]
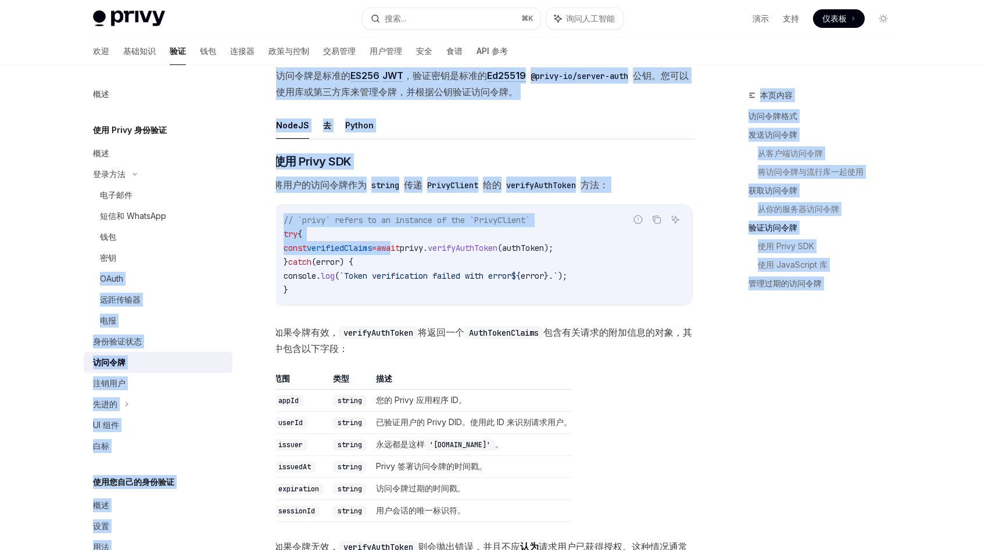
drag, startPoint x: 415, startPoint y: 270, endPoint x: 220, endPoint y: 251, distance: 196.1
click at [221, 251] on div "概述 使用 Privy 身份验证 概述 登录方法 电子邮件 短信和 WhatsApp 钱包 密钥 OAuth 远距传输器 电报 身份验证状态 访问令牌 注销用…" at bounding box center [492, 34] width 855 height 3307
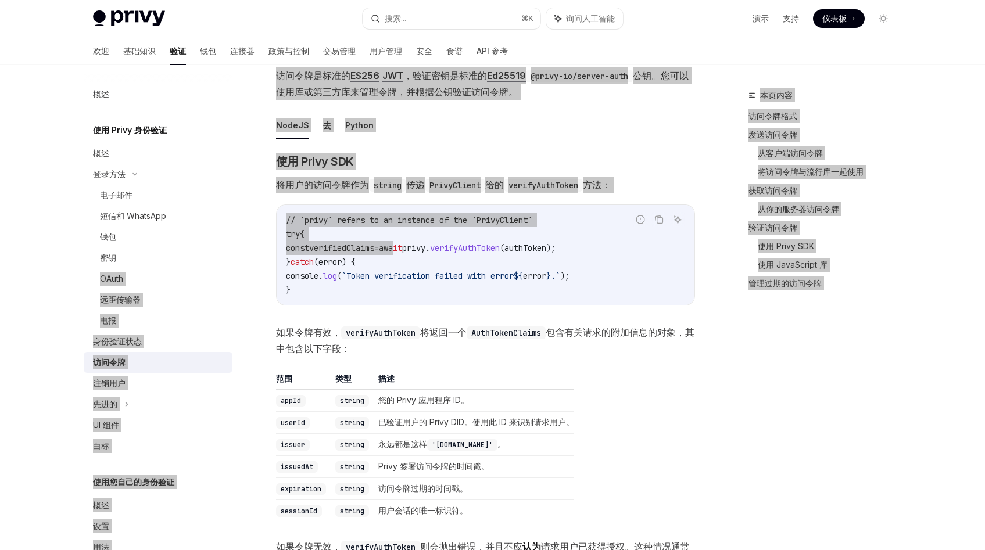
scroll to position [0, 0]
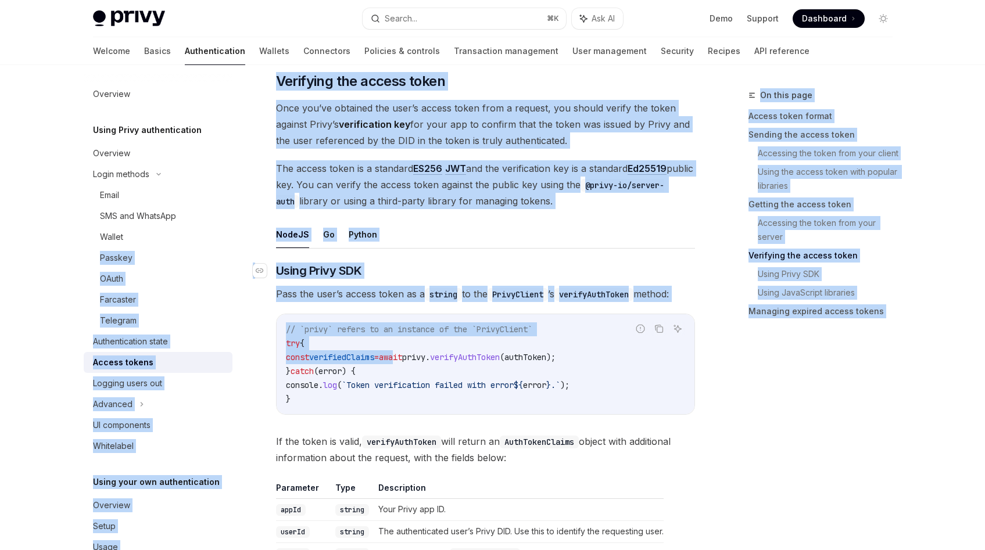
click at [472, 267] on h3 "​ Using Privy SDK" at bounding box center [485, 271] width 419 height 16
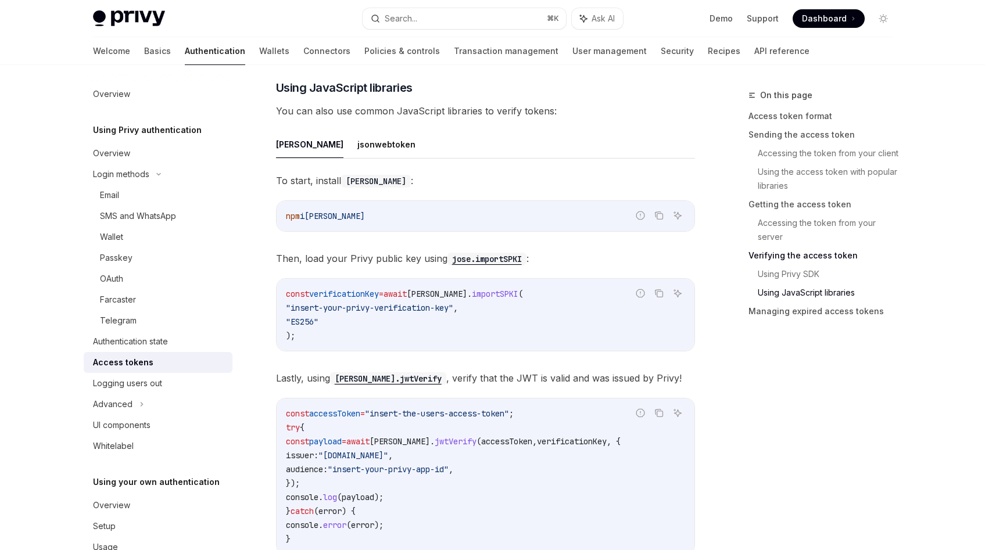
scroll to position [2511, 0]
click at [429, 170] on div "jose jsonwebtoken To start, install jose : Report incorrect code Copy Ask AI np…" at bounding box center [485, 382] width 419 height 503
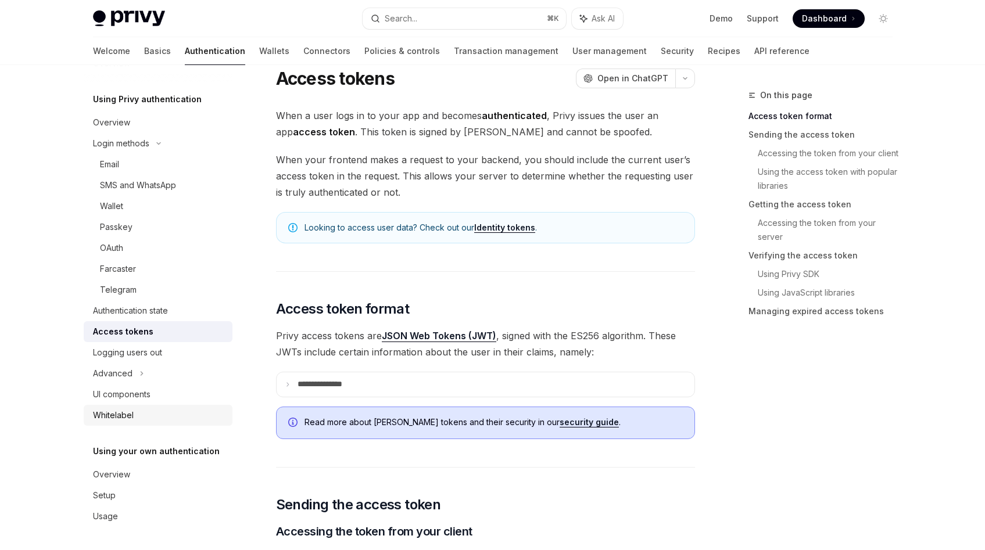
scroll to position [0, 0]
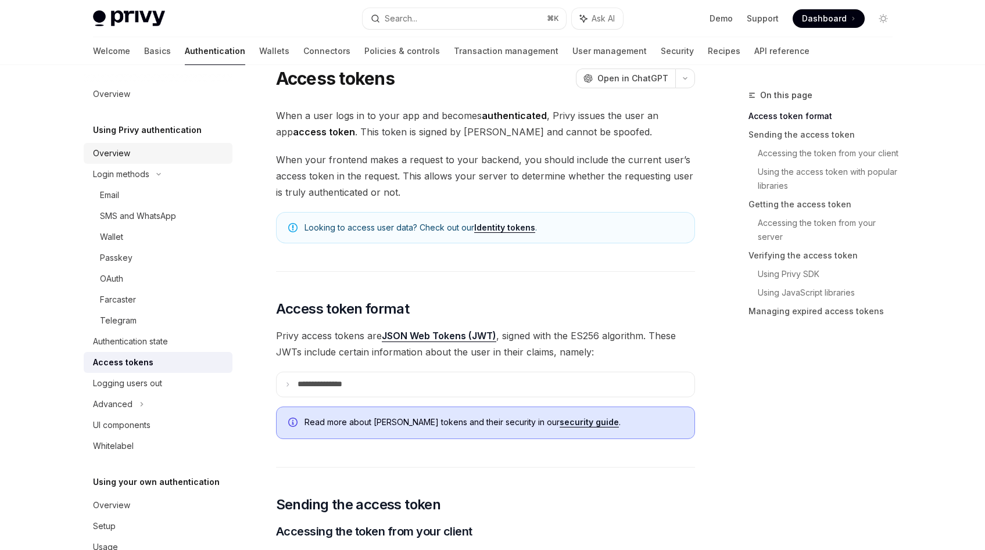
click at [130, 150] on div "Overview" at bounding box center [159, 153] width 133 height 14
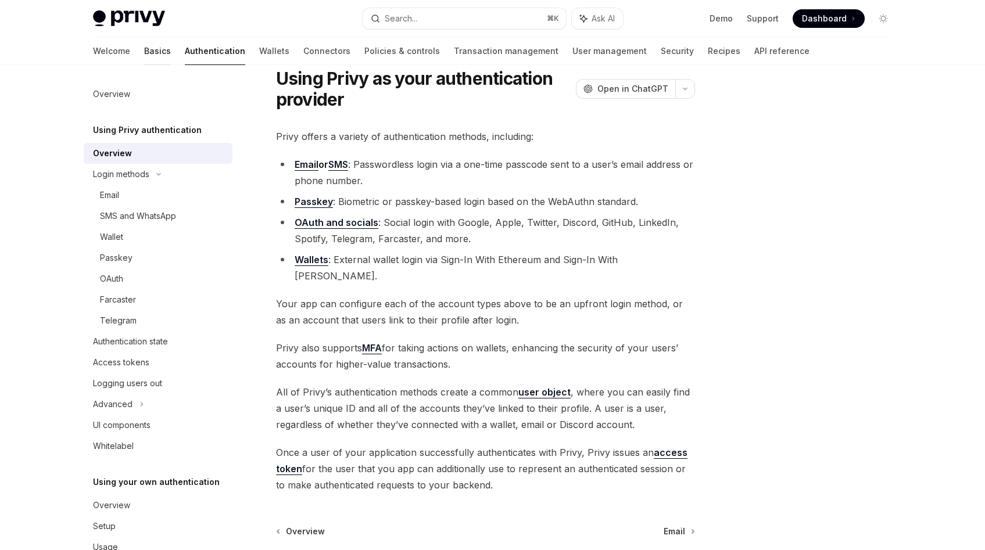
click at [144, 49] on link "Basics" at bounding box center [157, 51] width 27 height 28
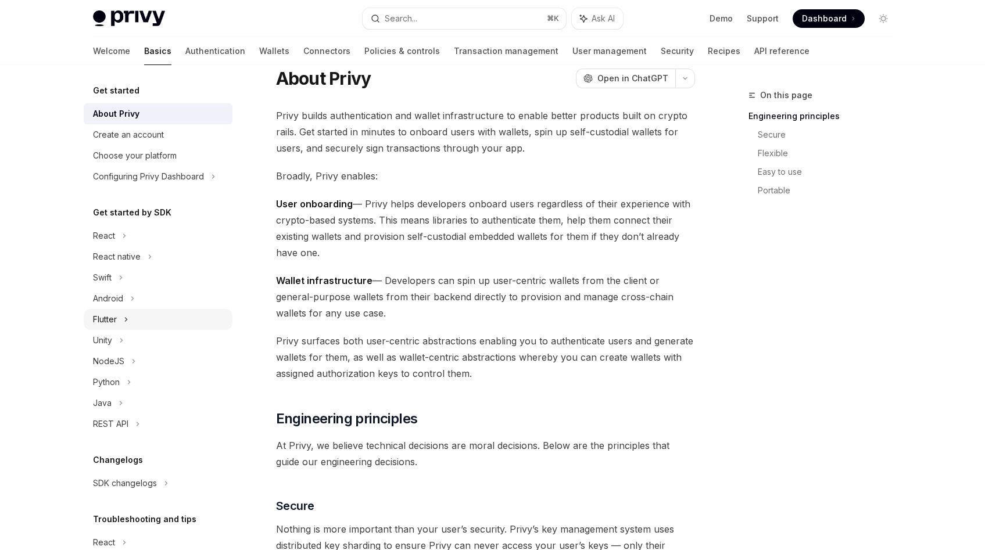
click at [143, 313] on div "Flutter" at bounding box center [158, 319] width 149 height 21
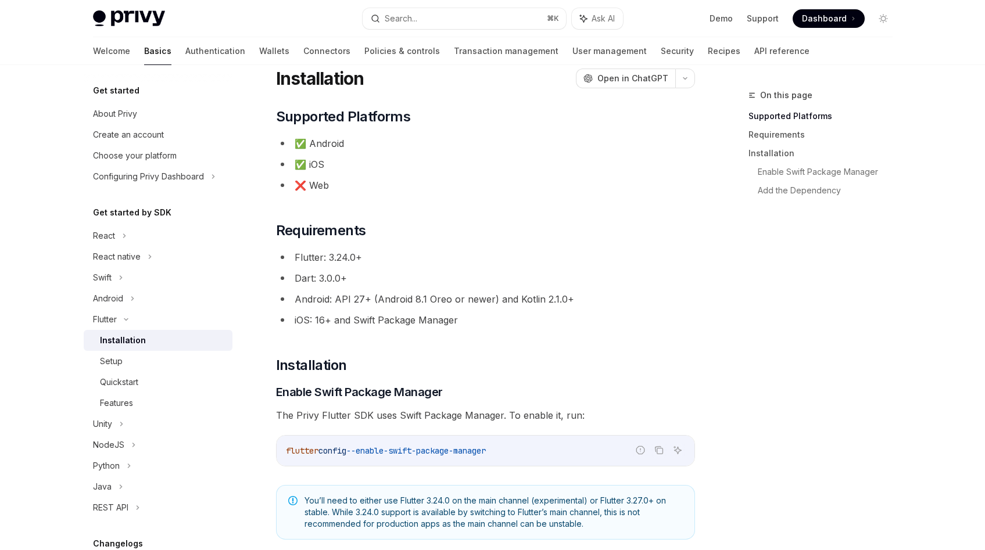
click at [139, 344] on div "Installation" at bounding box center [123, 341] width 46 height 14
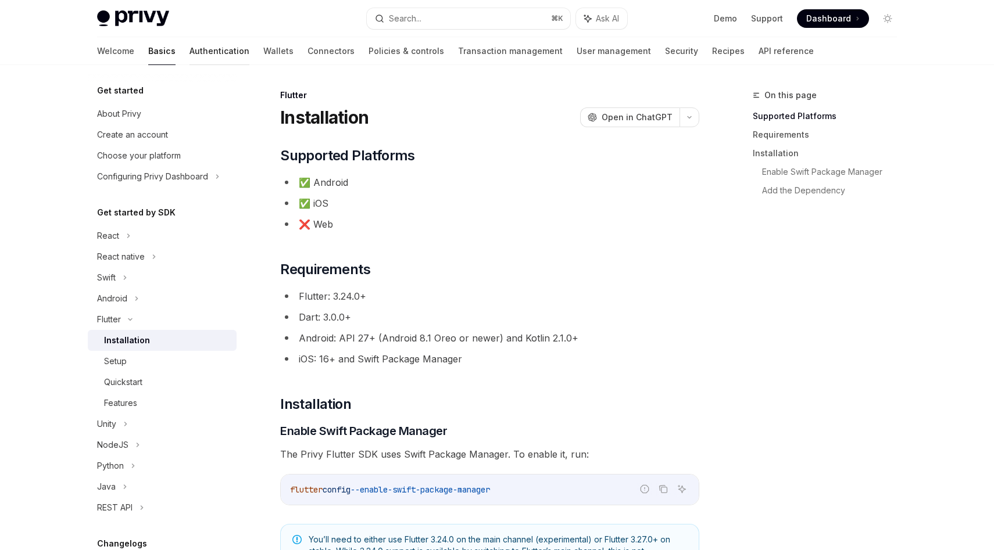
click at [189, 54] on link "Authentication" at bounding box center [219, 51] width 60 height 28
click at [189, 51] on link "Authentication" at bounding box center [219, 51] width 60 height 28
click at [504, 139] on div "Flutter Installation OpenAI Open in ChatGPT OpenAI Open in ChatGPT ​ Supported …" at bounding box center [381, 534] width 642 height 893
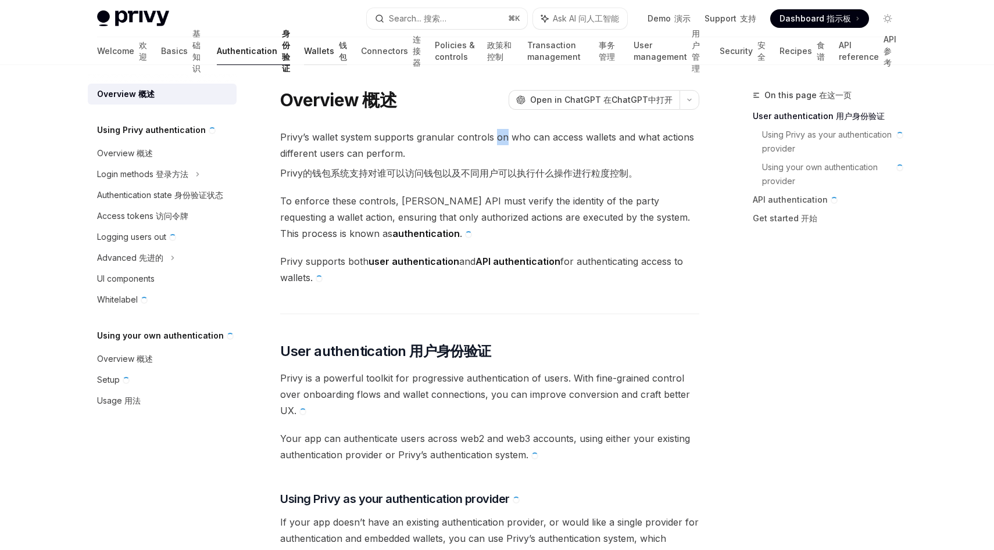
click at [304, 52] on link "Wallets 钱包" at bounding box center [325, 51] width 43 height 28
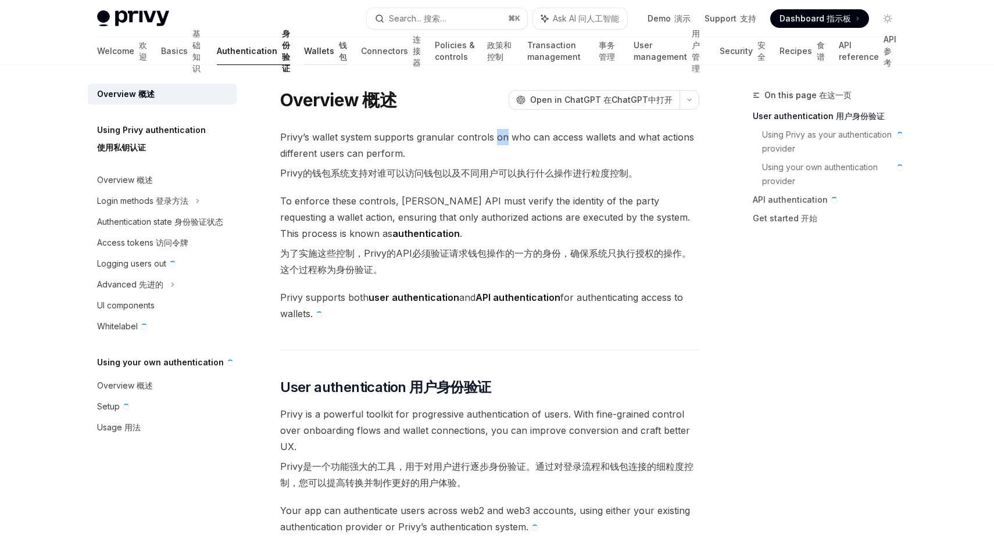
click at [304, 52] on link "Wallets 钱包" at bounding box center [325, 51] width 43 height 28
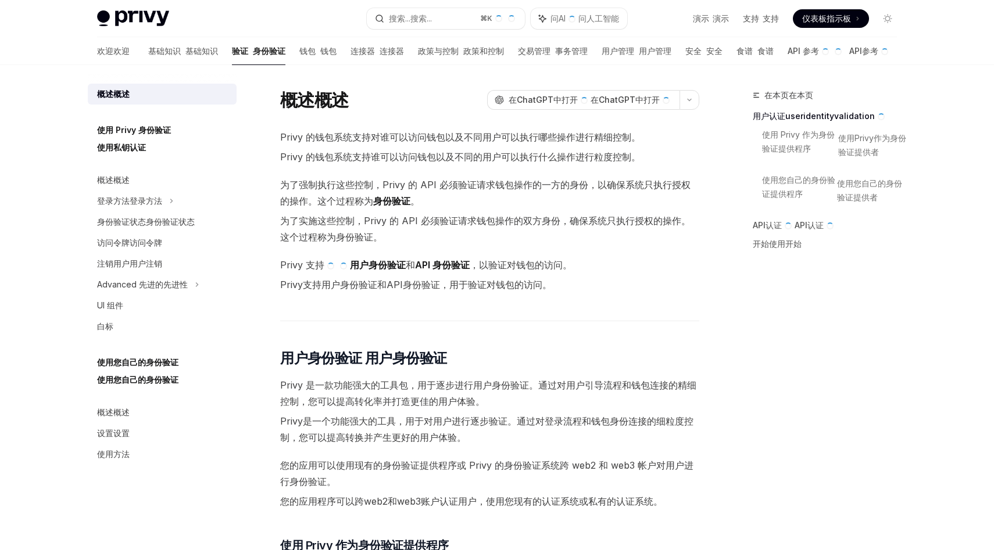
type textarea "*"
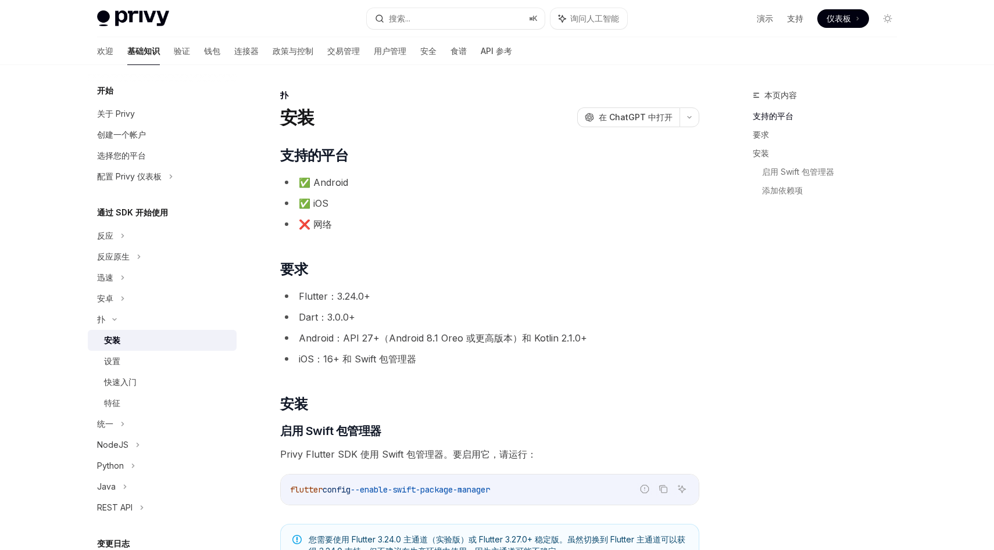
click at [204, 54] on font "钱包" at bounding box center [212, 51] width 16 height 10
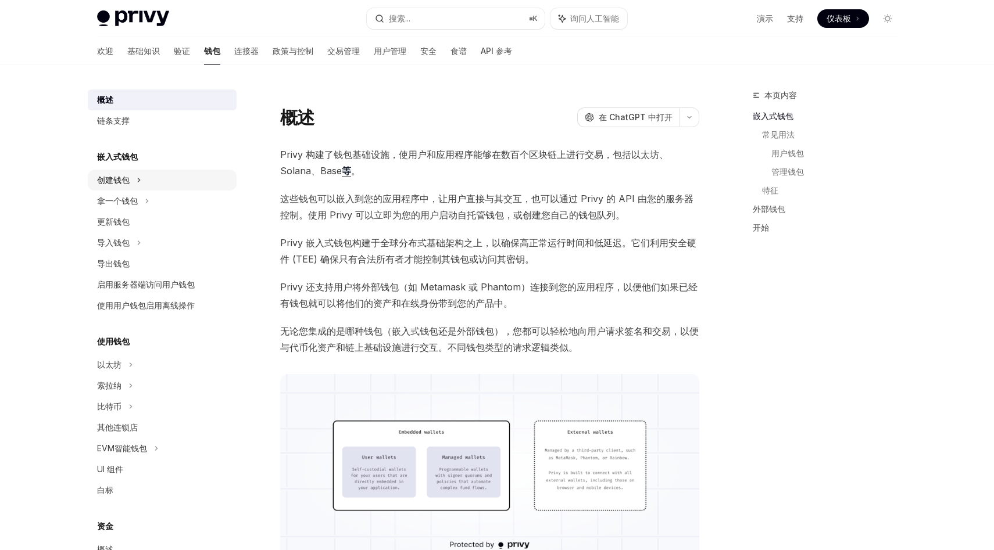
click at [145, 182] on div "创建钱包" at bounding box center [162, 180] width 149 height 21
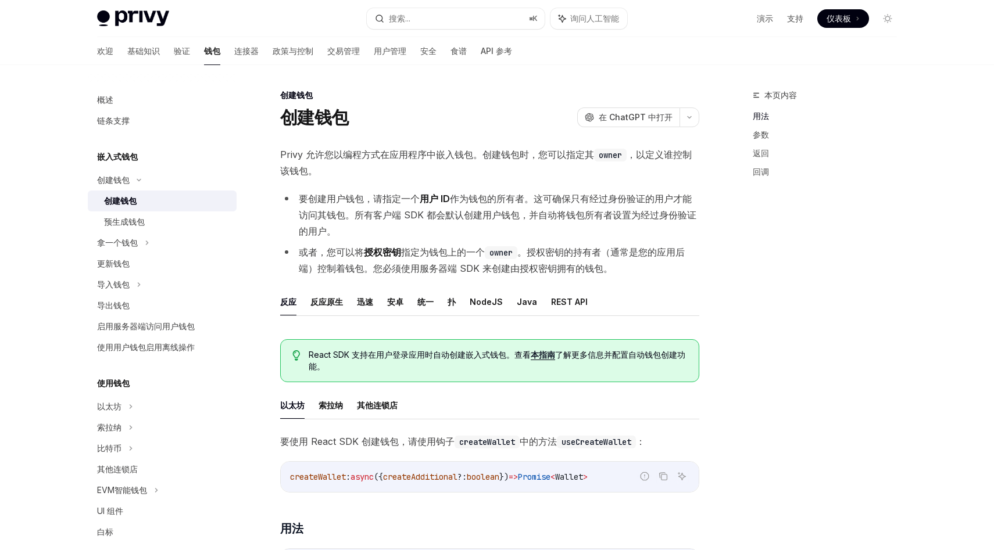
click at [146, 201] on div "创建钱包" at bounding box center [167, 201] width 126 height 14
click at [452, 302] on font "扑" at bounding box center [451, 302] width 8 height 10
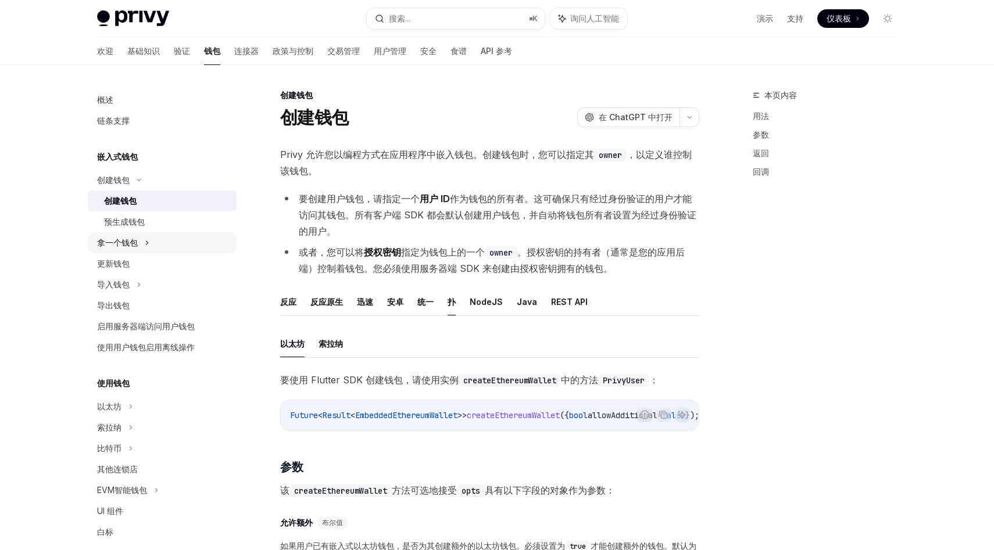
click at [160, 236] on div "拿一个钱包" at bounding box center [162, 242] width 149 height 21
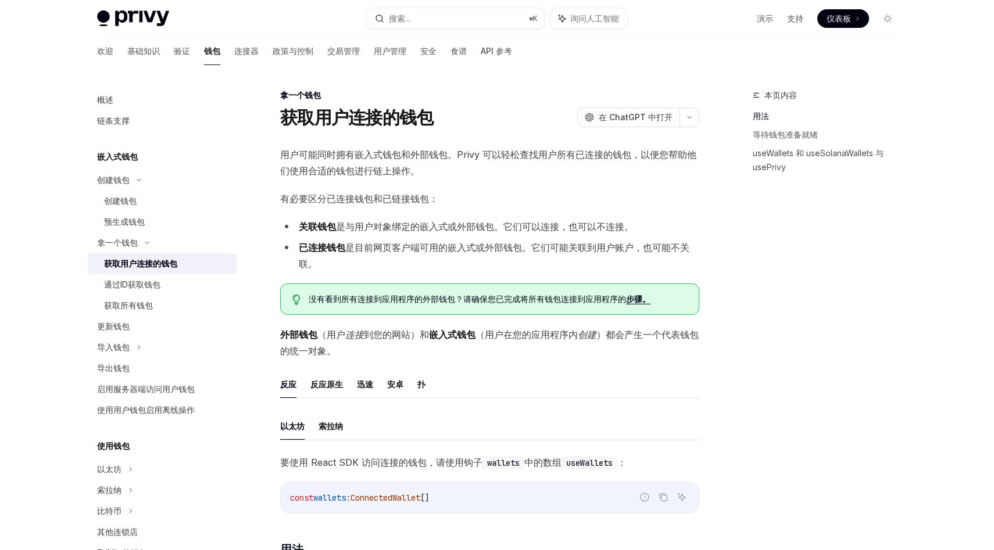
click at [166, 265] on font "获取用户连接的钱包" at bounding box center [140, 264] width 73 height 10
click at [420, 388] on font "扑" at bounding box center [421, 384] width 8 height 10
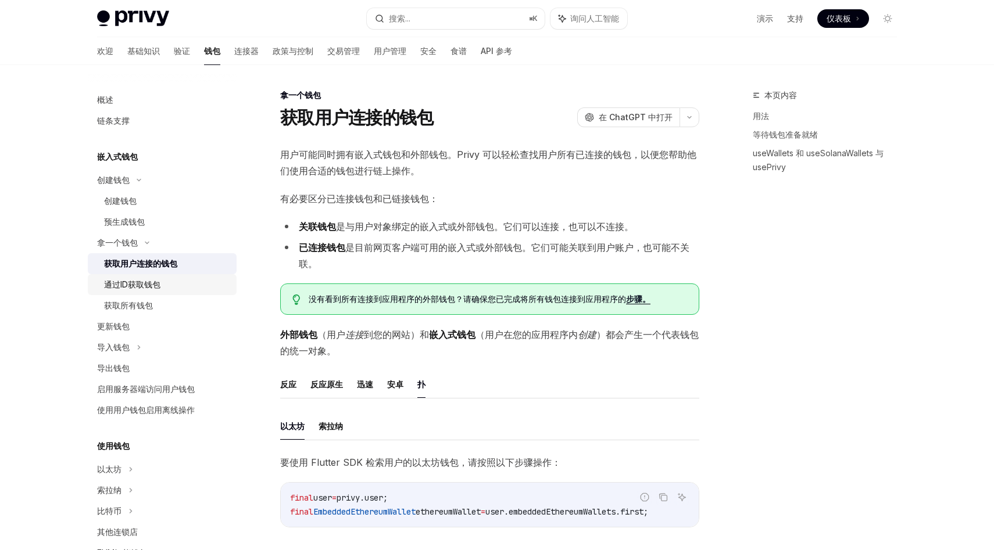
click at [136, 287] on font "通过ID获取钱包" at bounding box center [132, 285] width 56 height 10
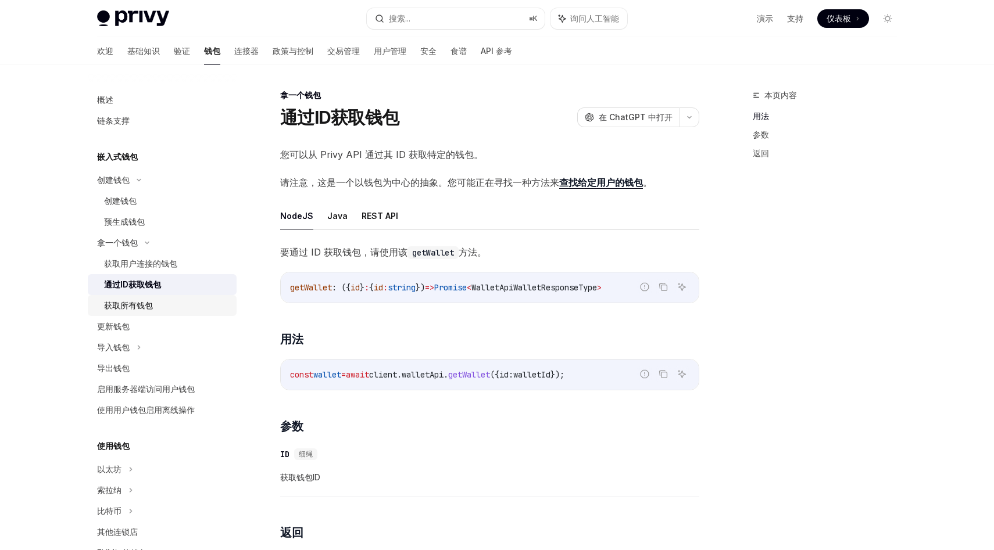
click at [141, 304] on font "获取所有钱包" at bounding box center [128, 305] width 49 height 10
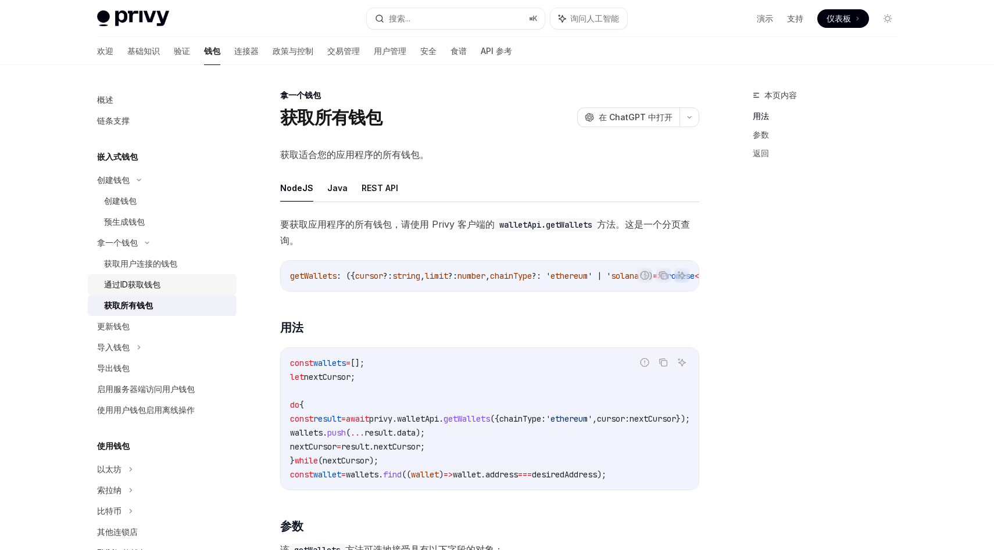
click at [160, 285] on font "通过ID获取钱包" at bounding box center [132, 285] width 56 height 10
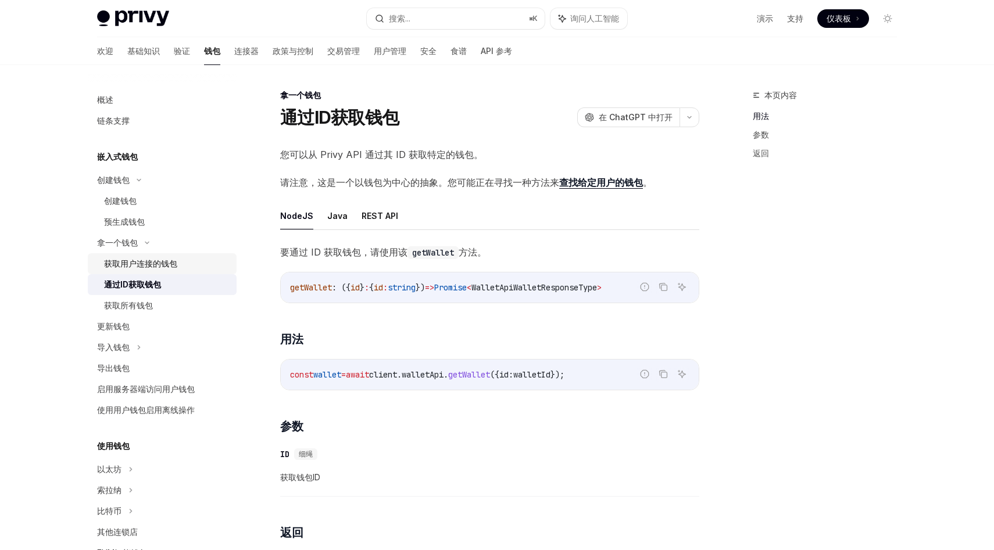
click at [182, 265] on div "获取用户连接的钱包" at bounding box center [167, 264] width 126 height 14
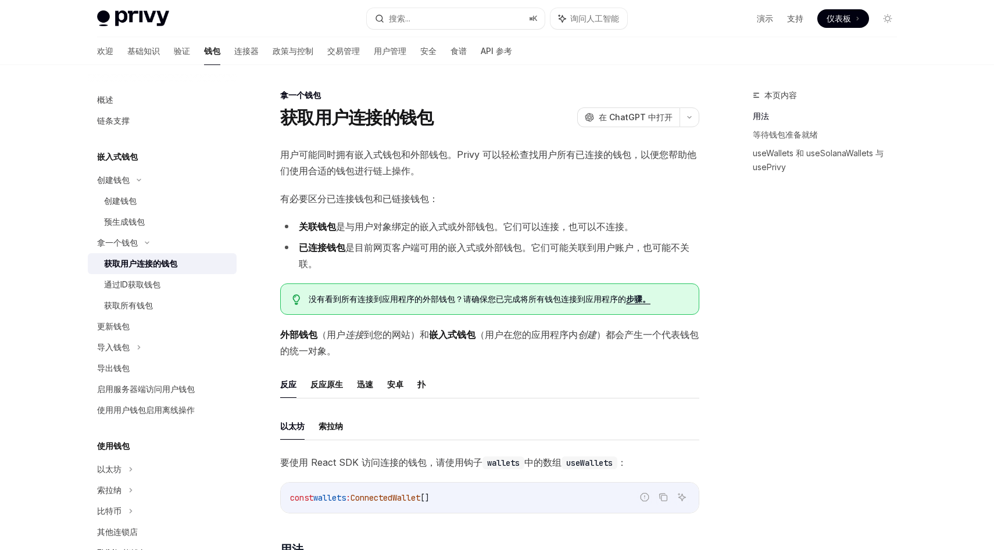
click at [153, 160] on div "嵌入式钱包" at bounding box center [162, 157] width 149 height 14
click at [174, 51] on font "验证" at bounding box center [182, 51] width 16 height 10
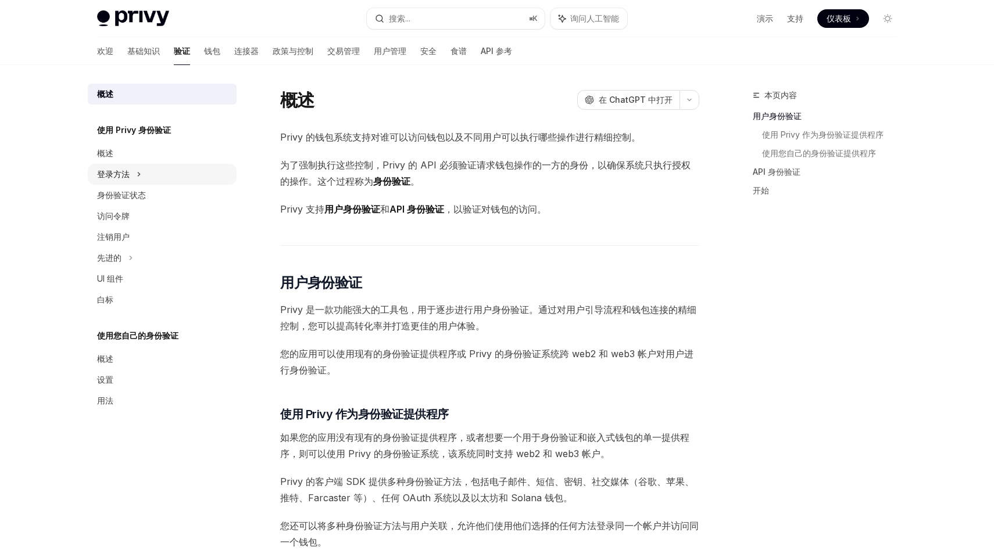
click at [111, 174] on font "登录方法" at bounding box center [113, 174] width 33 height 10
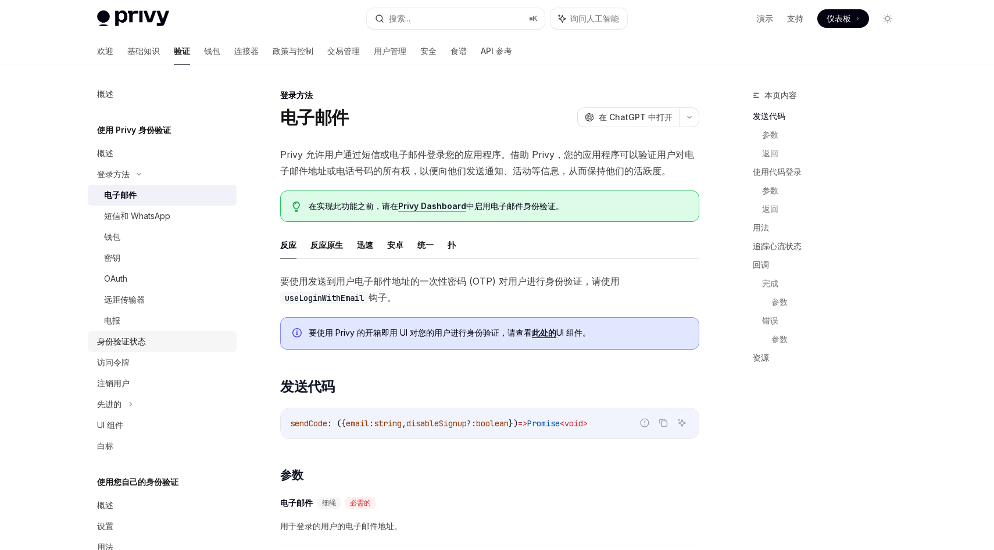
click at [135, 349] on link "身份验证状态" at bounding box center [162, 341] width 149 height 21
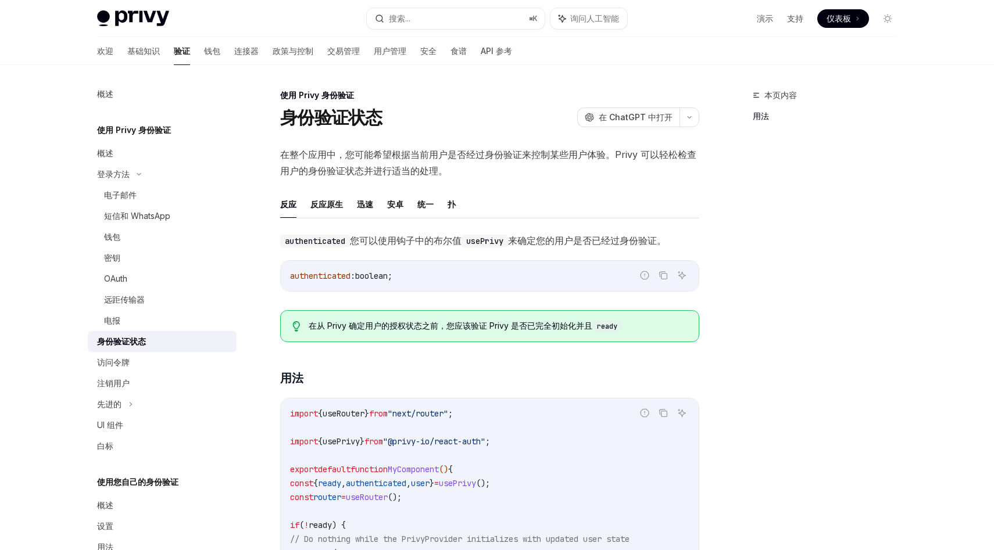
click at [446, 205] on ul "反应 反应原生 迅速 安卓 统一 扑" at bounding box center [489, 205] width 419 height 28
click at [454, 203] on font "扑" at bounding box center [451, 204] width 8 height 10
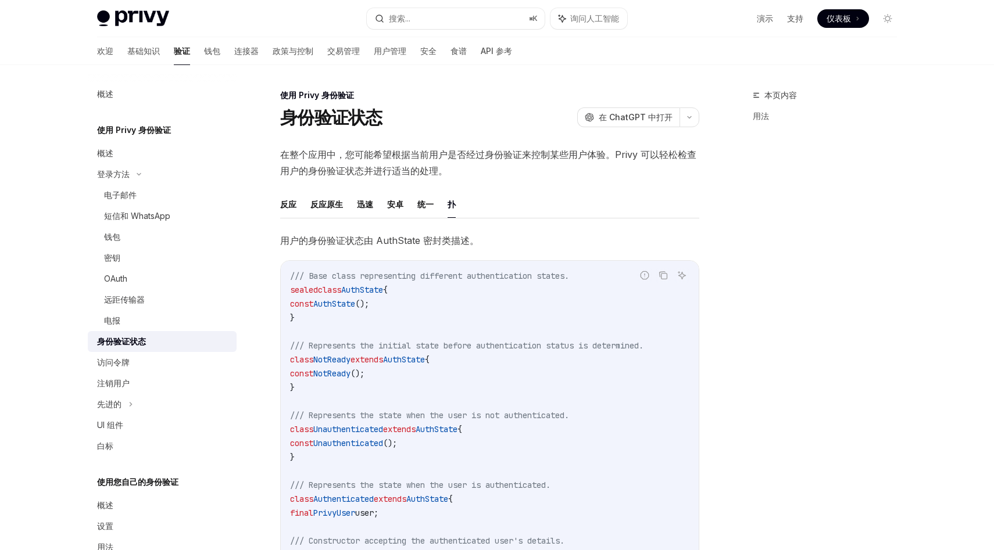
click at [452, 205] on font "扑" at bounding box center [451, 204] width 8 height 10
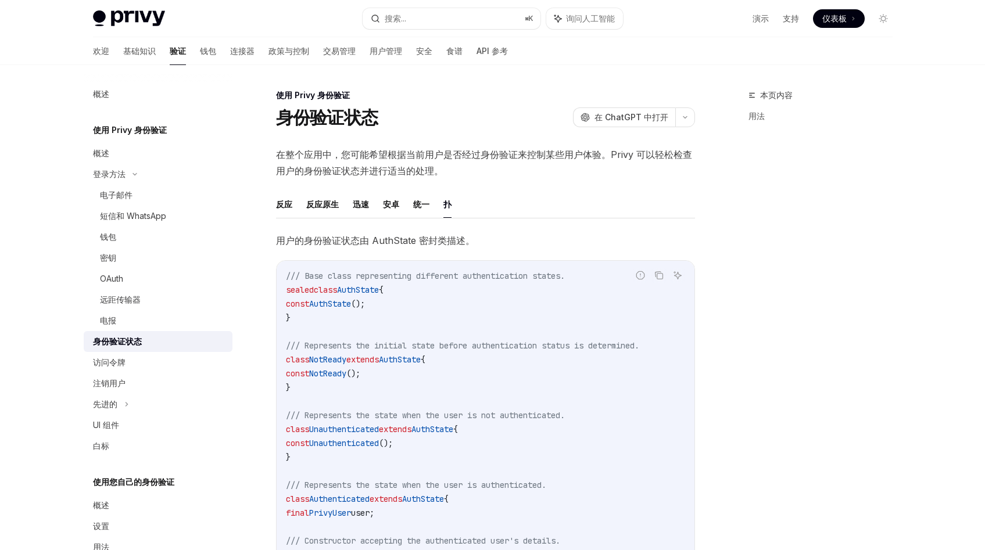
scroll to position [4, 0]
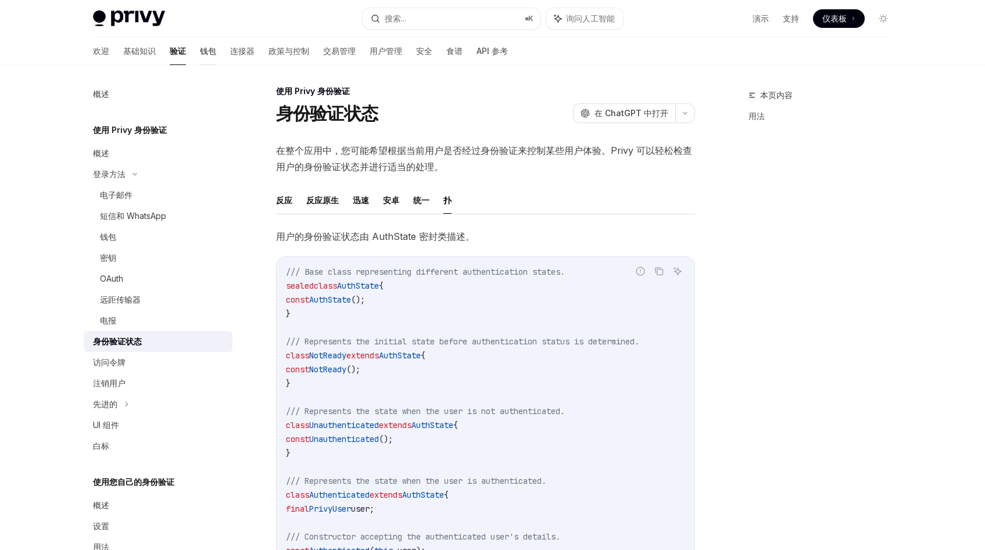
click at [200, 52] on font "钱包" at bounding box center [208, 51] width 16 height 10
click at [323, 49] on font "交易管理" at bounding box center [339, 51] width 33 height 10
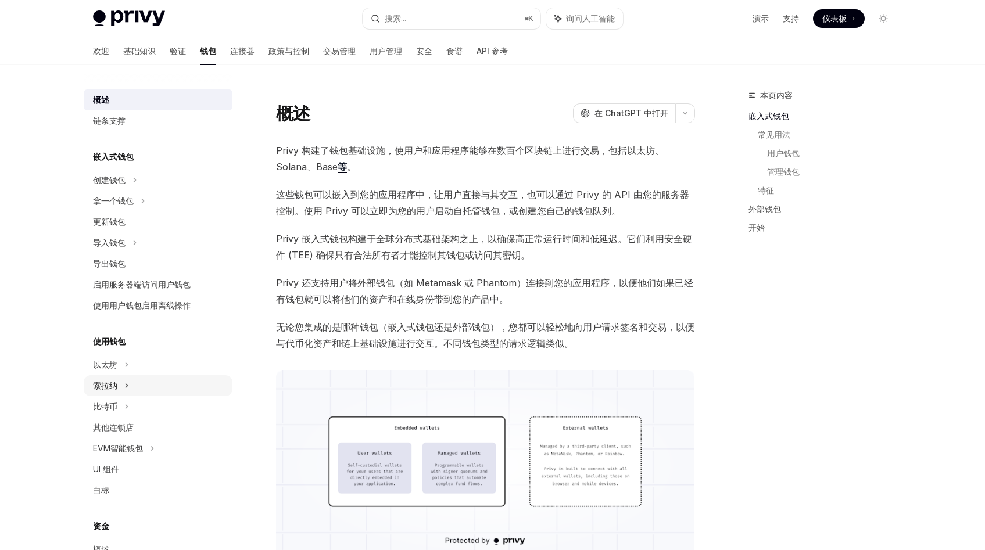
click at [118, 389] on div "索拉纳" at bounding box center [158, 385] width 149 height 21
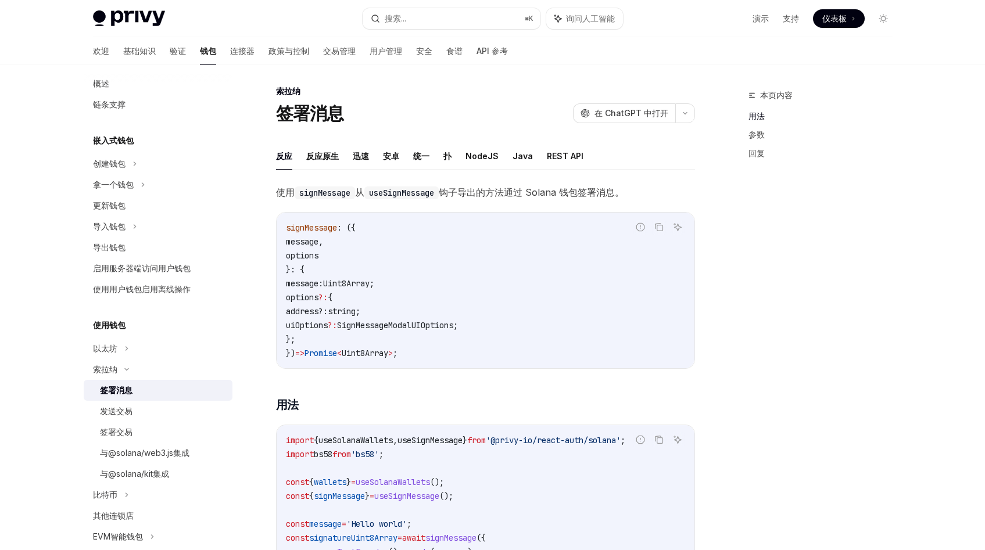
scroll to position [18, 0]
click at [441, 156] on ul "反应 反应原生 迅速 安卓 统一 扑 NodeJS Java REST API" at bounding box center [485, 156] width 419 height 28
click at [444, 156] on font "扑" at bounding box center [447, 156] width 8 height 10
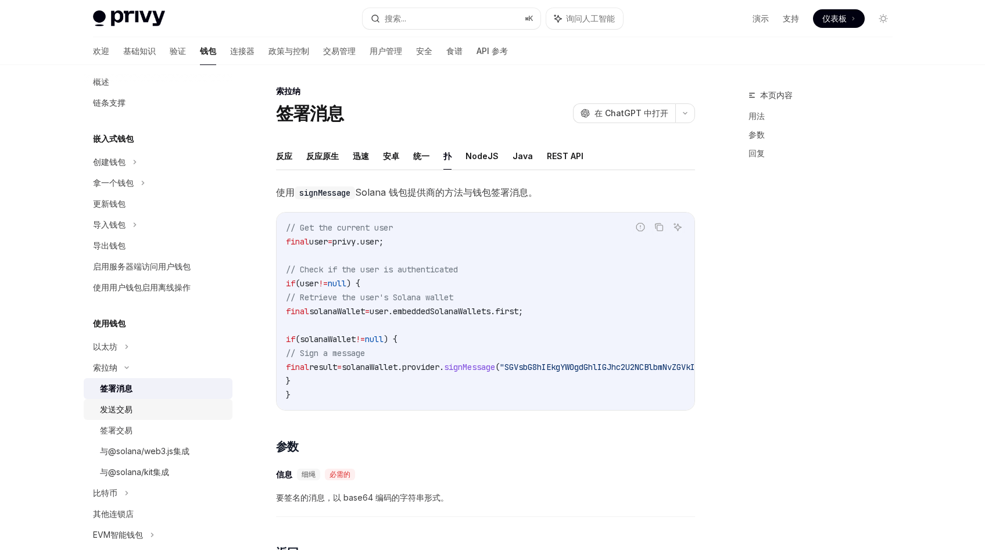
click at [148, 416] on div "发送交易" at bounding box center [163, 410] width 126 height 14
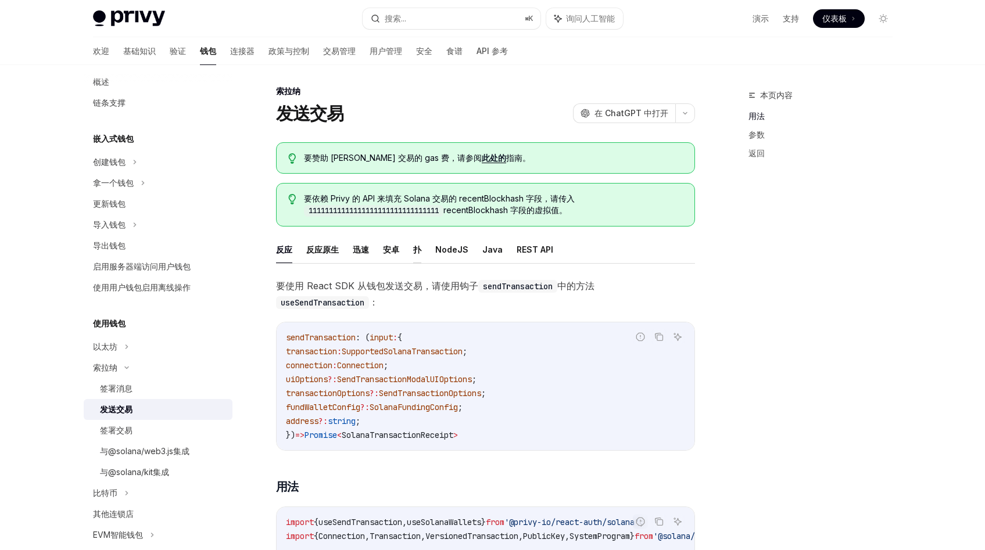
click at [416, 250] on font "扑" at bounding box center [417, 250] width 8 height 10
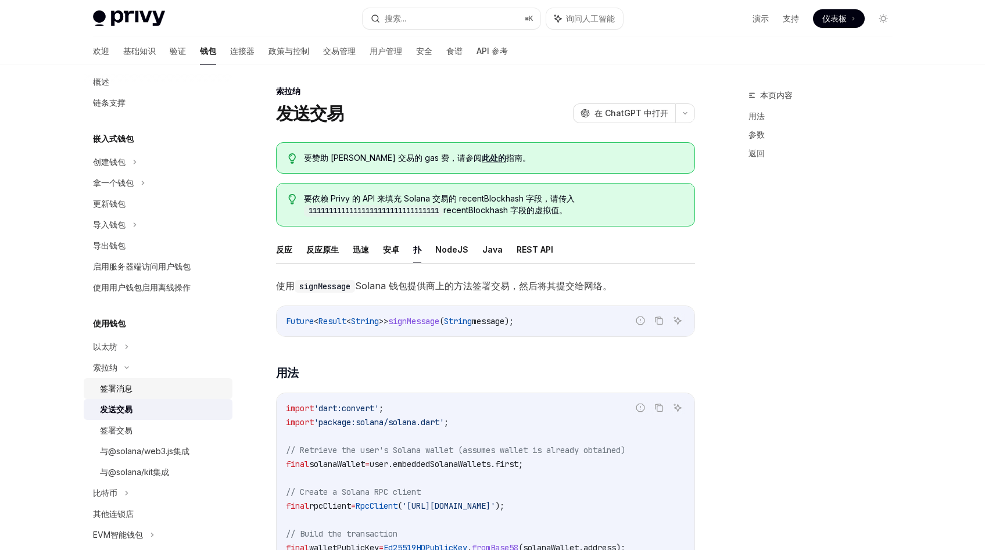
click at [133, 392] on div "签署消息" at bounding box center [163, 389] width 126 height 14
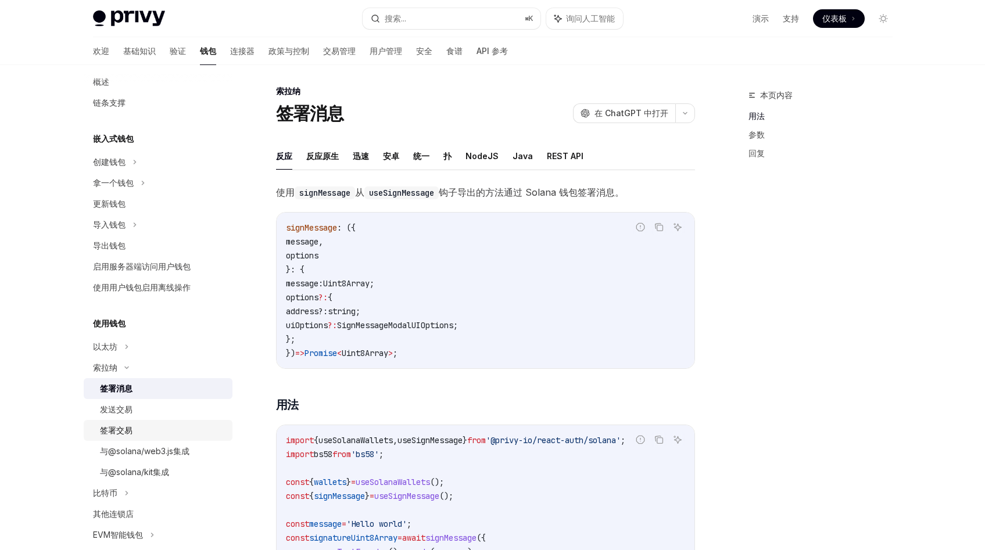
click at [135, 428] on div "签署交易" at bounding box center [163, 431] width 126 height 14
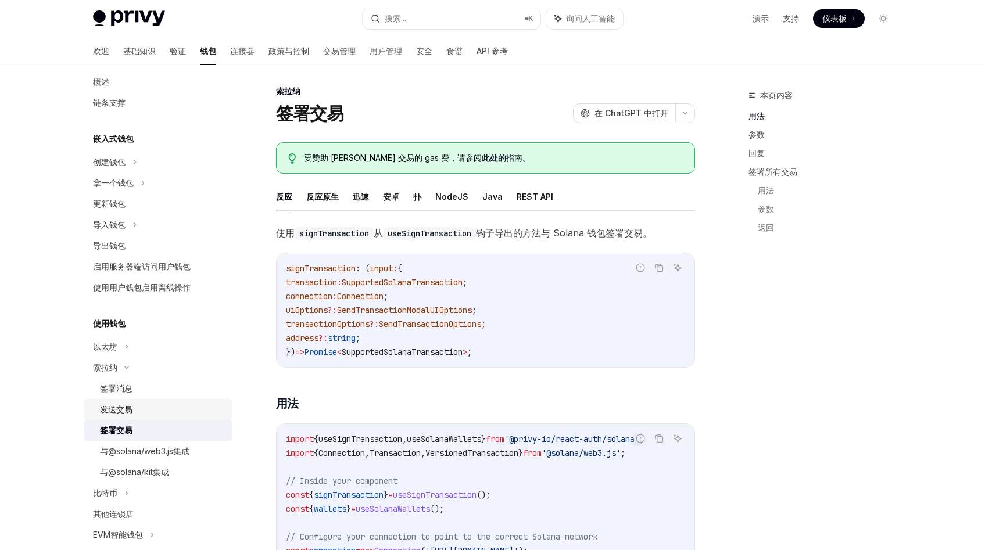
click at [139, 418] on link "发送交易" at bounding box center [158, 409] width 149 height 21
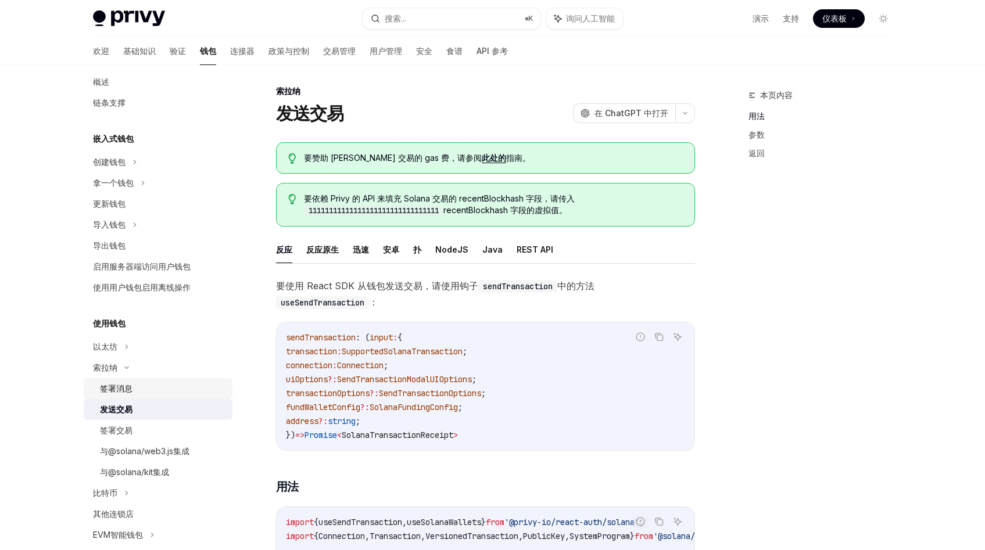
click at [155, 398] on link "签署消息" at bounding box center [158, 388] width 149 height 21
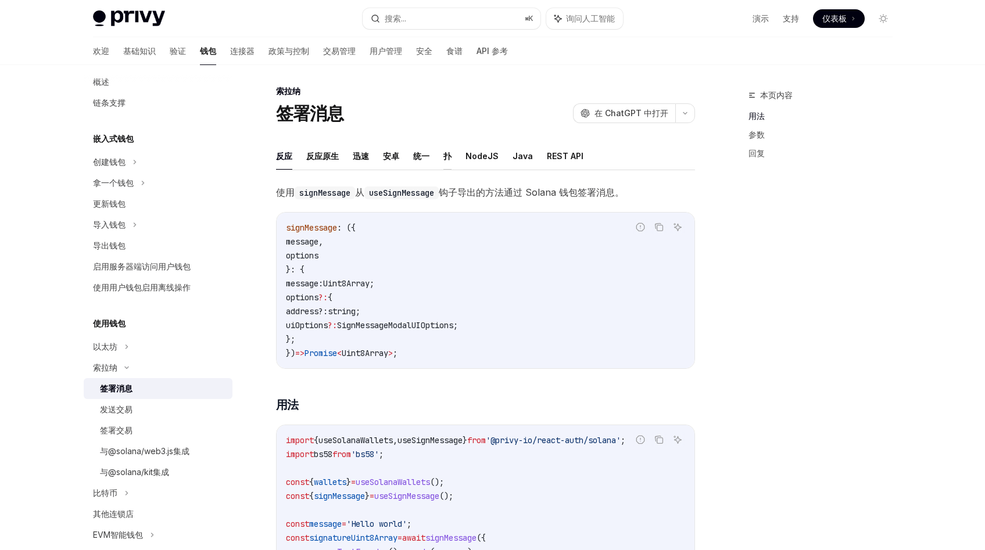
click at [446, 155] on font "扑" at bounding box center [447, 156] width 8 height 10
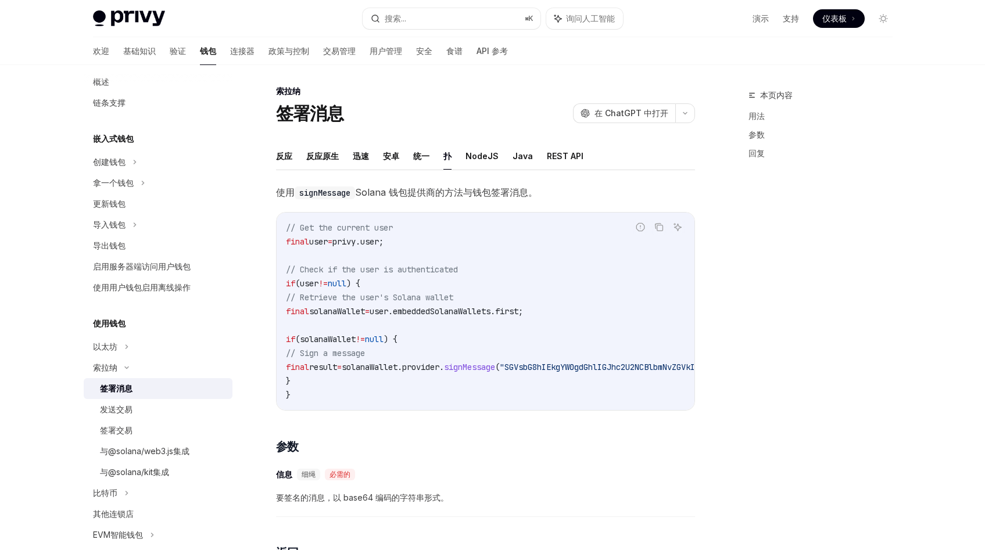
click at [446, 156] on font "扑" at bounding box center [447, 156] width 8 height 10
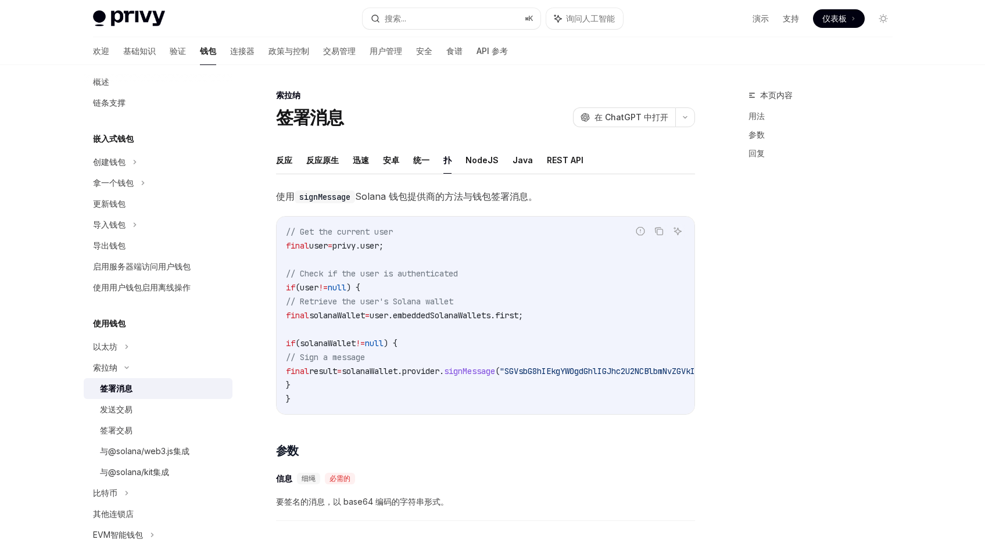
click at [446, 164] on font "扑" at bounding box center [447, 160] width 8 height 10
click at [661, 232] on icon "复制代码块中的内容" at bounding box center [658, 231] width 9 height 9
click at [273, 157] on div "索拉纳 签署消息 OpenAI 在 ChatGPT 中打开 OpenAI 在 ChatGPT 中打开 反应 反应原生 迅速 安卓 统一 扑 NodeJS Ja…" at bounding box center [377, 447] width 642 height 718
click at [285, 167] on button "反应" at bounding box center [284, 159] width 16 height 27
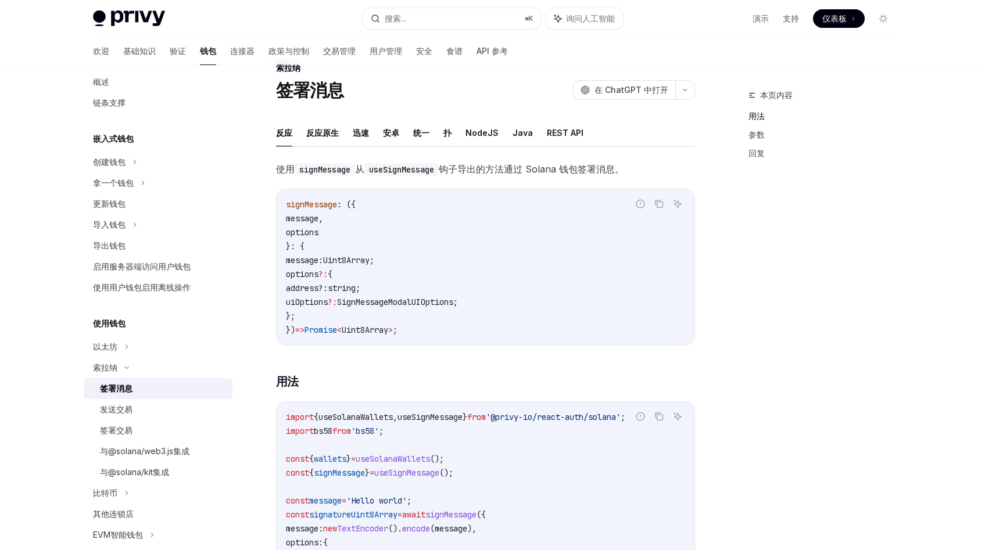
scroll to position [27, 0]
click at [449, 131] on font "扑" at bounding box center [447, 133] width 8 height 10
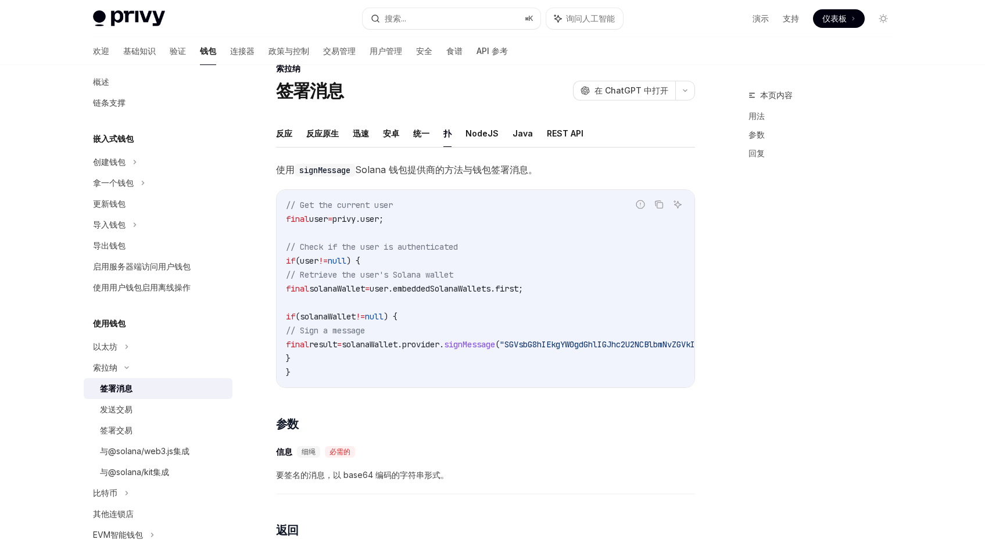
click at [444, 349] on span "solanaWallet.provider." at bounding box center [393, 344] width 102 height 10
click at [394, 342] on span "solanaWallet.provider." at bounding box center [393, 344] width 102 height 10
click at [589, 478] on span "要签名的消息，以 base64 编码的字符串形式。" at bounding box center [485, 475] width 419 height 14
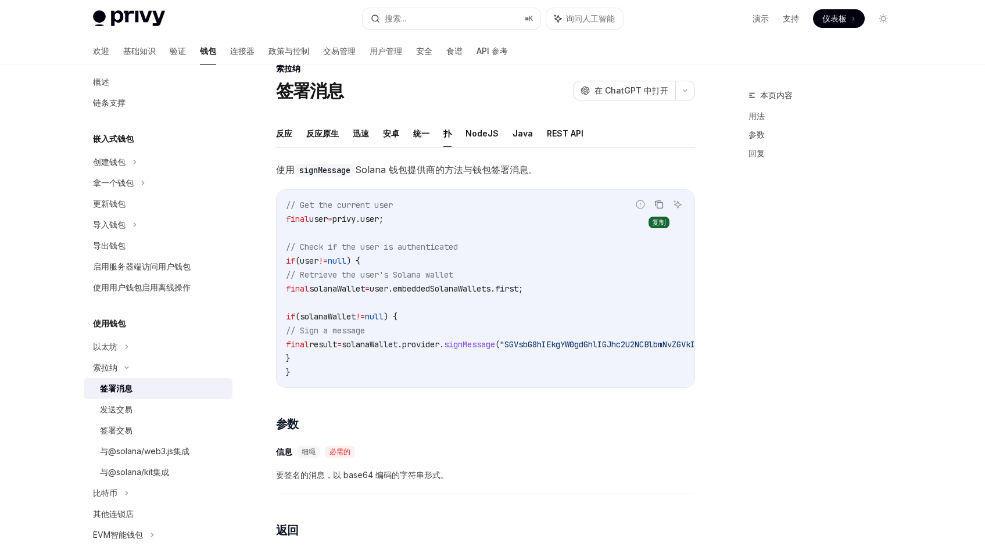
click at [660, 205] on icon "复制代码块中的内容" at bounding box center [658, 204] width 9 height 9
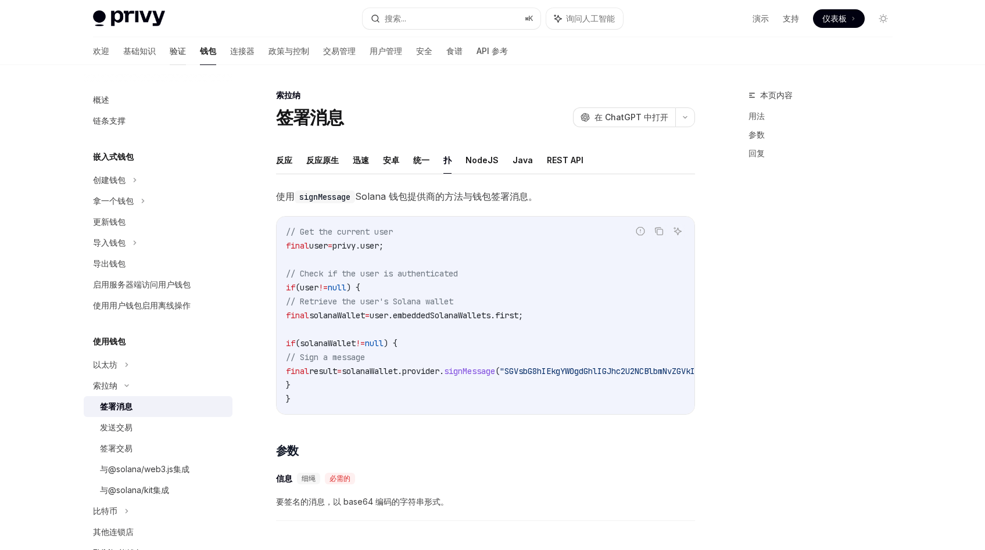
click at [170, 52] on font "验证" at bounding box center [178, 51] width 16 height 10
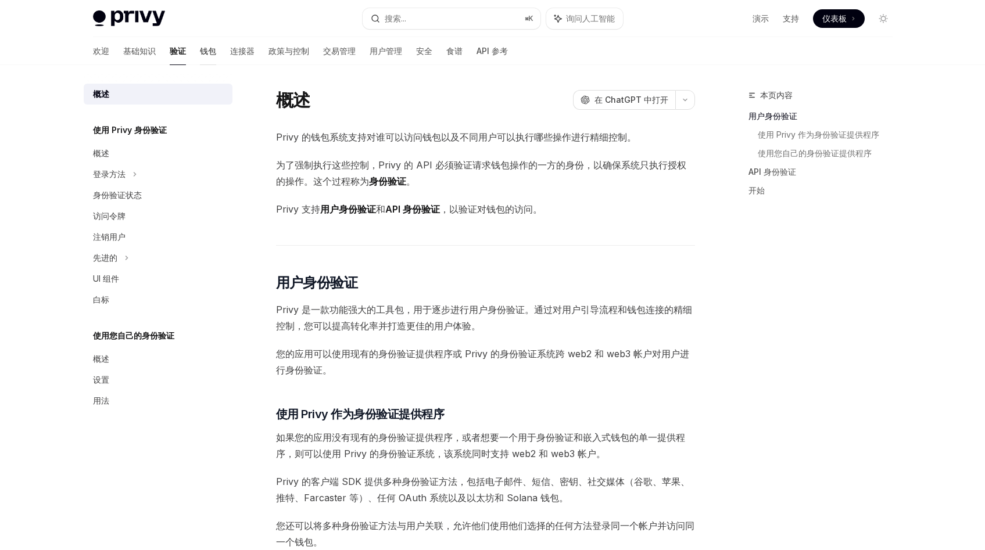
click at [200, 51] on font "钱包" at bounding box center [208, 51] width 16 height 10
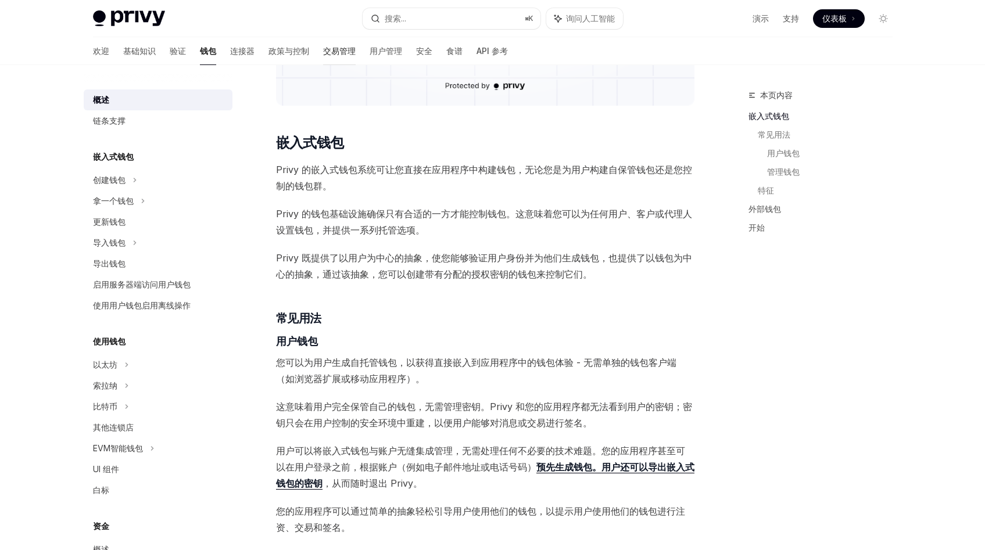
click at [323, 50] on font "交易管理" at bounding box center [339, 51] width 33 height 10
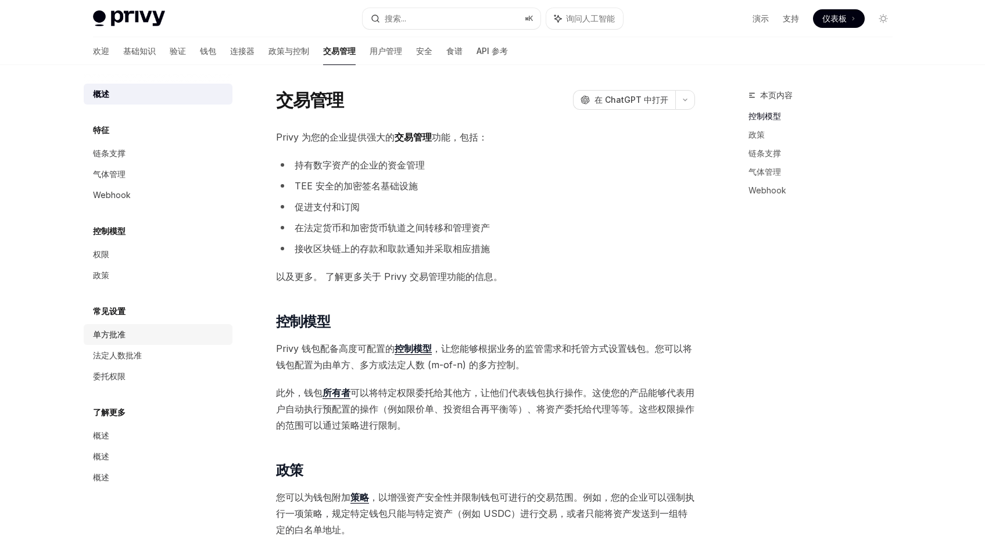
click at [120, 333] on font "单方批准" at bounding box center [109, 335] width 33 height 10
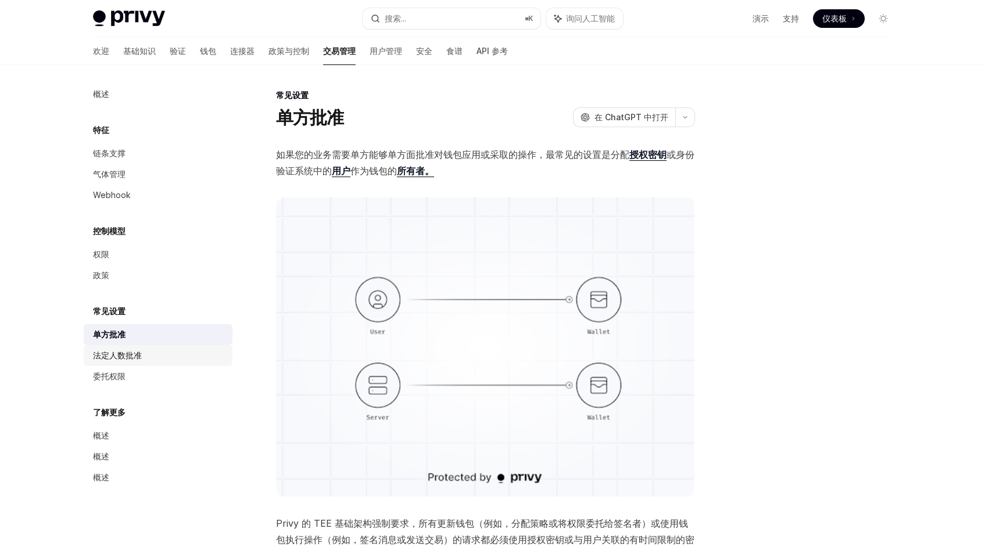
click at [121, 356] on font "法定人数批准" at bounding box center [117, 355] width 49 height 10
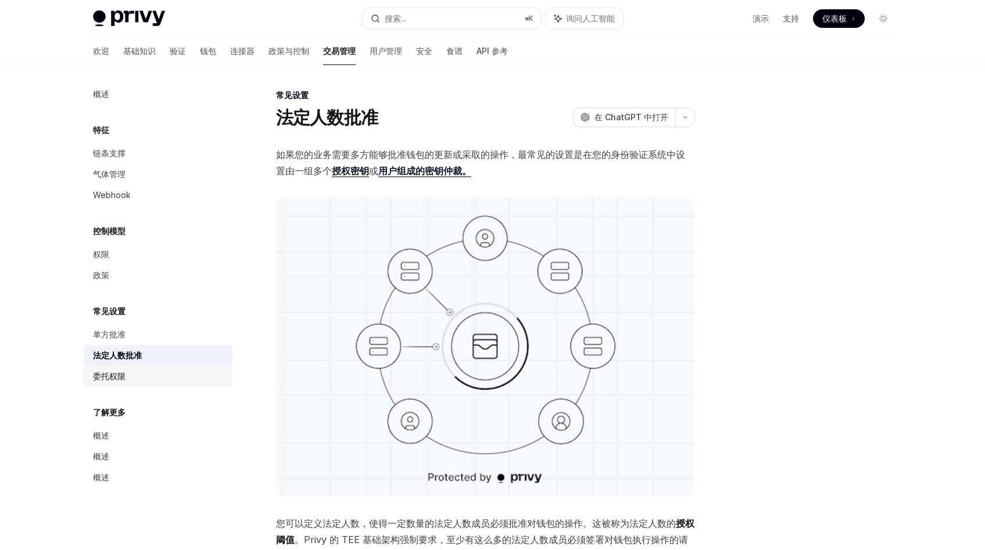
click at [119, 371] on font "委托权限" at bounding box center [109, 376] width 33 height 10
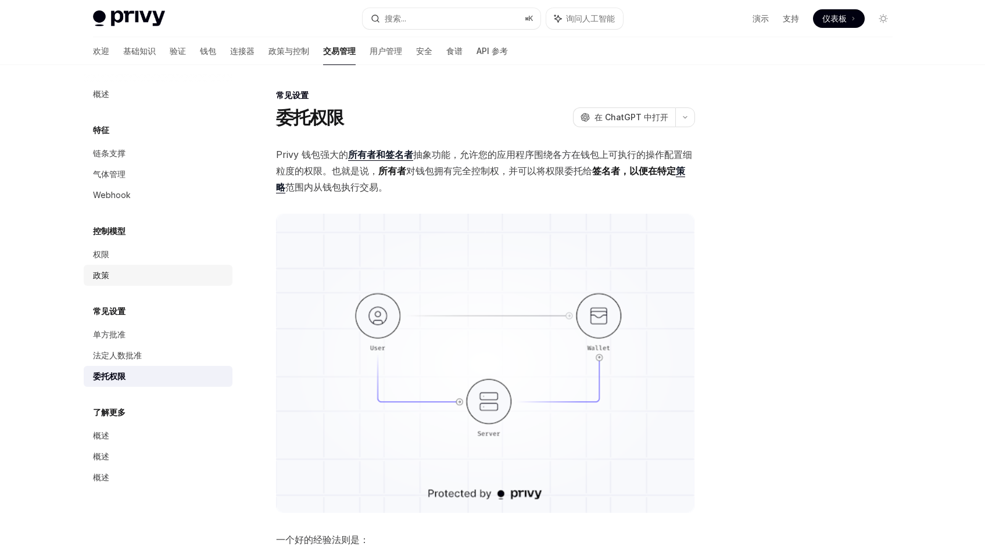
scroll to position [2, 0]
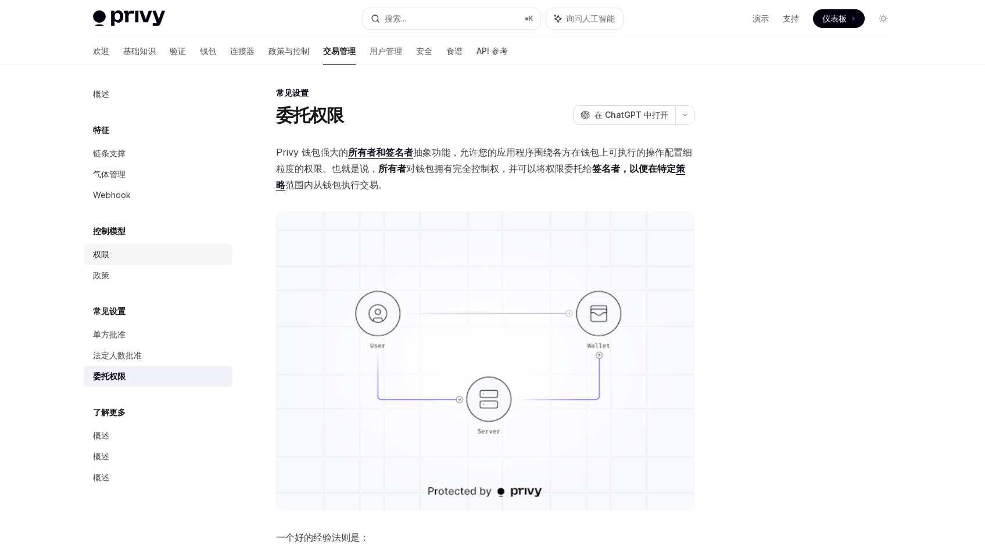
click at [123, 256] on div "权限" at bounding box center [159, 255] width 133 height 14
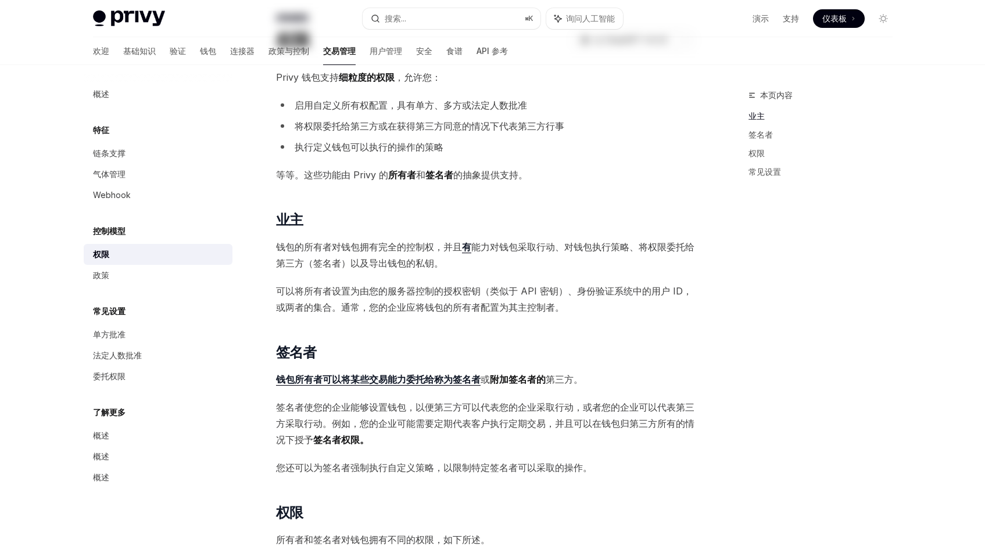
scroll to position [4, 0]
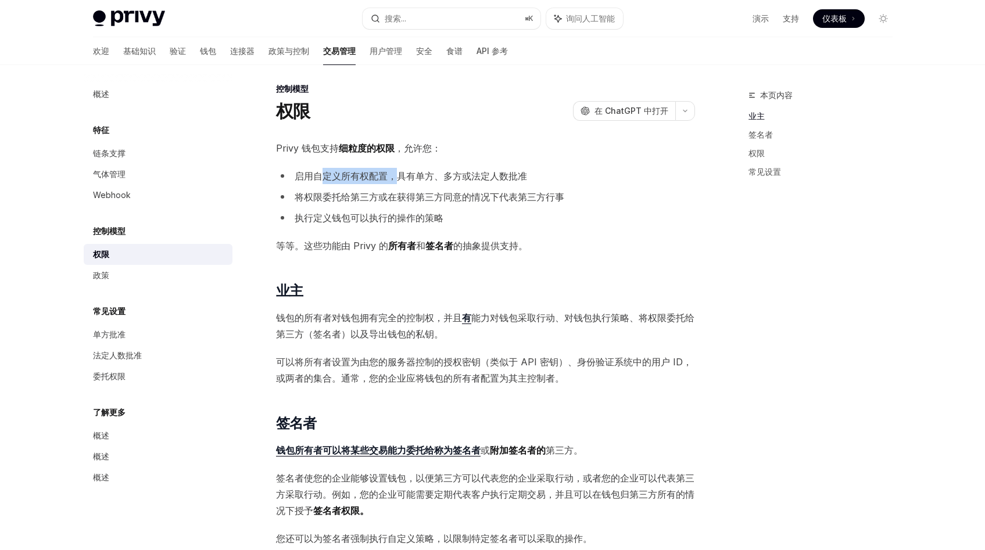
drag, startPoint x: 320, startPoint y: 175, endPoint x: 396, endPoint y: 174, distance: 76.7
click at [396, 174] on font "启用自定义所有权配置，具有单方、多方或法定人数批准" at bounding box center [411, 176] width 232 height 12
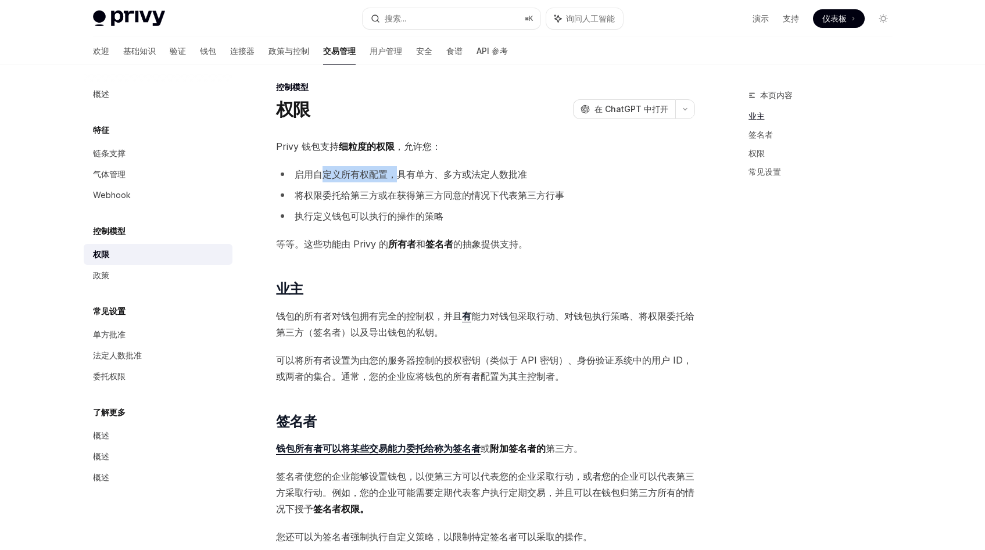
scroll to position [9, 0]
click at [457, 178] on font "启用自定义所有权配置，具有单方、多方或法定人数批准" at bounding box center [411, 174] width 232 height 12
drag, startPoint x: 345, startPoint y: 191, endPoint x: 400, endPoint y: 191, distance: 55.2
click at [400, 191] on font "将权限委托给第三方或在获得第三方同意的情况下代表第三方行事" at bounding box center [430, 195] width 270 height 12
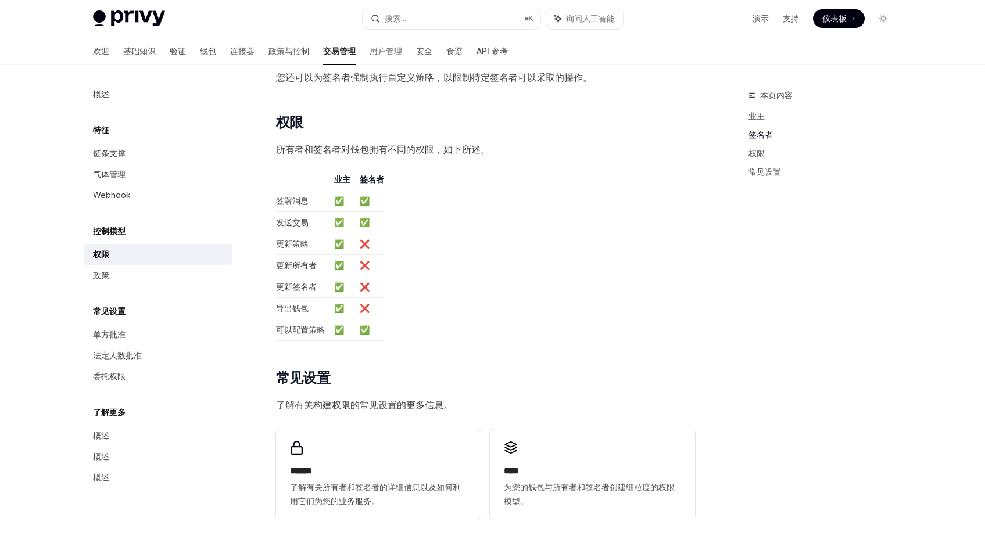
scroll to position [469, 0]
drag, startPoint x: 317, startPoint y: 153, endPoint x: 411, endPoint y: 145, distance: 93.9
click at [411, 145] on font "所有者和签名者对钱包拥有不同的权限，如下所述。" at bounding box center [383, 148] width 214 height 12
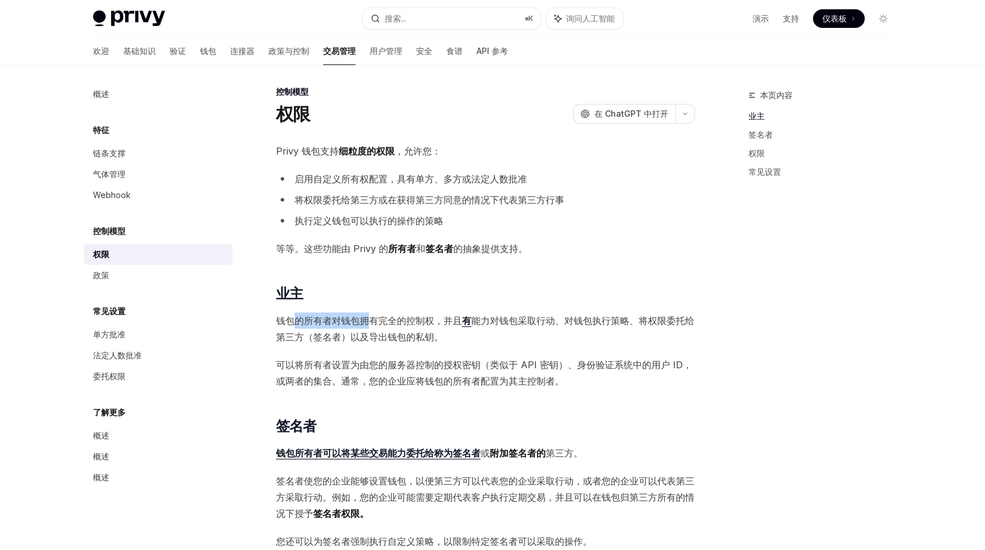
scroll to position [5, 0]
drag, startPoint x: 296, startPoint y: 319, endPoint x: 376, endPoint y: 320, distance: 79.6
click at [376, 320] on font "钱包的所有者对钱包拥有完全的控制权，并且" at bounding box center [369, 320] width 186 height 12
click at [384, 322] on font "钱包的所有者对钱包拥有完全的控制权，并且" at bounding box center [369, 320] width 186 height 12
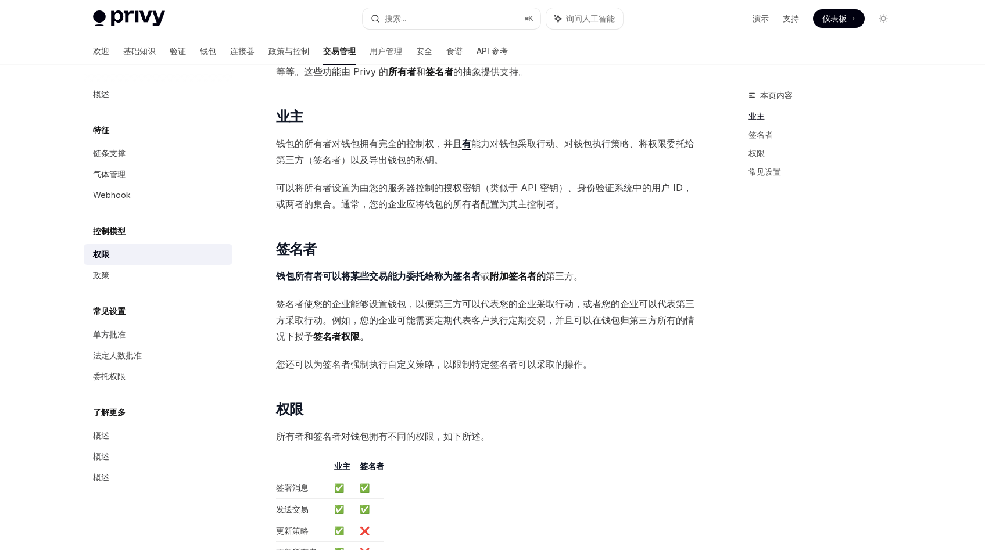
scroll to position [183, 0]
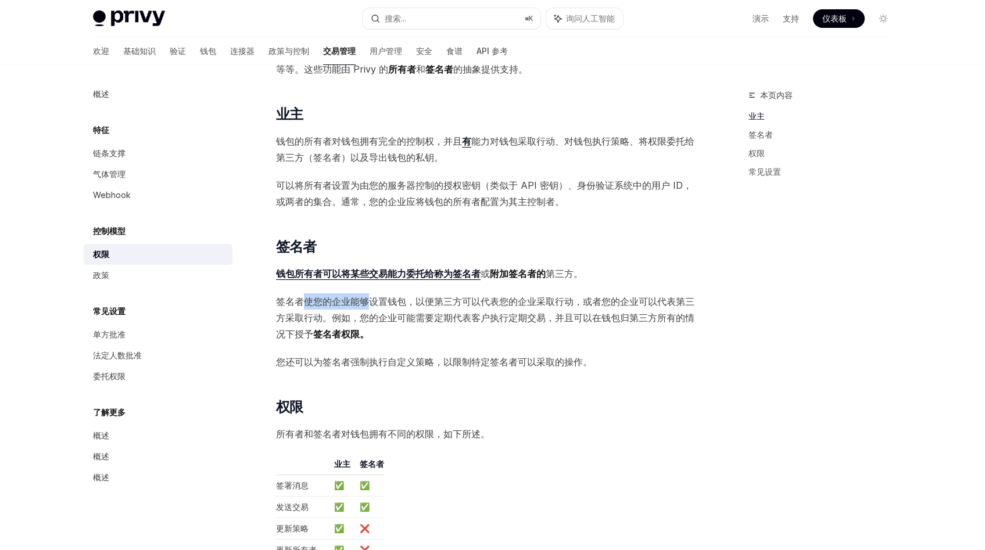
drag, startPoint x: 304, startPoint y: 305, endPoint x: 367, endPoint y: 306, distance: 62.8
click at [367, 306] on font "签名者使您的企业能够设置钱包，以便第三方可以代表您的企业采取行动，或者您的企业可以代表第三方采取行动。例如，您的企业可能需要定期代表客户执行定期交易，并且可以" at bounding box center [485, 310] width 418 height 28
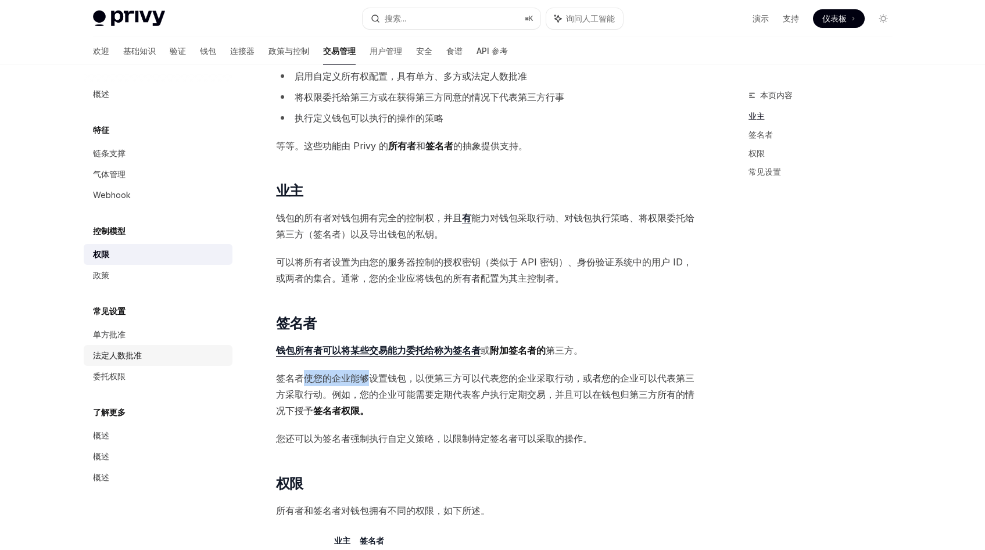
scroll to position [97, 0]
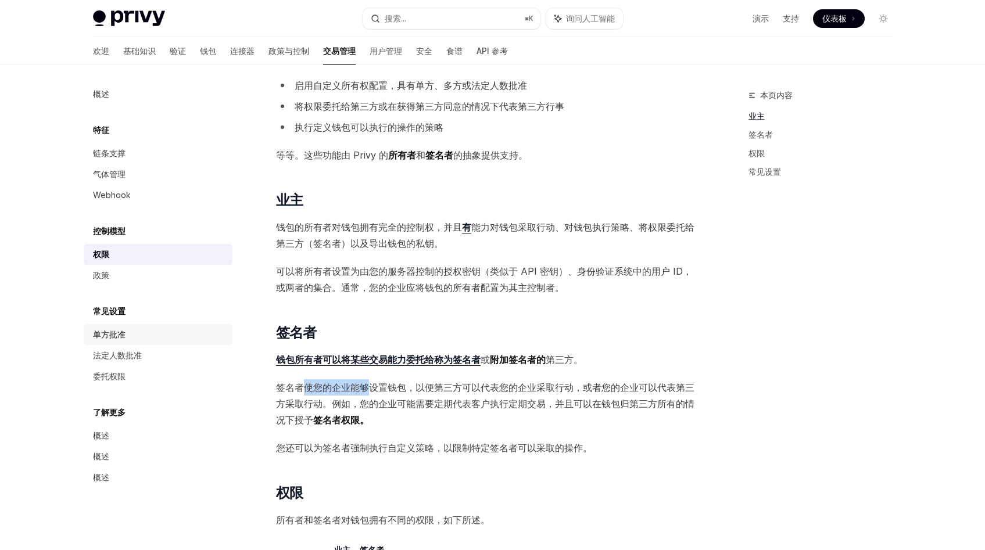
click at [128, 336] on div "单方批准" at bounding box center [159, 335] width 133 height 14
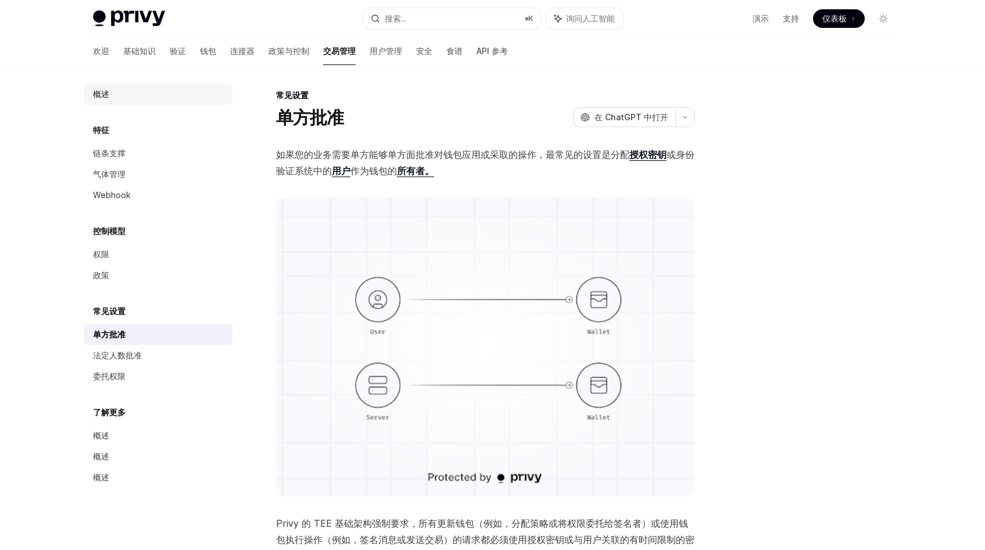
click at [103, 97] on font "概述" at bounding box center [101, 94] width 16 height 10
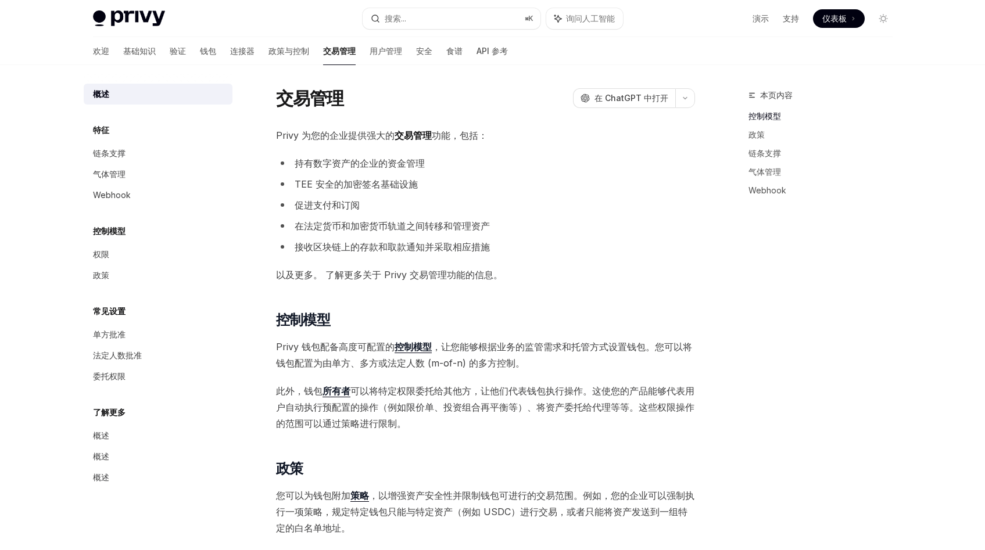
scroll to position [2, 0]
click at [268, 55] on font "政策与控制" at bounding box center [288, 51] width 41 height 10
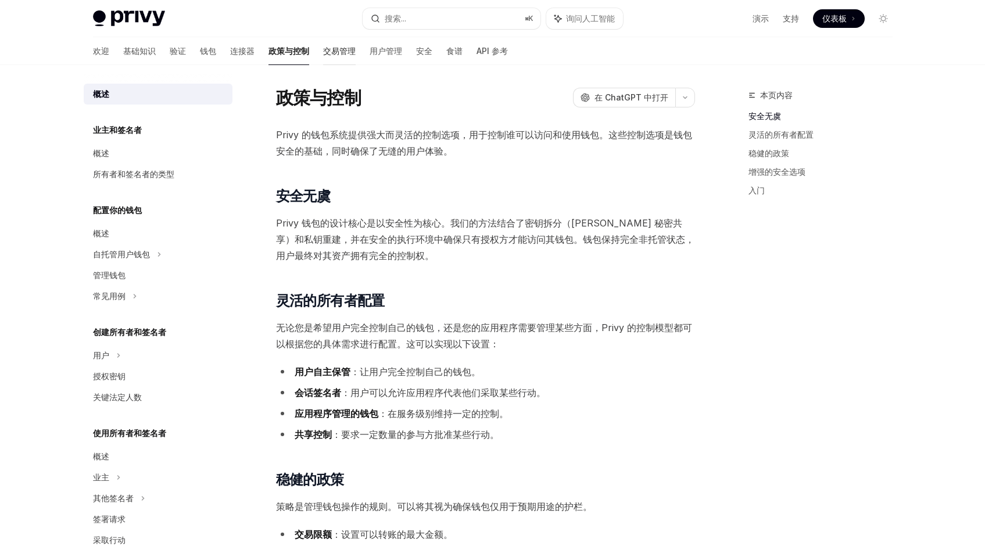
click at [323, 53] on font "交易管理" at bounding box center [339, 51] width 33 height 10
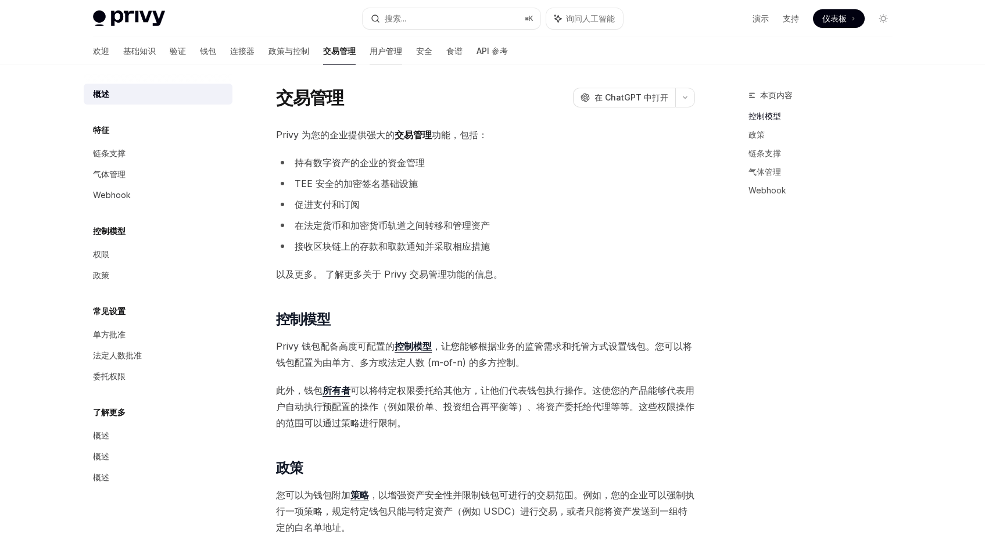
click at [370, 44] on link "用户管理" at bounding box center [386, 51] width 33 height 28
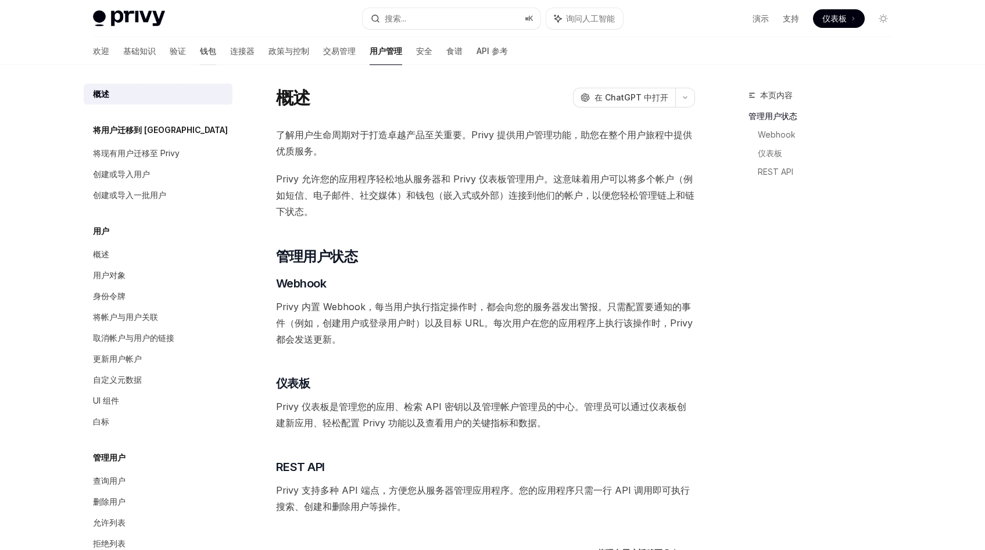
click at [200, 51] on font "钱包" at bounding box center [208, 51] width 16 height 10
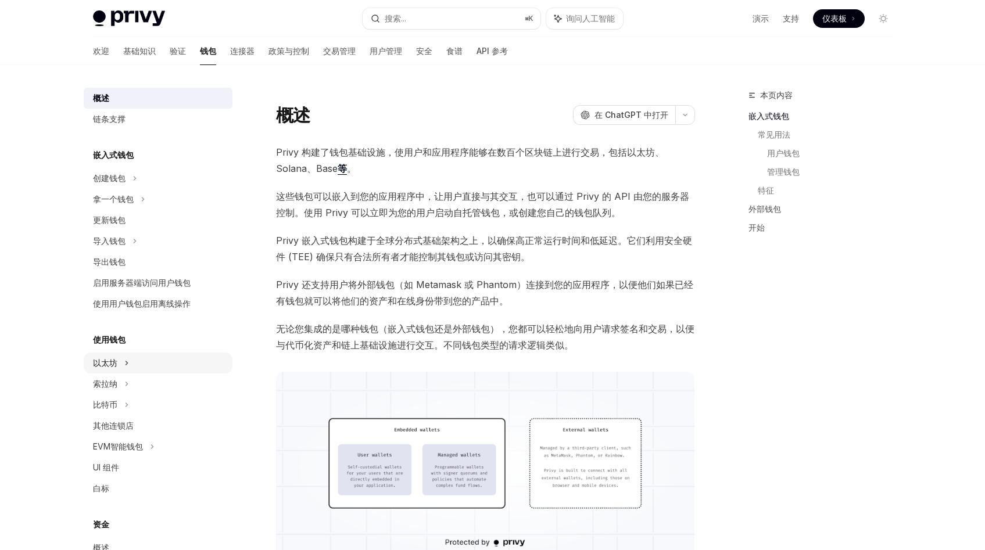
scroll to position [2, 0]
click at [133, 382] on div "索拉纳" at bounding box center [158, 383] width 149 height 21
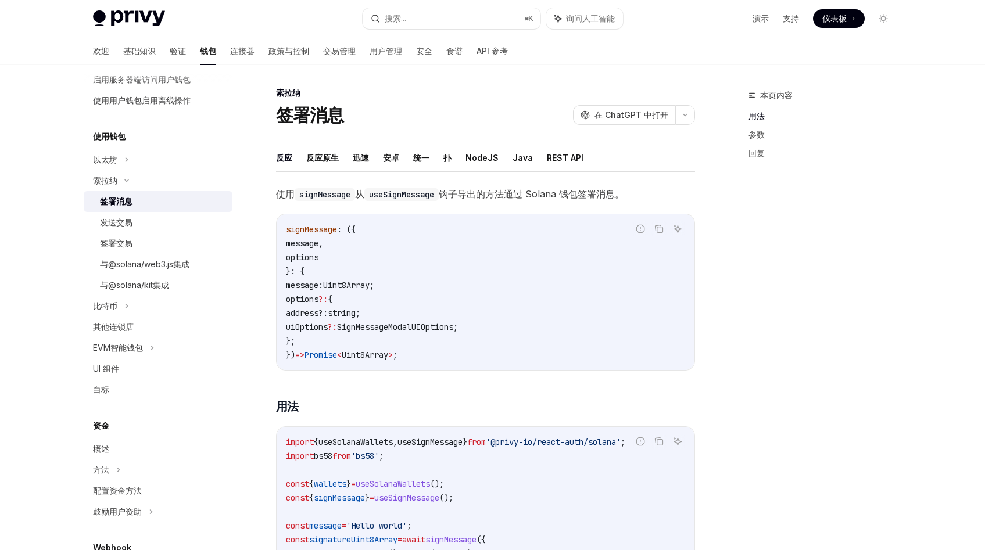
scroll to position [169, 0]
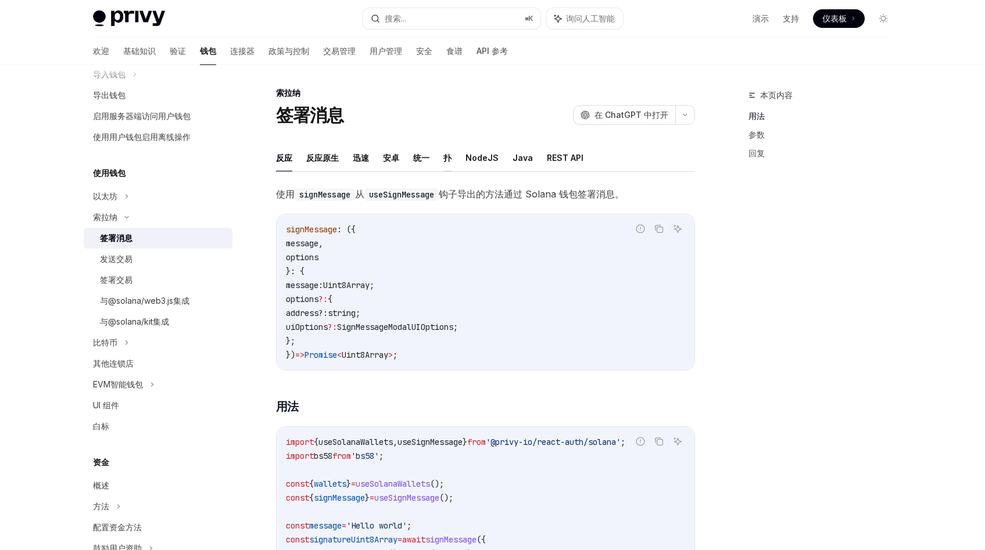
click at [443, 159] on font "扑" at bounding box center [447, 158] width 8 height 10
type textarea "*"
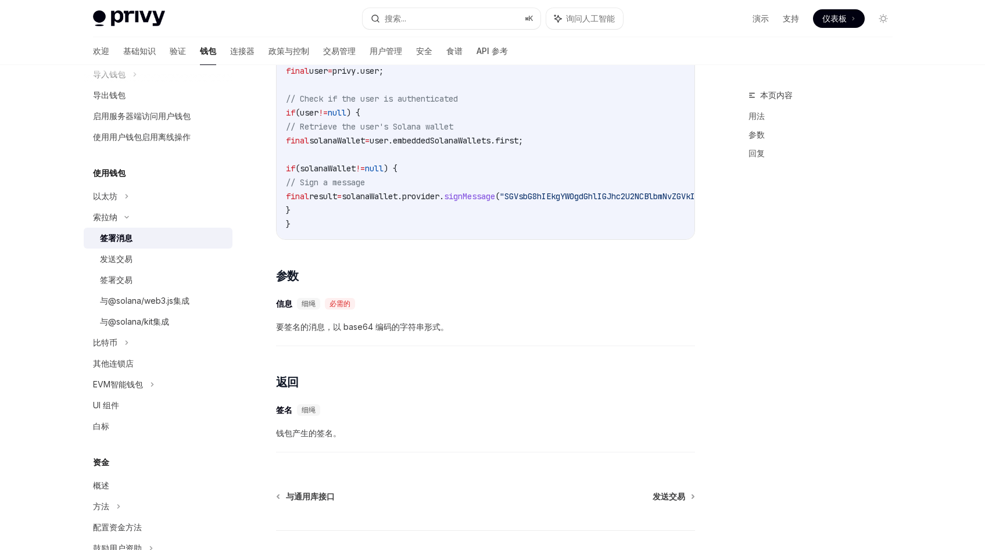
scroll to position [245, 0]
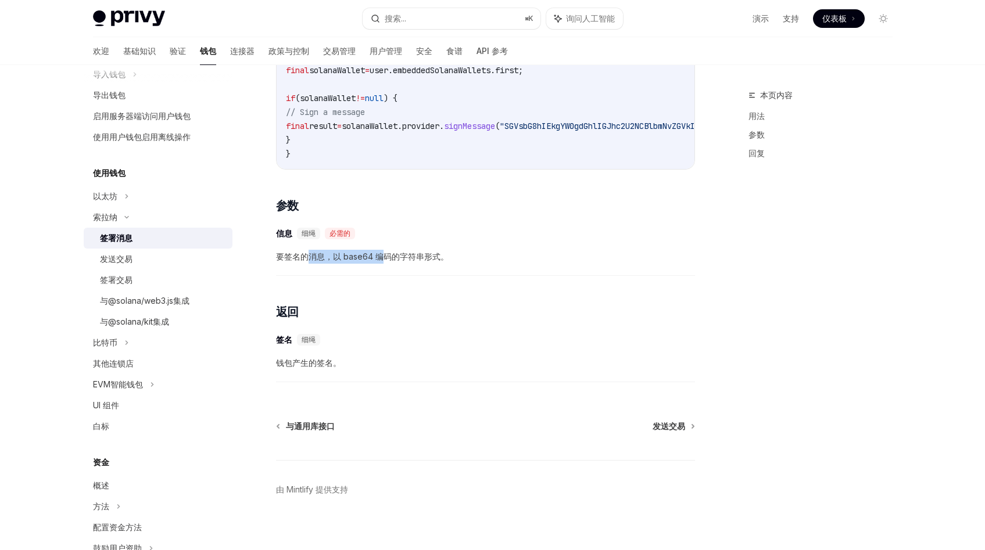
drag, startPoint x: 307, startPoint y: 260, endPoint x: 385, endPoint y: 256, distance: 78.0
click at [385, 256] on font "要签名的消息，以 base64 编码的字符串形式。" at bounding box center [362, 257] width 173 height 10
click at [448, 256] on span "要签名的消息，以 base64 编码的字符串形式。" at bounding box center [485, 257] width 419 height 14
drag, startPoint x: 277, startPoint y: 262, endPoint x: 482, endPoint y: 262, distance: 205.1
click at [482, 262] on span "要签名的消息，以 base64 编码的字符串形式。" at bounding box center [485, 257] width 419 height 14
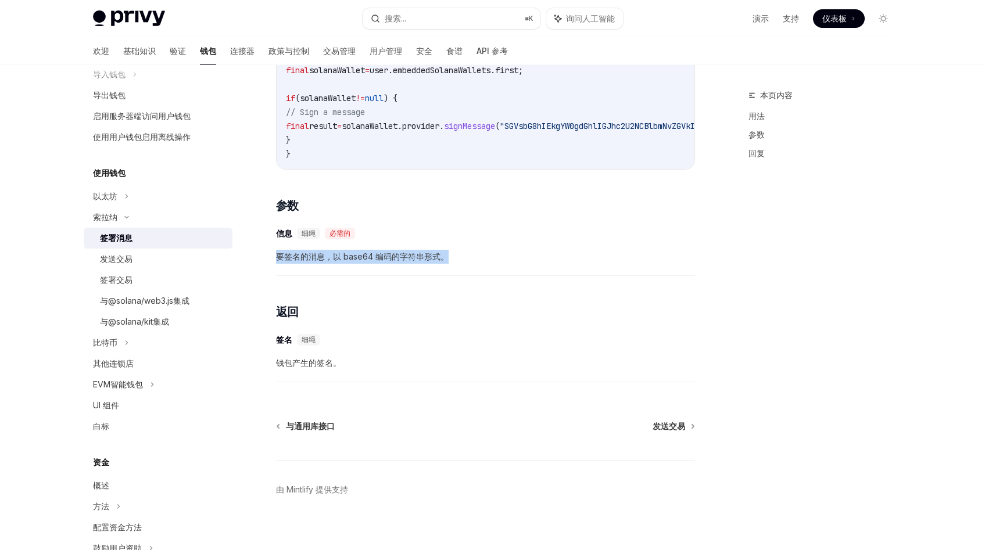
copy font "要签名的消息，以 base64 编码的字符串形式。"
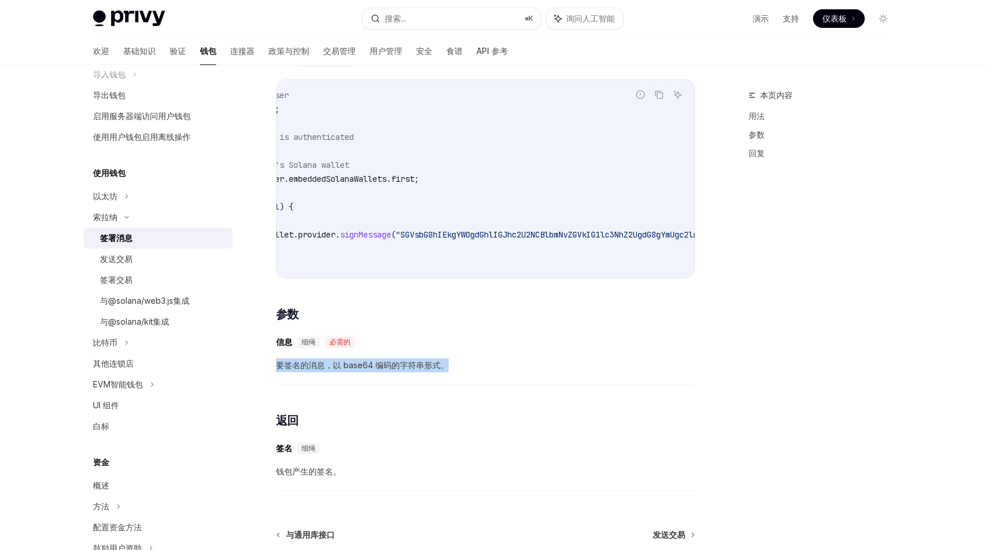
scroll to position [0, 244]
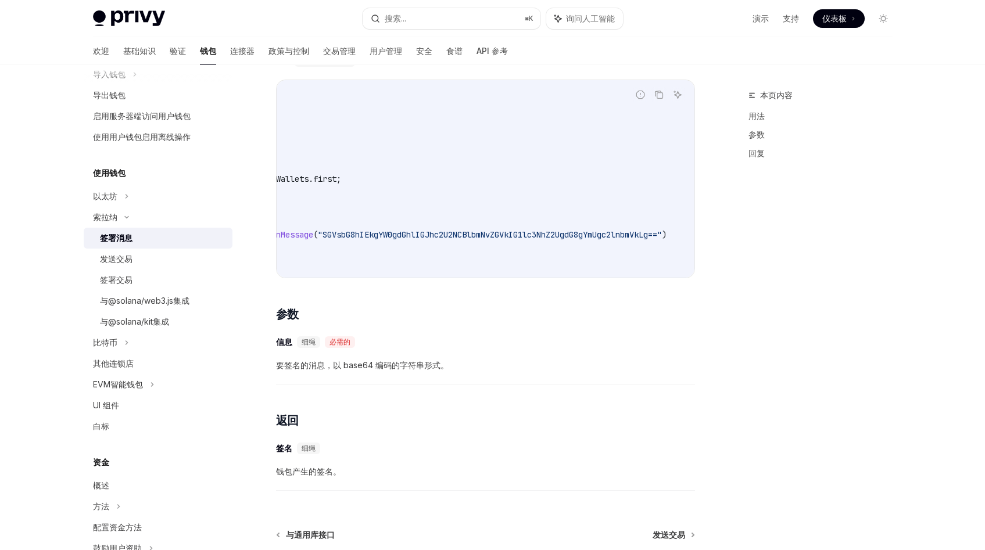
click at [467, 333] on div "使用 signMessage Solana 钱包提供商的方法与钱包签署消息。 报告错误代码 复制 询问人工智能 // Get the current user…" at bounding box center [485, 274] width 419 height 445
